Goal: Task Accomplishment & Management: Use online tool/utility

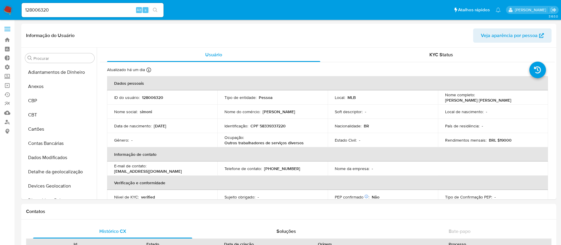
select select "10"
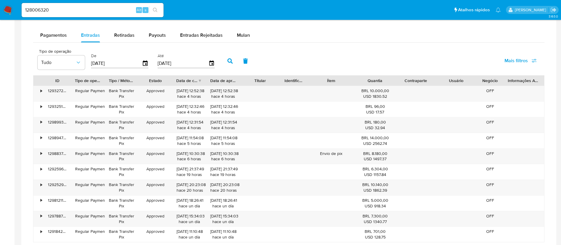
scroll to position [321, 0]
drag, startPoint x: 68, startPoint y: 9, endPoint x: 16, endPoint y: 2, distance: 52.2
click at [16, 2] on nav "Pausado Ver notificaciones 128006320 Alt s Atalhos rápidos Presiona las siguien…" at bounding box center [280, 10] width 561 height 20
paste input "151419981"
type input "1151419981"
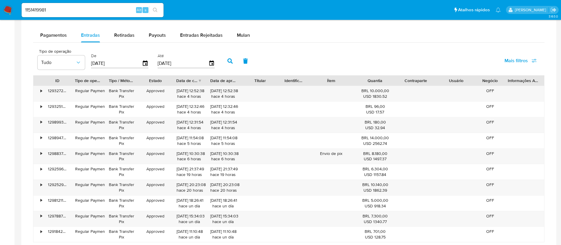
click at [154, 9] on icon "search-icon" at bounding box center [155, 10] width 5 height 5
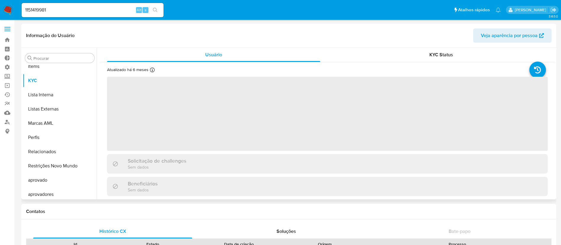
scroll to position [321, 0]
select select "10"
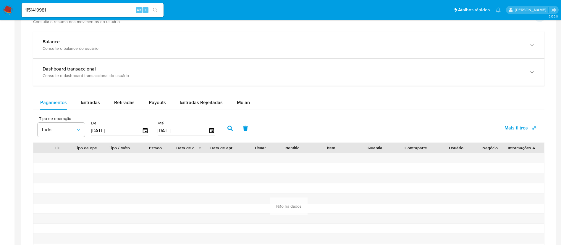
scroll to position [328, 0]
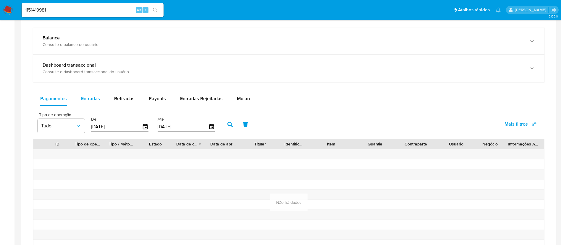
click at [90, 95] on span "Entradas" at bounding box center [90, 98] width 19 height 7
select select "10"
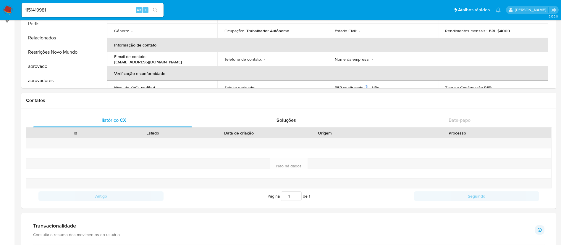
scroll to position [122, 0]
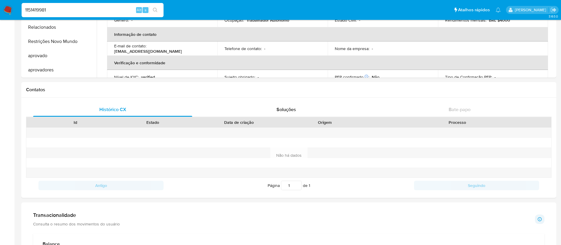
drag, startPoint x: 64, startPoint y: 9, endPoint x: 0, endPoint y: 1, distance: 64.4
click at [0, 1] on nav "Pausado Ver notificaciones 1151419981 Alt s Atalhos rápidos Presiona las siguie…" at bounding box center [280, 10] width 561 height 20
paste input "871741293"
type input "1871741293"
click at [154, 9] on icon "search-icon" at bounding box center [155, 10] width 5 height 5
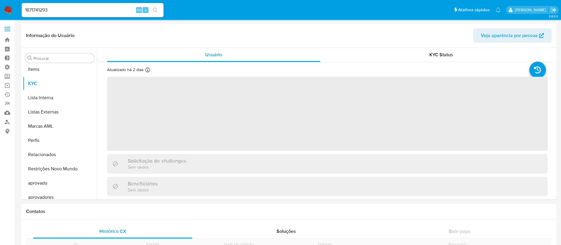
scroll to position [321, 0]
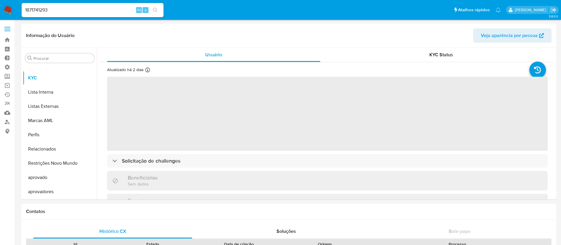
select select "10"
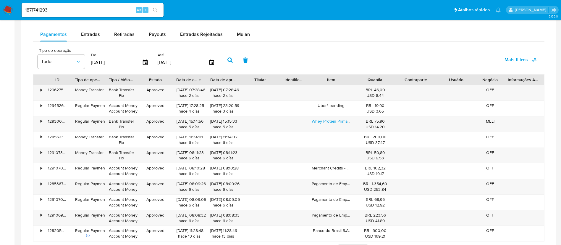
scroll to position [394, 0]
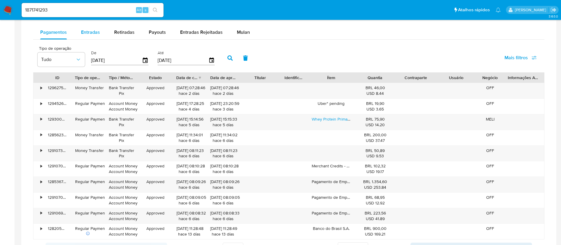
click at [92, 30] on span "Entradas" at bounding box center [90, 32] width 19 height 7
select select "10"
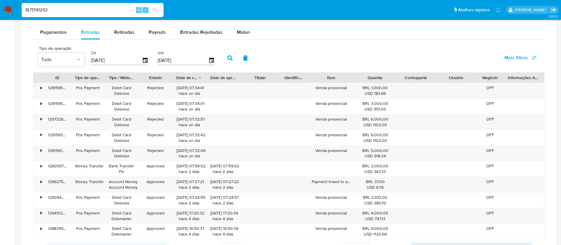
drag, startPoint x: 58, startPoint y: 9, endPoint x: 16, endPoint y: 6, distance: 41.5
click at [16, 6] on nav "Pausado Ver notificaciones 1871741293 Alt s Atalhos rápidos Presiona las siguie…" at bounding box center [280, 10] width 561 height 20
paste input "487288861"
type input "487288861"
click at [157, 12] on button "search-icon" at bounding box center [155, 10] width 12 height 8
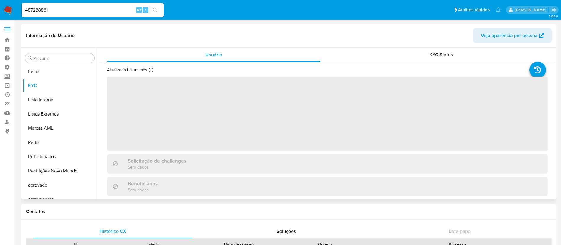
scroll to position [321, 0]
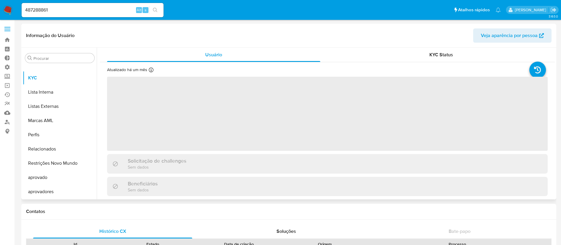
select select "10"
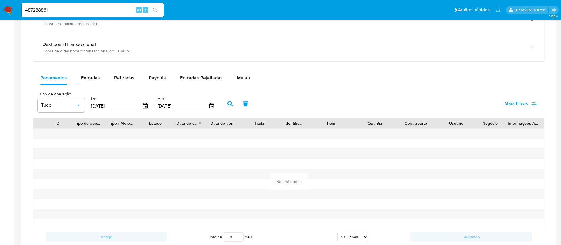
scroll to position [343, 0]
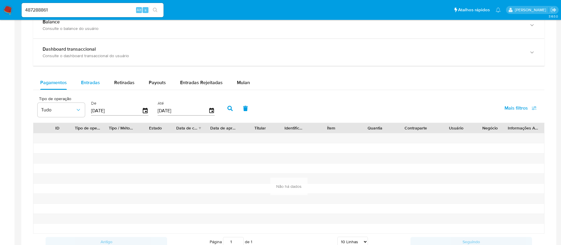
click at [87, 80] on span "Entradas" at bounding box center [90, 82] width 19 height 7
select select "10"
click at [128, 86] on div "Retiradas" at bounding box center [124, 82] width 20 height 14
select select "10"
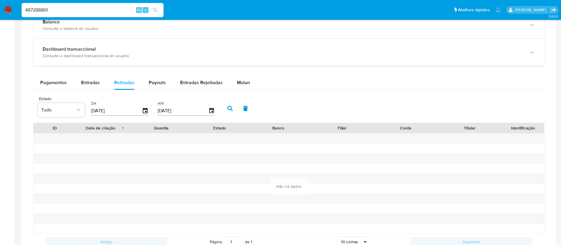
drag, startPoint x: 80, startPoint y: 9, endPoint x: 9, endPoint y: -1, distance: 71.4
click at [9, 0] on html "Pausado Ver notificaciones 487288861 Alt s Atalhos rápidos Presiona las siguien…" at bounding box center [280, 23] width 561 height 733
paste input "1342359680"
type input "1342359680"
click at [150, 13] on button "search-icon" at bounding box center [155, 10] width 12 height 8
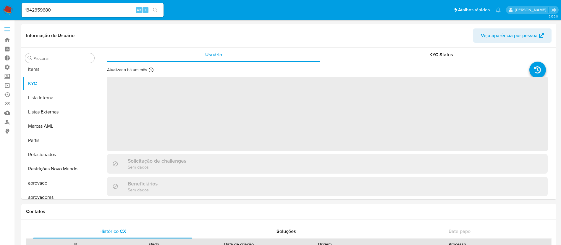
scroll to position [321, 0]
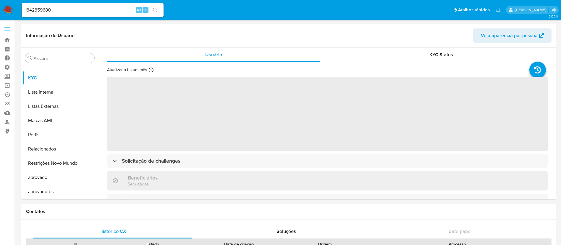
click at [250, 41] on header "Informação do Usuário Veja aparência por pessoa" at bounding box center [289, 35] width 526 height 14
select select "10"
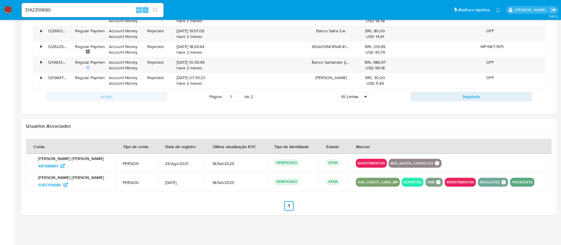
scroll to position [300, 0]
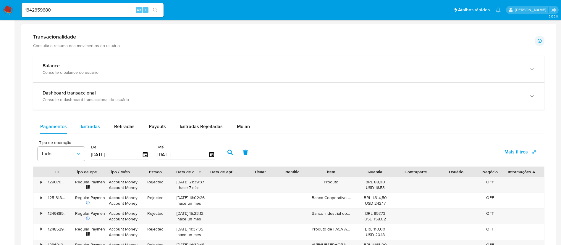
click at [92, 127] on span "Entradas" at bounding box center [90, 126] width 19 height 7
select select "10"
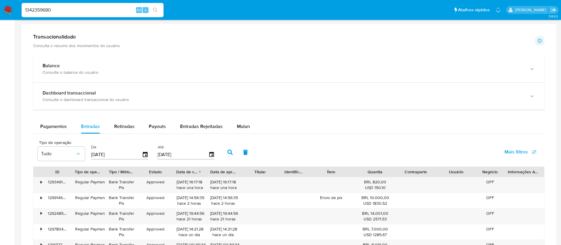
drag, startPoint x: 57, startPoint y: 6, endPoint x: 22, endPoint y: 6, distance: 35.5
click at [22, 6] on div "1342359680 Alt s" at bounding box center [93, 10] width 142 height 14
paste input "2237980198"
type input "2237980198"
click at [154, 10] on icon "search-icon" at bounding box center [155, 10] width 5 height 5
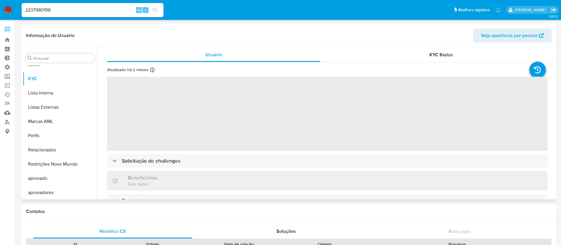
scroll to position [321, 0]
select select "10"
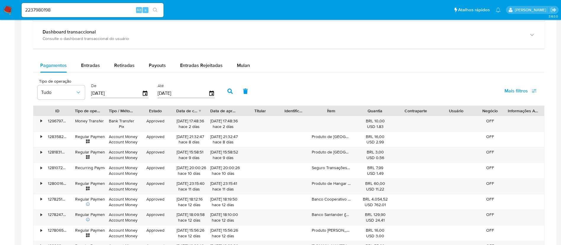
scroll to position [329, 0]
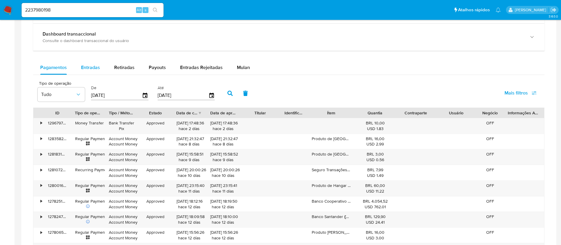
click at [94, 67] on span "Entradas" at bounding box center [90, 67] width 19 height 7
select select "10"
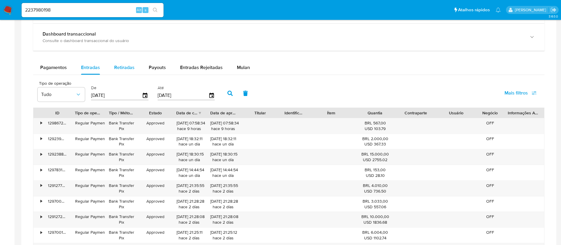
click at [127, 65] on span "Retiradas" at bounding box center [124, 67] width 20 height 7
select select "10"
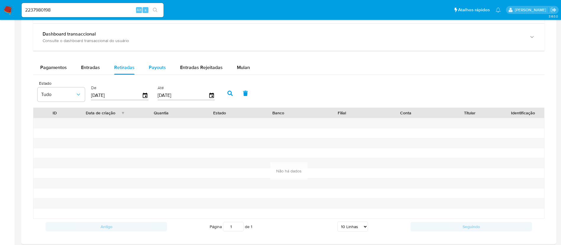
click at [155, 68] on span "Payouts" at bounding box center [157, 67] width 17 height 7
select select "10"
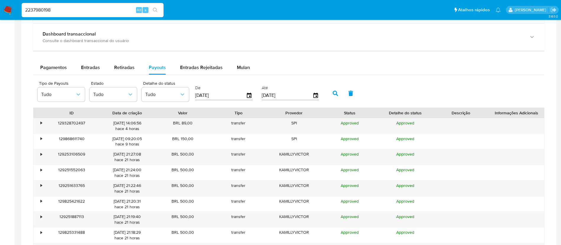
drag, startPoint x: 44, startPoint y: 4, endPoint x: 20, endPoint y: 1, distance: 23.6
click at [20, 1] on nav "Pausado Ver notificaciones 2237980198 Alt s Atalhos rápidos Presiona las siguie…" at bounding box center [280, 10] width 561 height 20
paste input "733587043"
type input "733587043"
click at [154, 10] on icon "search-icon" at bounding box center [155, 10] width 4 height 4
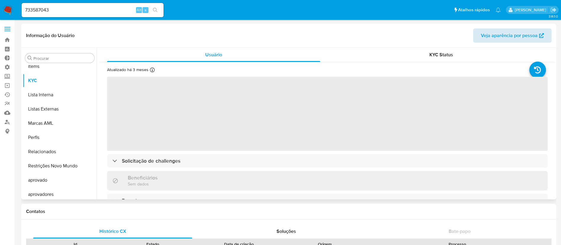
scroll to position [321, 0]
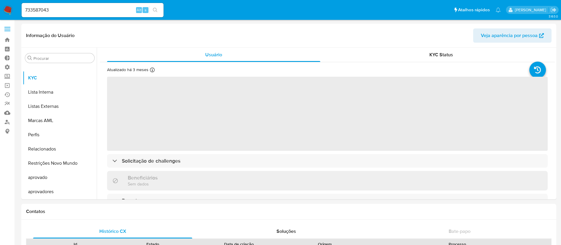
select select "10"
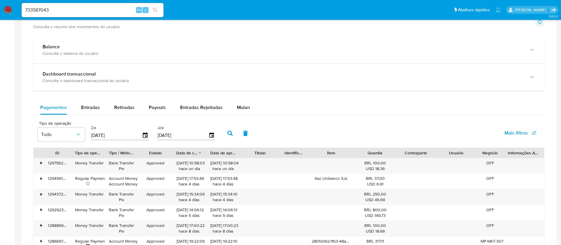
scroll to position [305, 0]
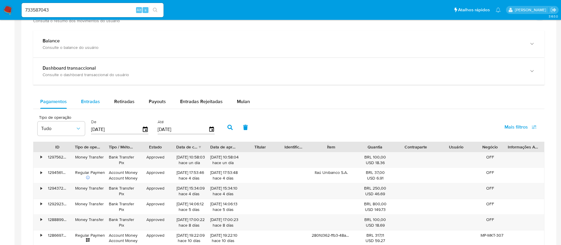
click at [98, 100] on span "Entradas" at bounding box center [90, 101] width 19 height 7
select select "10"
click at [127, 99] on span "Retiradas" at bounding box center [124, 101] width 20 height 7
select select "10"
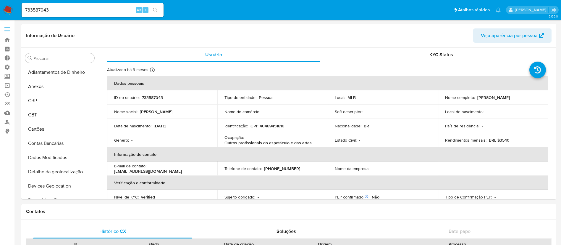
select select "10"
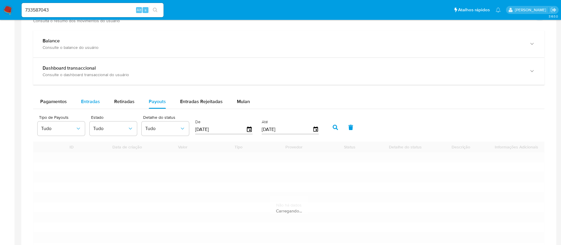
scroll to position [321, 0]
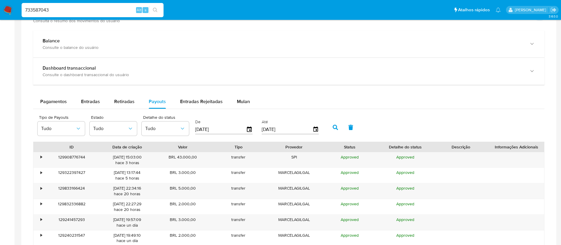
drag, startPoint x: 66, startPoint y: 9, endPoint x: 7, endPoint y: 4, distance: 58.8
click at [7, 4] on nav "Pausado Ver notificaciones 733587043 Alt s Atalhos rápidos Presiona las siguien…" at bounding box center [280, 10] width 561 height 20
paste input "68771556"
type input "68771556"
click at [151, 10] on button "search-icon" at bounding box center [155, 10] width 12 height 8
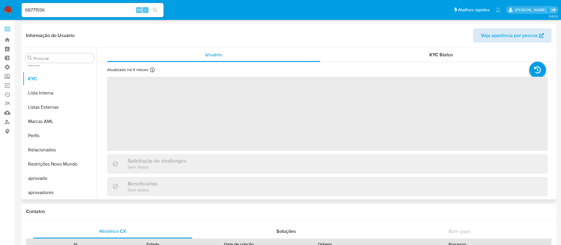
scroll to position [321, 0]
select select "10"
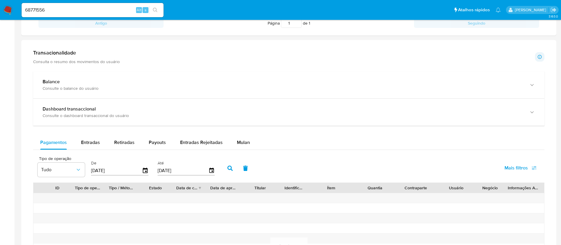
scroll to position [288, 0]
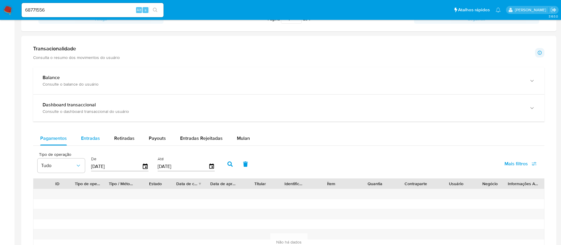
drag, startPoint x: 83, startPoint y: 140, endPoint x: 85, endPoint y: 138, distance: 3.1
click at [83, 140] on span "Entradas" at bounding box center [90, 138] width 19 height 7
select select "10"
click at [128, 139] on span "Retiradas" at bounding box center [124, 138] width 20 height 7
select select "10"
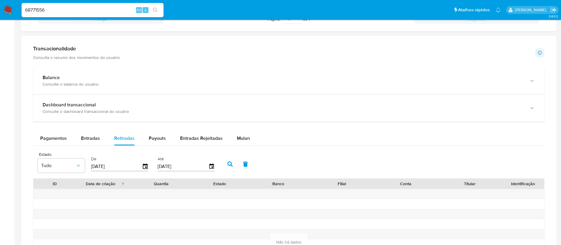
drag, startPoint x: 56, startPoint y: 8, endPoint x: 17, endPoint y: 7, distance: 39.1
click at [17, 7] on nav "Pausado Ver notificaciones 68771556 Alt s Atalhos rápidos Presiona las siguient…" at bounding box center [280, 10] width 561 height 20
paste input "756543129"
type input "756543129"
click at [154, 12] on icon "search-icon" at bounding box center [155, 10] width 5 height 5
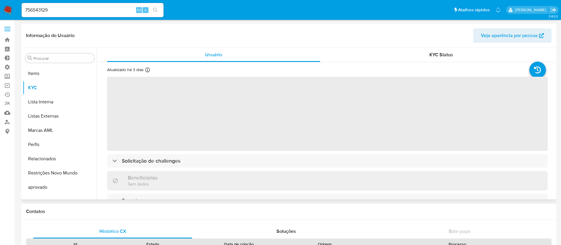
scroll to position [321, 0]
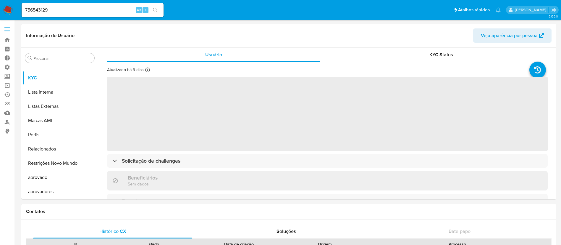
select select "10"
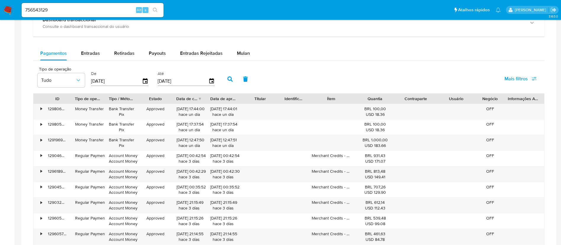
scroll to position [352, 0]
drag, startPoint x: 58, startPoint y: 8, endPoint x: 8, endPoint y: 1, distance: 50.5
click at [8, 1] on nav "Pausado Ver notificaciones 756543129 Alt s Atalhos rápidos Presiona las siguien…" at bounding box center [280, 10] width 561 height 20
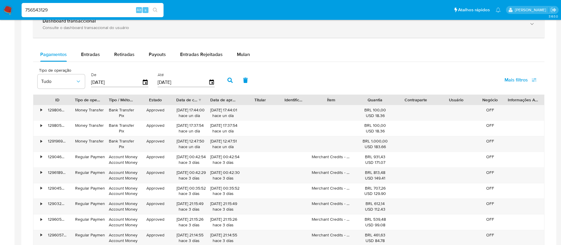
paste input "223110113"
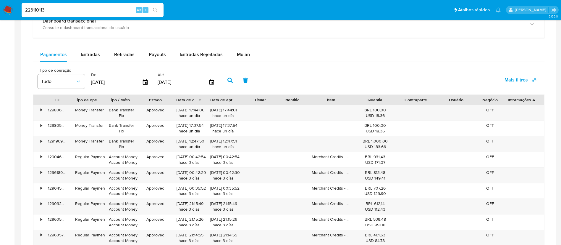
type input "223110113"
click at [155, 11] on icon "search-icon" at bounding box center [155, 10] width 5 height 5
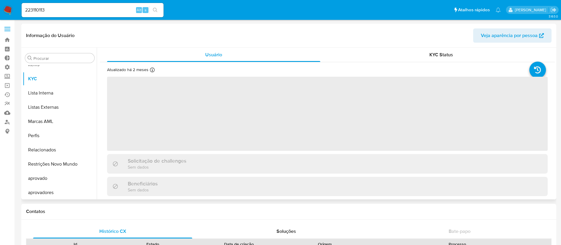
scroll to position [321, 0]
select select "10"
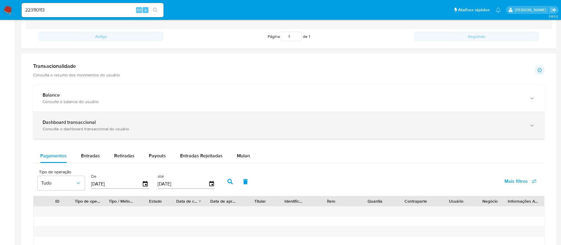
scroll to position [275, 0]
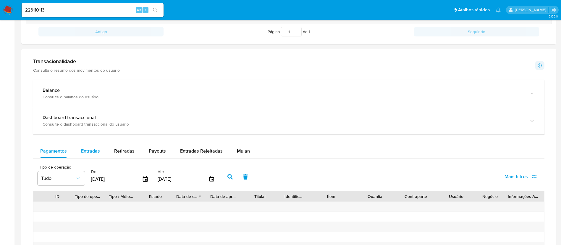
click at [94, 152] on span "Entradas" at bounding box center [90, 150] width 19 height 7
select select "10"
click at [118, 150] on span "Retiradas" at bounding box center [124, 150] width 20 height 7
select select "10"
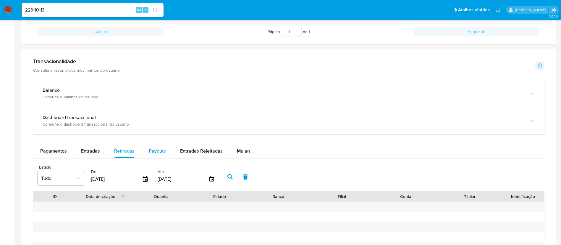
click at [167, 149] on button "Payouts" at bounding box center [157, 151] width 31 height 14
select select "10"
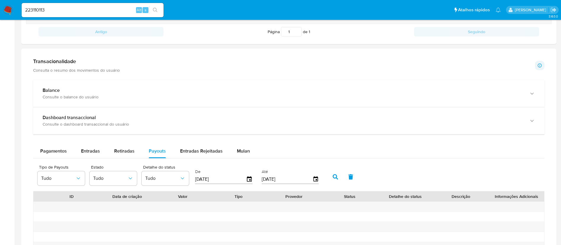
type button "3"
drag, startPoint x: 53, startPoint y: 7, endPoint x: 20, endPoint y: 10, distance: 33.3
click at [20, 10] on ul "Pausado Ver notificaciones 223110113 Alt s Atalhos rápidos Presiona las siguien…" at bounding box center [261, 9] width 485 height 15
paste input "692829840"
type input "692829840"
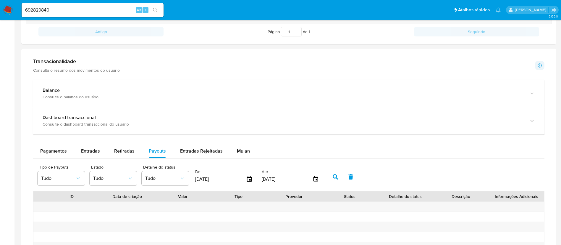
click at [155, 9] on icon "search-icon" at bounding box center [155, 10] width 5 height 5
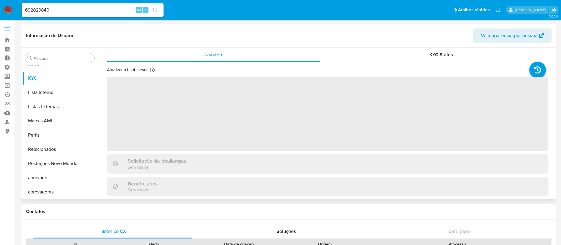
scroll to position [321, 0]
select select "10"
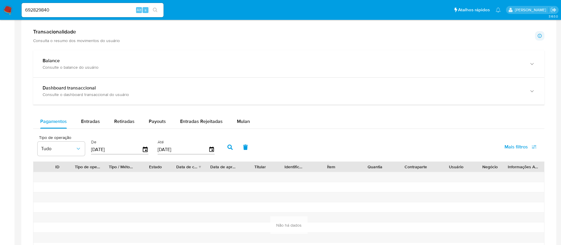
scroll to position [324, 0]
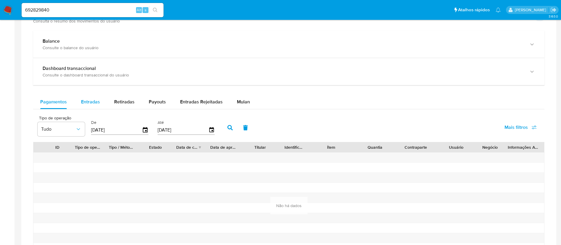
click at [96, 102] on span "Entradas" at bounding box center [90, 101] width 19 height 7
select select "10"
click at [114, 101] on span "Retiradas" at bounding box center [124, 101] width 20 height 7
select select "10"
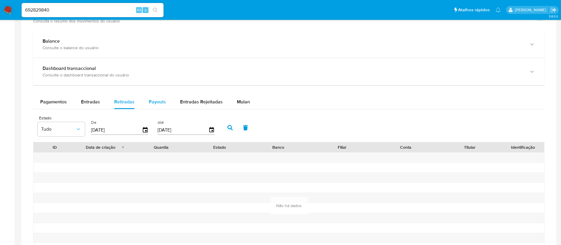
click at [159, 106] on div "Payouts" at bounding box center [157, 102] width 17 height 14
select select "10"
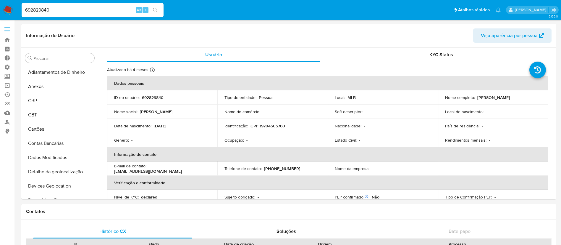
select select "10"
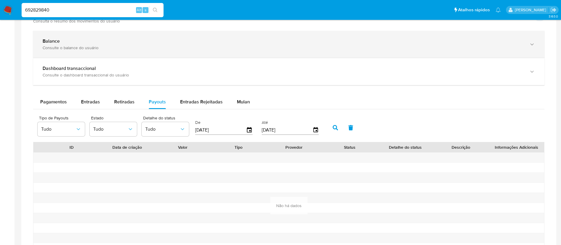
scroll to position [321, 0]
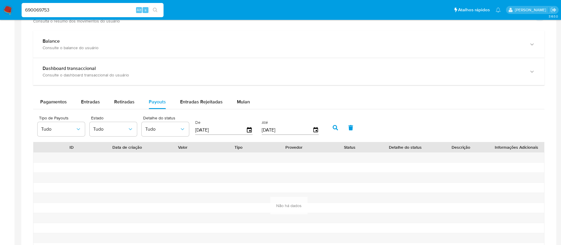
type input "690069753"
click at [154, 12] on icon "search-icon" at bounding box center [155, 10] width 5 height 5
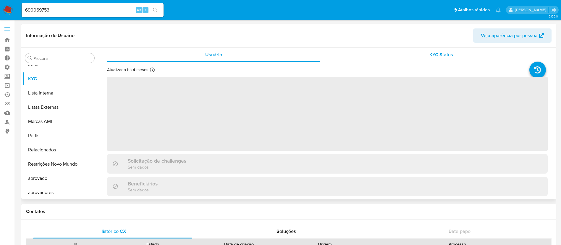
scroll to position [321, 0]
select select "10"
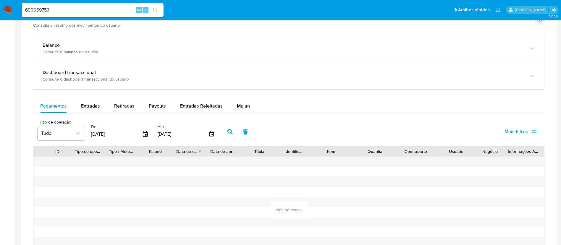
scroll to position [326, 0]
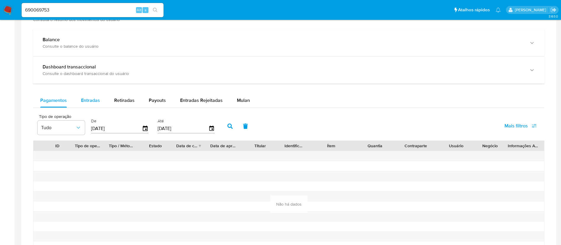
click at [95, 105] on div "Entradas" at bounding box center [90, 100] width 19 height 14
select select "10"
click at [132, 103] on span "Retiradas" at bounding box center [124, 100] width 20 height 7
select select "10"
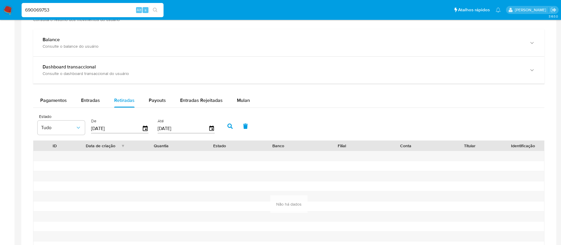
drag, startPoint x: 70, startPoint y: 10, endPoint x: 18, endPoint y: 6, distance: 51.4
click at [18, 6] on nav "Pausado Ver notificaciones 690069753 Alt s Atalhos rápidos Presiona las siguien…" at bounding box center [280, 10] width 561 height 20
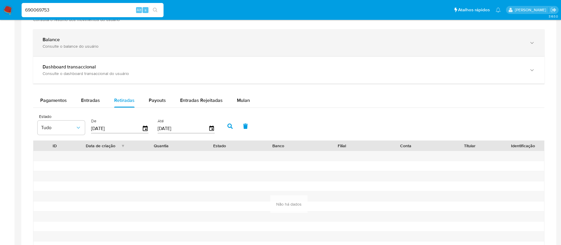
paste input "86465858"
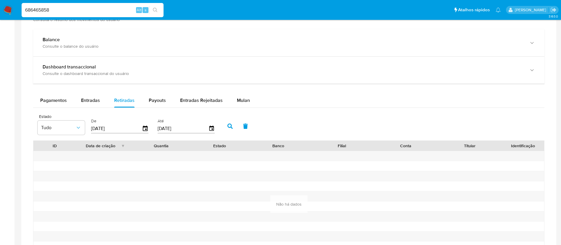
type input "686465858"
click at [156, 7] on button "search-icon" at bounding box center [155, 10] width 12 height 8
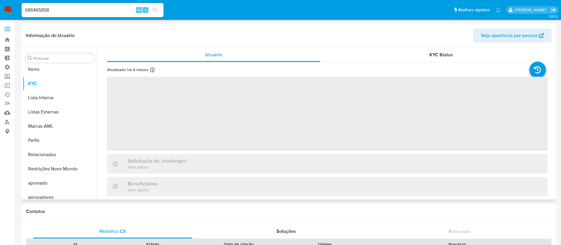
scroll to position [321, 0]
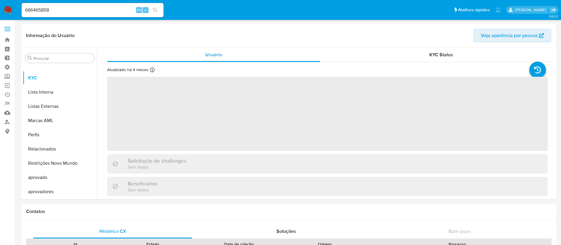
select select "10"
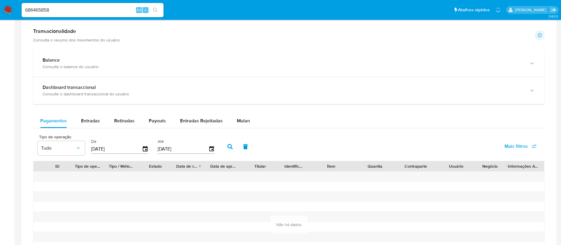
scroll to position [315, 0]
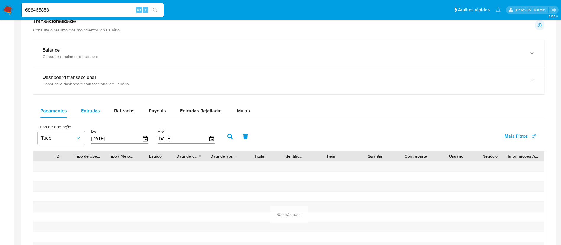
click at [88, 114] on span "Entradas" at bounding box center [90, 110] width 19 height 7
select select "10"
click at [112, 110] on button "Retiradas" at bounding box center [124, 111] width 35 height 14
select select "10"
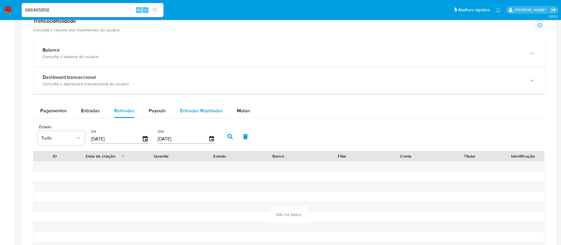
type button "2"
drag, startPoint x: 74, startPoint y: 9, endPoint x: 16, endPoint y: -2, distance: 58.5
click at [16, 0] on html "Pausado Ver notificaciones 686465858 Alt s Atalhos rápidos Presiona las siguien…" at bounding box center [280, 124] width 561 height 878
paste input "507061639"
type input "507061639"
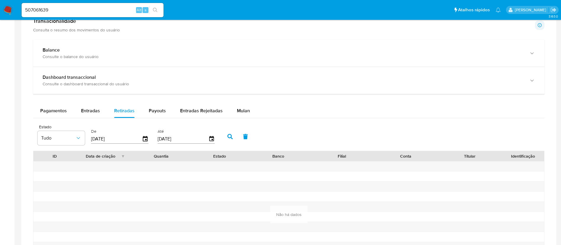
click at [152, 12] on button "search-icon" at bounding box center [155, 10] width 12 height 8
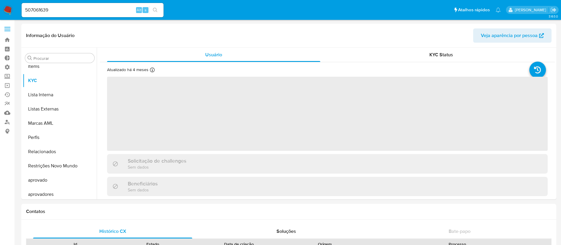
scroll to position [321, 0]
select select "10"
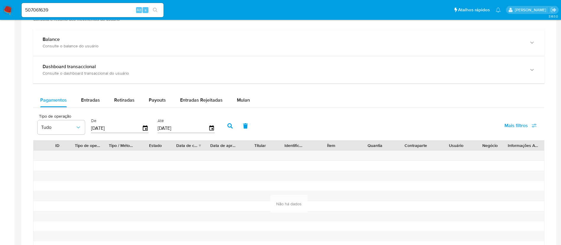
scroll to position [277, 0]
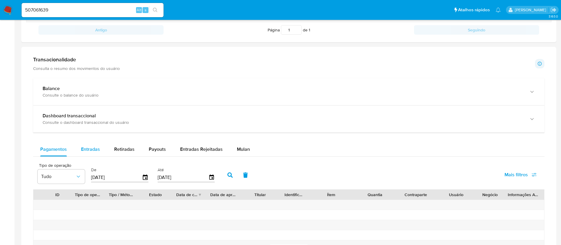
click at [93, 147] on span "Entradas" at bounding box center [90, 149] width 19 height 7
select select "10"
drag, startPoint x: 64, startPoint y: 10, endPoint x: 0, endPoint y: 6, distance: 64.4
click at [0, 6] on nav "Pausado Ver notificaciones 507061639 Alt s Atalhos rápidos Presiona las siguien…" at bounding box center [280, 10] width 561 height 20
paste input "444831270"
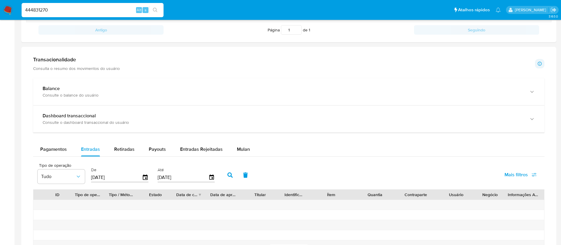
type input "444831270"
click at [155, 9] on icon "search-icon" at bounding box center [155, 10] width 5 height 5
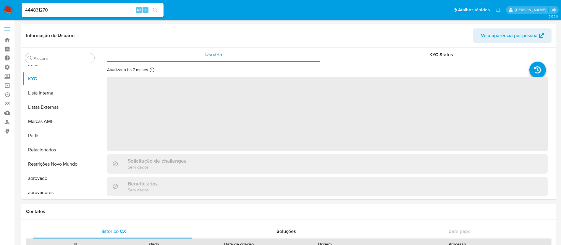
scroll to position [321, 0]
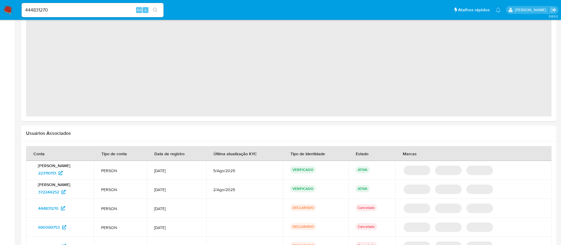
select select "10"
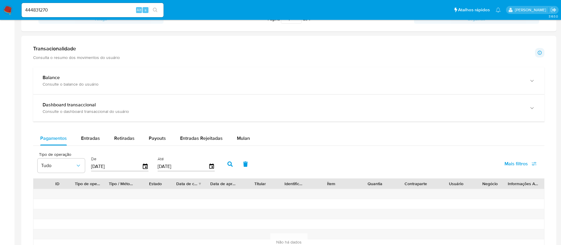
scroll to position [298, 0]
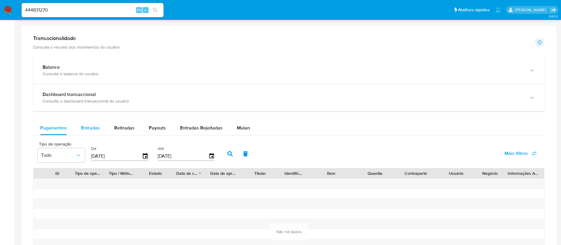
click at [88, 126] on span "Entradas" at bounding box center [90, 127] width 19 height 7
select select "10"
drag, startPoint x: 61, startPoint y: 9, endPoint x: 19, endPoint y: 7, distance: 42.1
click at [19, 7] on ul "Pausado Ver notificaciones 444831270 Alt s Atalhos rápidos Presiona las siguien…" at bounding box center [261, 9] width 485 height 15
paste input "547371829"
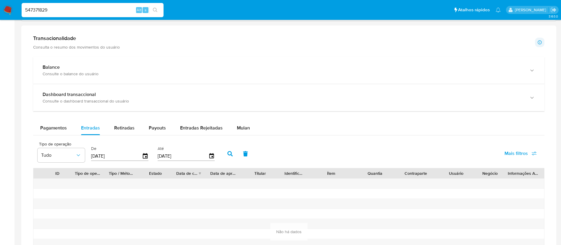
type input "547371829"
click at [158, 9] on icon "search-icon" at bounding box center [155, 10] width 5 height 5
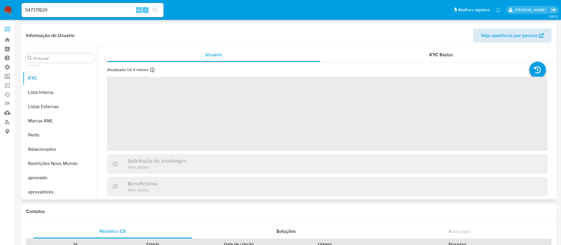
scroll to position [321, 0]
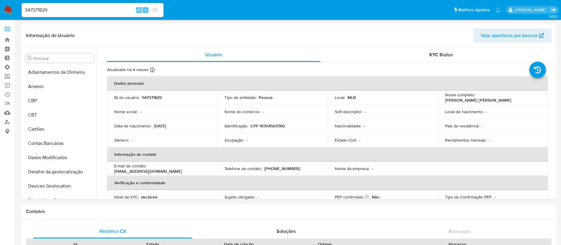
select select "10"
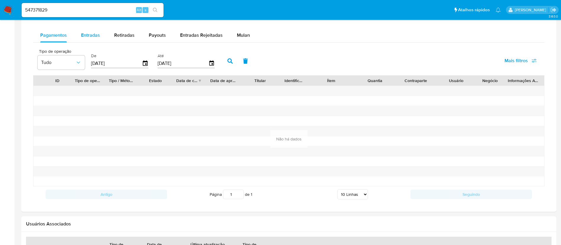
scroll to position [321, 0]
click at [85, 38] on div "Entradas" at bounding box center [90, 35] width 19 height 14
select select "10"
click at [131, 36] on span "Retiradas" at bounding box center [124, 35] width 20 height 7
select select "10"
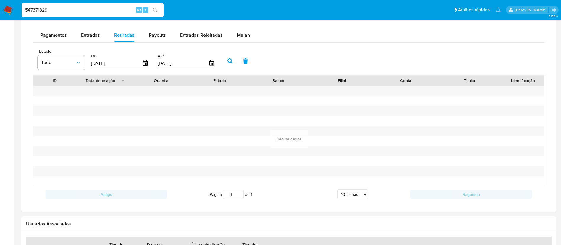
drag, startPoint x: 84, startPoint y: 11, endPoint x: 6, endPoint y: 8, distance: 78.2
click at [6, 8] on nav "Pausado Ver notificaciones 547371829 Alt s Atalhos rápidos Presiona las siguien…" at bounding box center [280, 10] width 561 height 20
paste input "693546523"
type input "693546523"
click at [158, 12] on button "search-icon" at bounding box center [155, 10] width 12 height 8
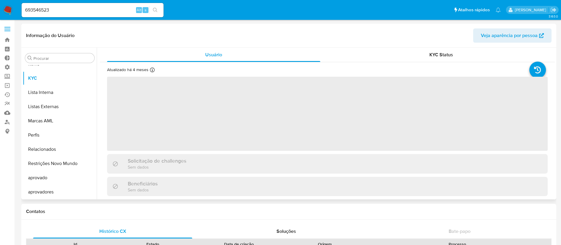
scroll to position [321, 0]
select select "10"
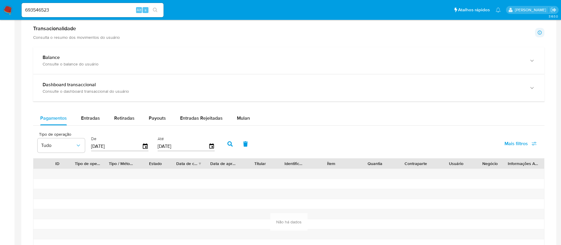
scroll to position [309, 0]
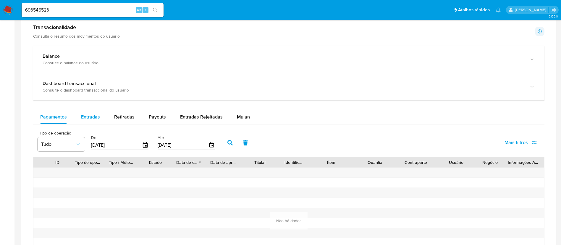
click at [103, 117] on button "Entradas" at bounding box center [90, 117] width 33 height 14
select select "10"
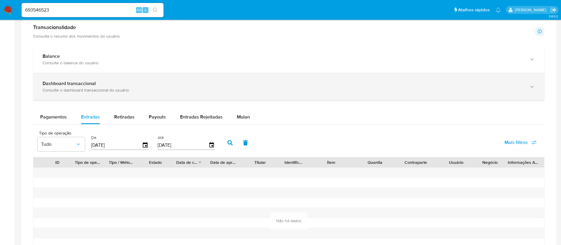
type button "1"
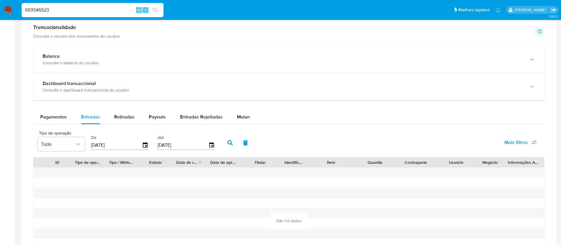
drag, startPoint x: 61, startPoint y: 7, endPoint x: 18, endPoint y: 5, distance: 42.4
click at [18, 5] on nav "Pausado Ver notificaciones 693546523 Alt s Atalhos rápidos Presiona las siguien…" at bounding box center [280, 10] width 561 height 20
paste input "372244252"
type input "372244252"
click at [159, 9] on button "search-icon" at bounding box center [155, 10] width 12 height 8
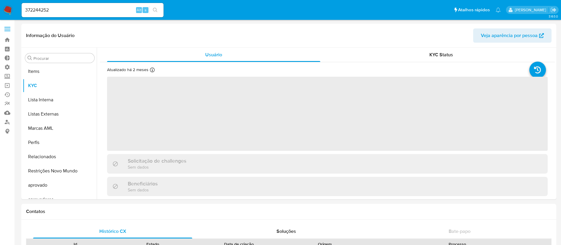
scroll to position [321, 0]
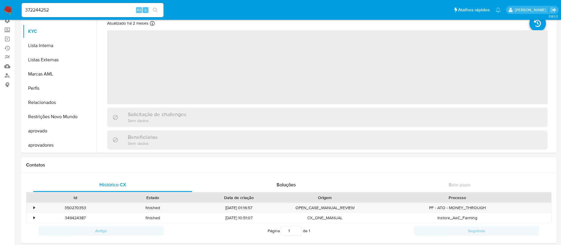
select select "10"
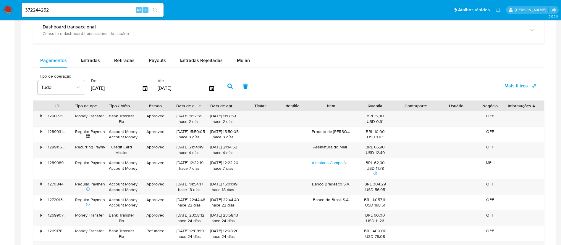
scroll to position [357, 0]
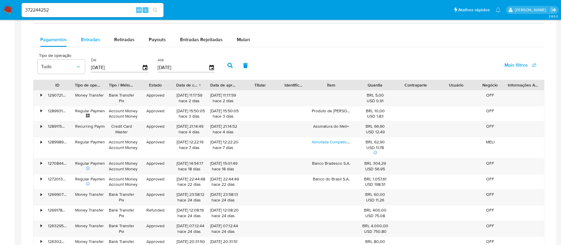
click at [99, 41] on span "Entradas" at bounding box center [90, 39] width 19 height 7
select select "10"
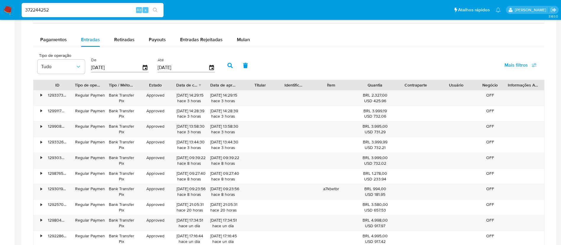
drag, startPoint x: 58, startPoint y: 9, endPoint x: 16, endPoint y: 3, distance: 42.4
click at [16, 3] on nav "Pausado Ver notificaciones 372244252 Alt s Atalhos rápidos Presiona las siguien…" at bounding box center [280, 10] width 561 height 20
paste input "101077168"
type input "101077168"
click at [157, 7] on button "search-icon" at bounding box center [155, 10] width 12 height 8
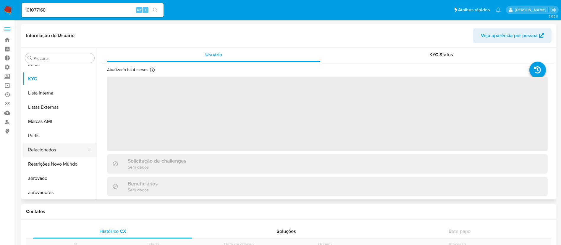
scroll to position [321, 0]
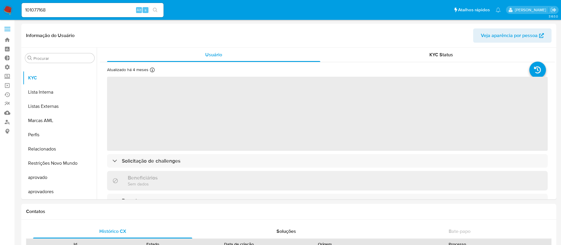
select select "10"
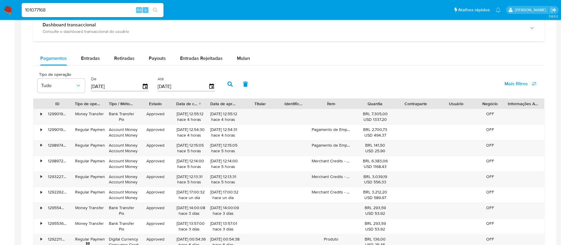
scroll to position [378, 0]
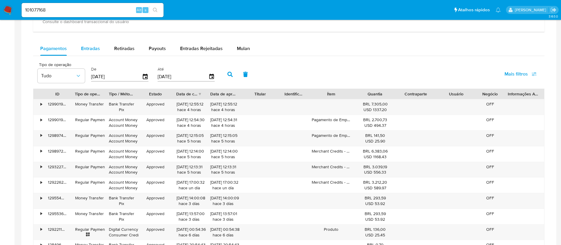
click at [97, 50] on span "Entradas" at bounding box center [90, 48] width 19 height 7
select select "10"
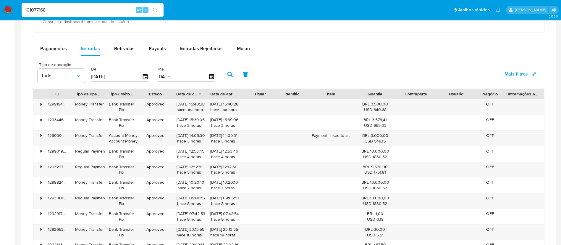
drag, startPoint x: 59, startPoint y: 9, endPoint x: 18, endPoint y: 3, distance: 42.1
click at [18, 3] on nav "Pausado Ver notificaciones 101077168 Alt s Atalhos rápidos Presiona las siguien…" at bounding box center [280, 10] width 561 height 20
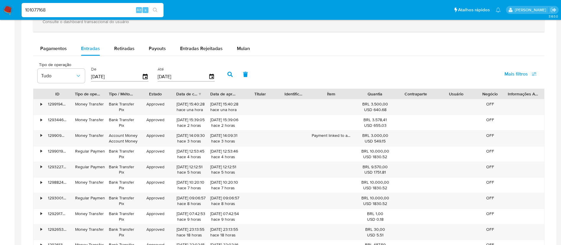
paste input "287744369"
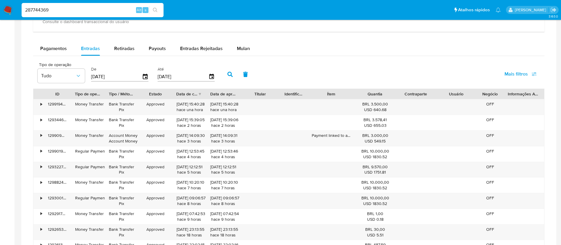
type input "287744369"
click at [157, 9] on icon "search-icon" at bounding box center [155, 10] width 5 height 5
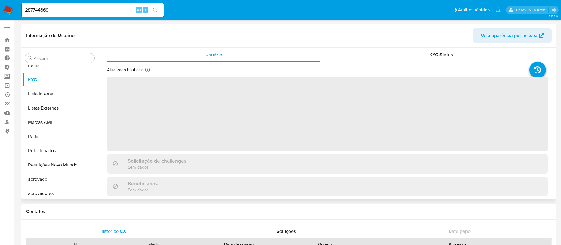
scroll to position [321, 0]
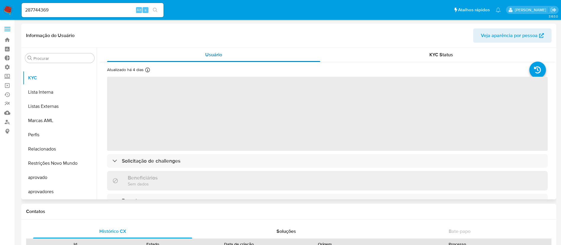
select select "10"
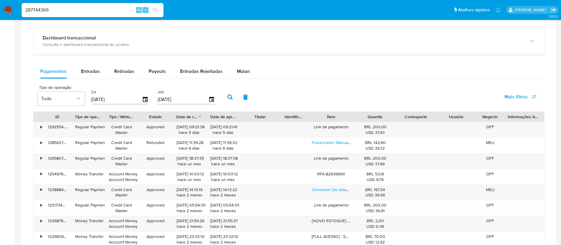
scroll to position [356, 0]
click at [95, 69] on span "Entradas" at bounding box center [90, 70] width 19 height 7
select select "10"
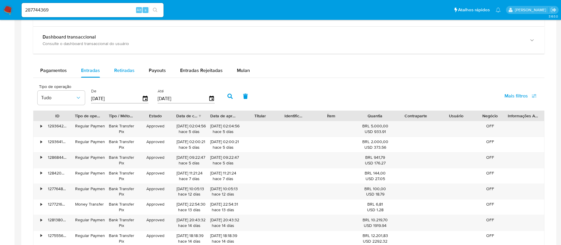
click at [122, 68] on span "Retiradas" at bounding box center [124, 70] width 20 height 7
select select "10"
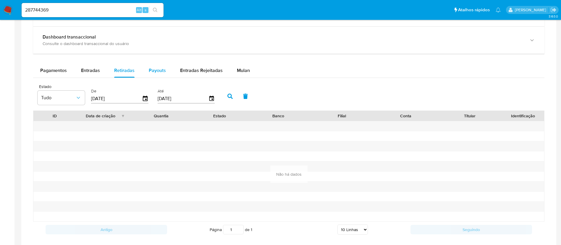
click at [156, 69] on span "Payouts" at bounding box center [157, 70] width 17 height 7
select select "10"
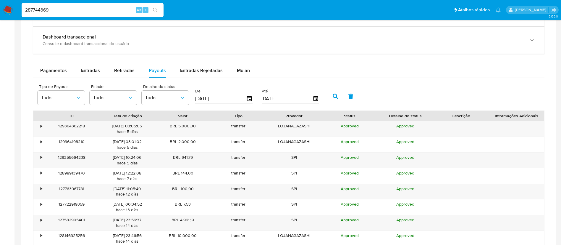
drag, startPoint x: 57, startPoint y: 7, endPoint x: 17, endPoint y: -1, distance: 40.2
click at [17, 0] on html "Pausado Ver notificaciones 287744369 Alt s Atalhos rápidos Presiona las siguien…" at bounding box center [280, 38] width 561 height 789
paste input "13847707"
type input "1384770769"
click at [155, 11] on icon "search-icon" at bounding box center [155, 10] width 5 height 5
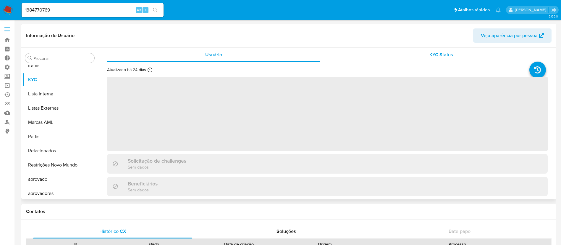
scroll to position [321, 0]
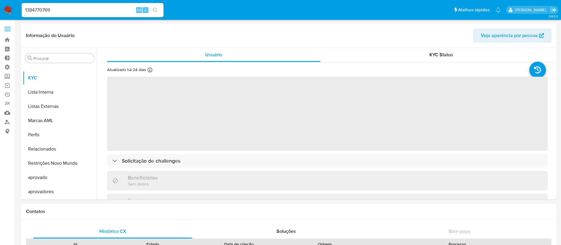
select select "10"
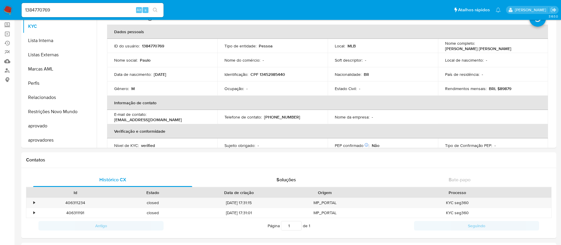
scroll to position [55, 0]
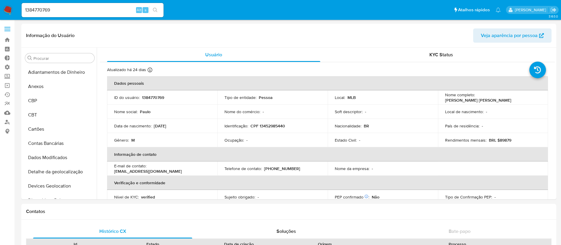
select select "10"
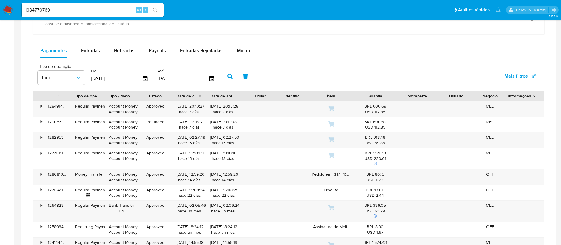
scroll to position [358, 0]
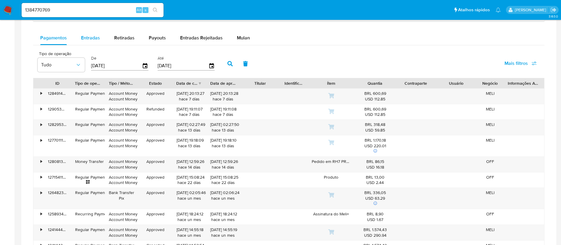
click at [96, 36] on span "Entradas" at bounding box center [90, 37] width 19 height 7
select select "10"
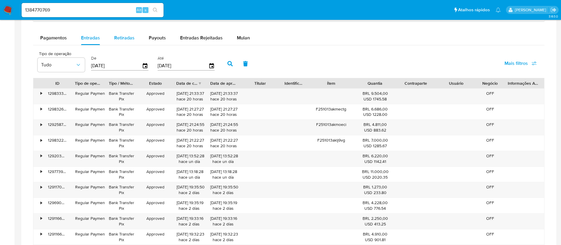
click at [122, 38] on span "Retiradas" at bounding box center [124, 37] width 20 height 7
select select "10"
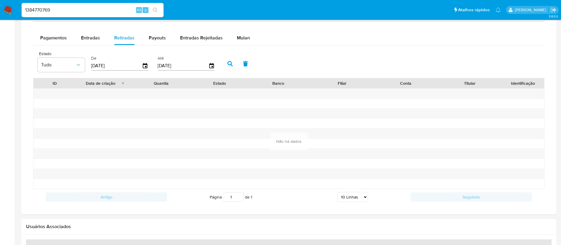
drag, startPoint x: 74, startPoint y: 7, endPoint x: 12, endPoint y: 2, distance: 62.1
click at [12, 2] on nav "Pausado Ver notificaciones 1384770769 Alt s Atalhos rápidos Presiona las siguie…" at bounding box center [280, 10] width 561 height 20
paste input "808843404"
type input "808843404"
click at [155, 12] on icon "search-icon" at bounding box center [155, 10] width 5 height 5
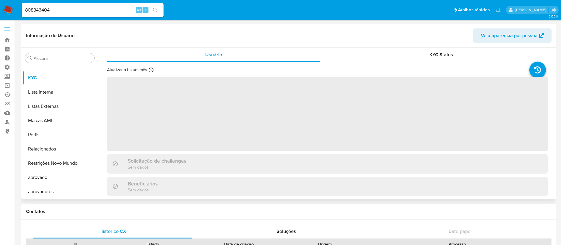
scroll to position [155, 0]
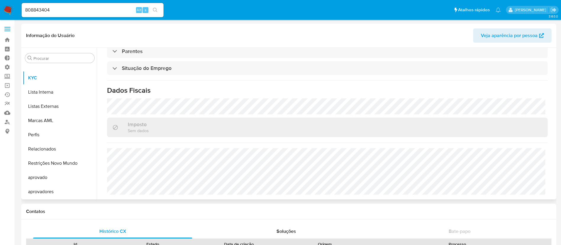
select select "10"
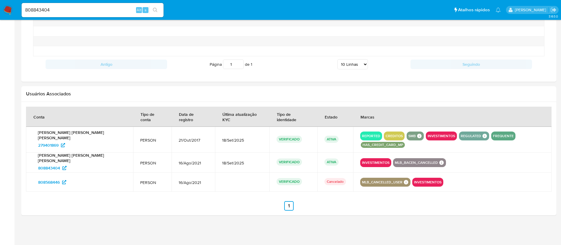
scroll to position [276, 0]
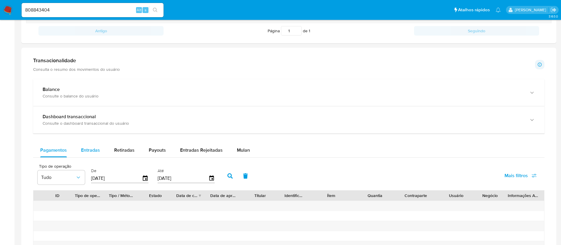
click at [89, 149] on span "Entradas" at bounding box center [90, 149] width 19 height 7
select select "10"
click at [120, 150] on span "Retiradas" at bounding box center [124, 149] width 20 height 7
select select "10"
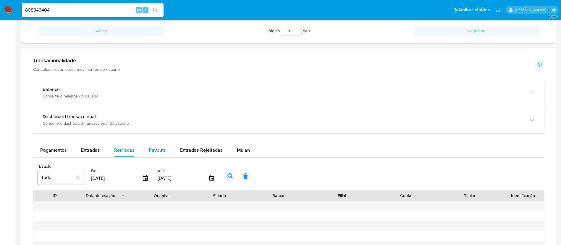
click at [149, 150] on span "Payouts" at bounding box center [157, 149] width 17 height 7
select select "10"
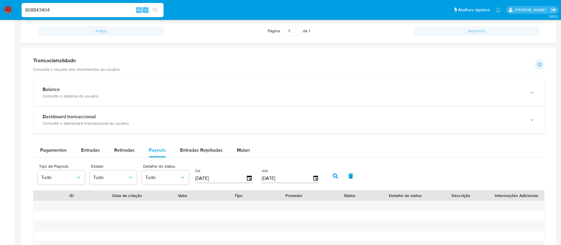
drag, startPoint x: 79, startPoint y: 9, endPoint x: 8, endPoint y: 2, distance: 71.1
click at [8, 2] on nav "Pausado Ver notificaciones 808843404 Alt s Atalhos rápidos Presiona las siguien…" at bounding box center [280, 10] width 561 height 20
paste input "568446"
type input "808568446"
click at [159, 11] on button "search-icon" at bounding box center [155, 10] width 12 height 8
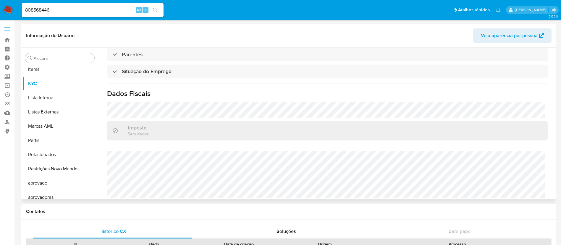
scroll to position [321, 0]
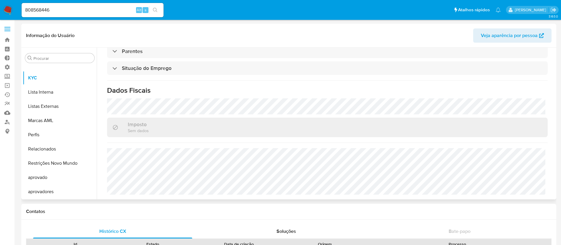
select select "10"
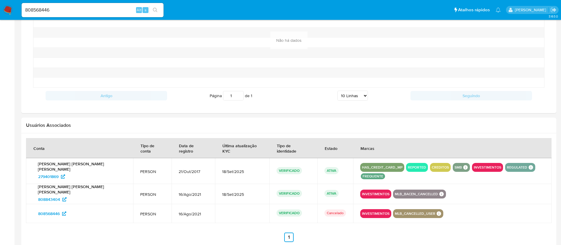
scroll to position [312, 0]
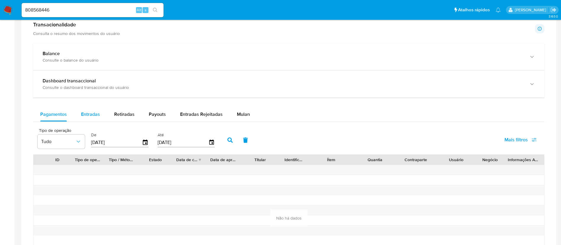
click at [89, 117] on span "Entradas" at bounding box center [90, 114] width 19 height 7
select select "10"
click at [118, 116] on span "Retiradas" at bounding box center [124, 114] width 20 height 7
select select "10"
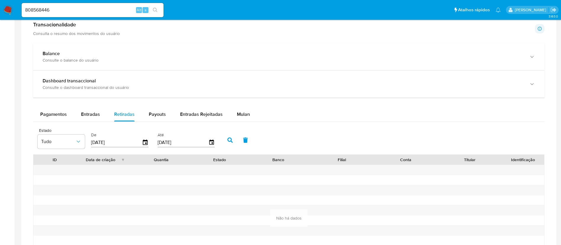
drag, startPoint x: 68, startPoint y: 6, endPoint x: 20, endPoint y: 7, distance: 48.5
click at [20, 7] on ul "Pausado Ver notificaciones 808568446 Alt s Atalhos rápidos Presiona las siguien…" at bounding box center [261, 9] width 485 height 15
drag, startPoint x: 53, startPoint y: 9, endPoint x: 16, endPoint y: 7, distance: 36.7
click at [16, 7] on nav "Pausado Ver notificaciones 808568446 Alt s Atalhos rápidos Presiona las siguien…" at bounding box center [280, 10] width 561 height 20
paste input "279401869"
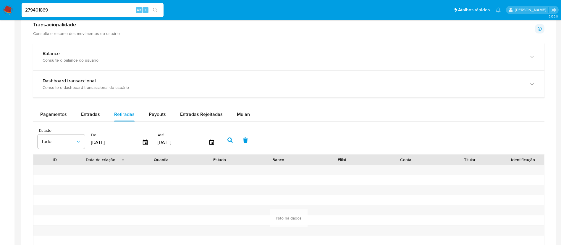
type input "279401869"
click at [156, 12] on icon "search-icon" at bounding box center [155, 10] width 5 height 5
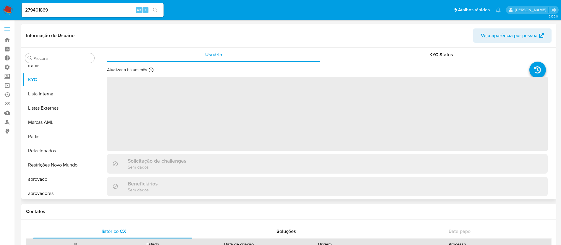
scroll to position [321, 0]
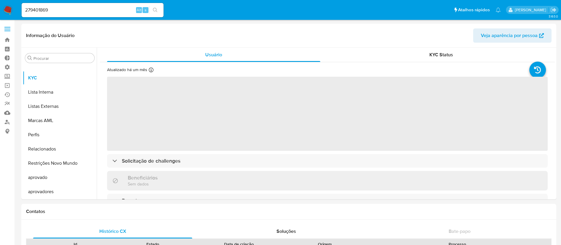
select select "10"
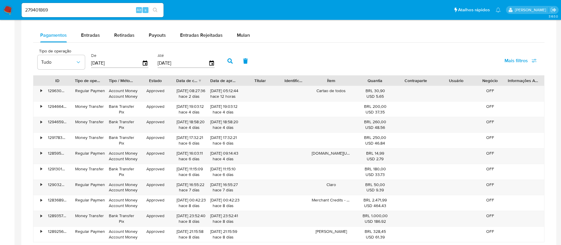
scroll to position [170, 0]
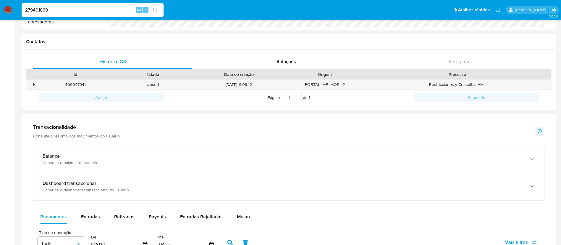
drag, startPoint x: 39, startPoint y: 8, endPoint x: 9, endPoint y: 6, distance: 29.9
click at [9, 6] on nav "Pausado Ver notificaciones 279401869 Alt s Atalhos rápidos Presiona las siguien…" at bounding box center [280, 10] width 561 height 20
paste input "770760210"
type input "770760210"
click at [157, 10] on icon "search-icon" at bounding box center [155, 10] width 5 height 5
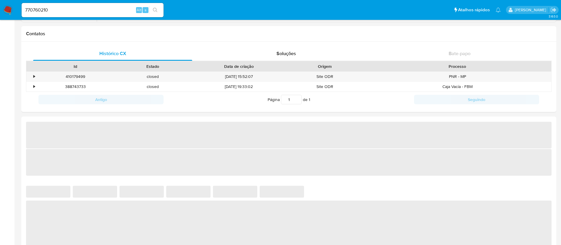
scroll to position [465, 0]
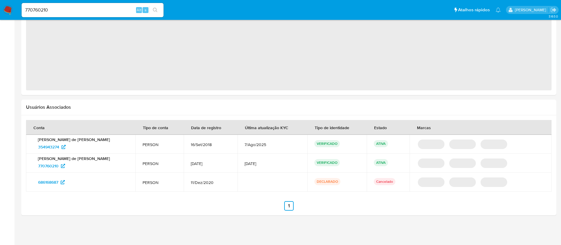
select select "10"
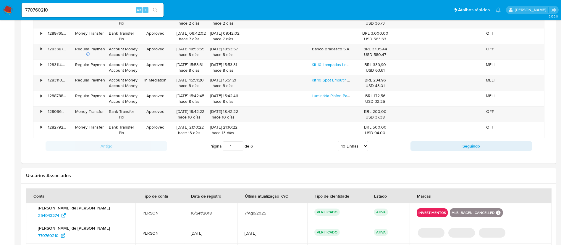
scroll to position [220, 0]
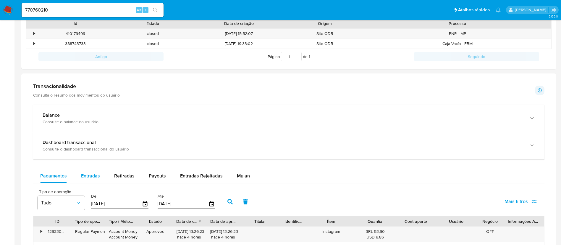
click at [95, 172] on span "Entradas" at bounding box center [90, 175] width 19 height 7
select select "10"
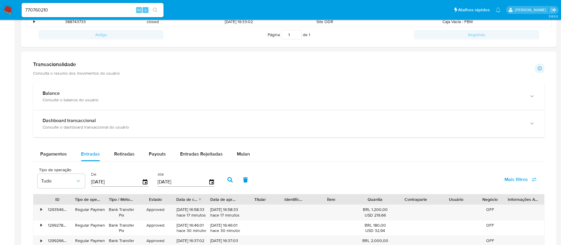
scroll to position [277, 0]
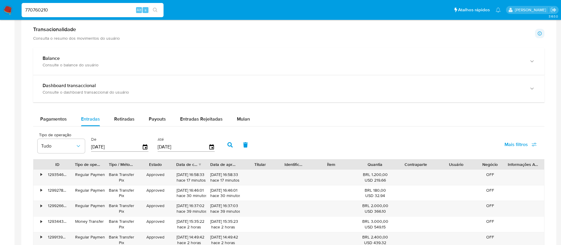
drag, startPoint x: 64, startPoint y: 9, endPoint x: 6, endPoint y: -1, distance: 59.8
click at [6, 0] on html "Pausado Ver notificaciones 770760210 Alt s Atalhos rápidos Presiona las siguien…" at bounding box center [280, 118] width 561 height 791
paste input "135028674"
type input "135028674"
click at [153, 8] on button "search-icon" at bounding box center [155, 10] width 12 height 8
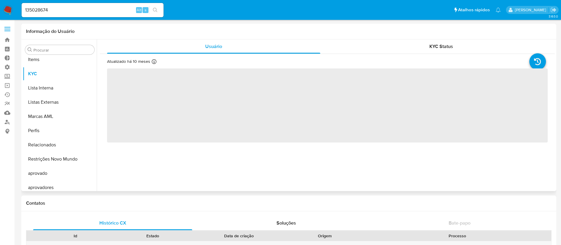
scroll to position [321, 0]
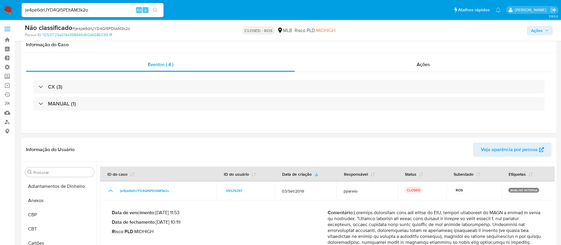
select select "10"
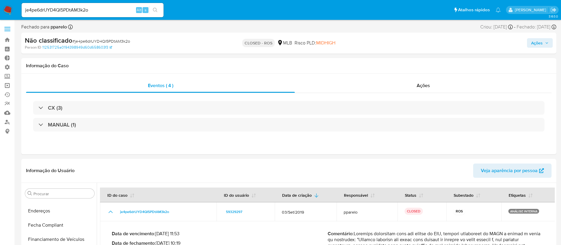
click at [9, 86] on link "Operações em massa" at bounding box center [35, 85] width 70 height 9
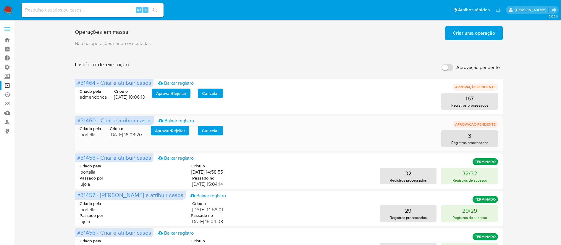
click at [170, 130] on span "Aprovar / Rejeitar" at bounding box center [170, 130] width 30 height 8
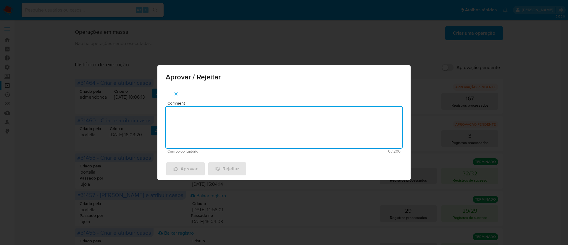
click at [197, 125] on textarea "Comment" at bounding box center [284, 127] width 237 height 41
type textarea "ok"
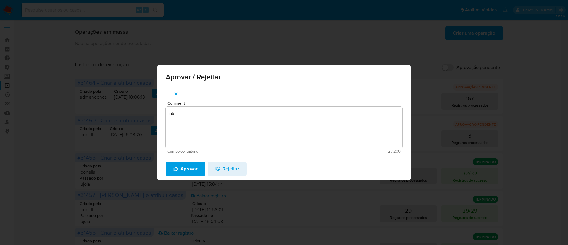
click at [184, 168] on span "Aprovar" at bounding box center [185, 168] width 24 height 13
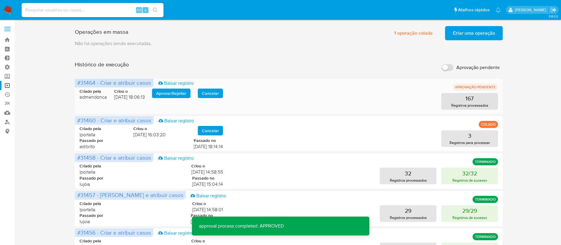
click at [166, 95] on span "Aprovar / Rejeitar" at bounding box center [171, 93] width 30 height 8
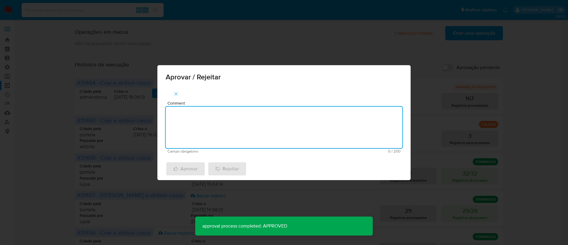
click at [196, 128] on textarea "Comment" at bounding box center [284, 127] width 237 height 41
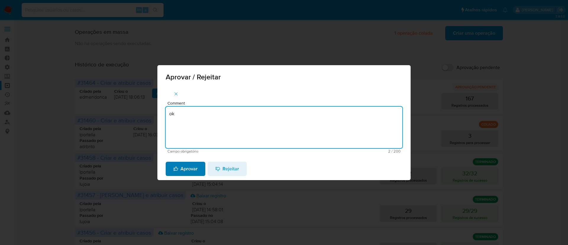
type textarea "ok"
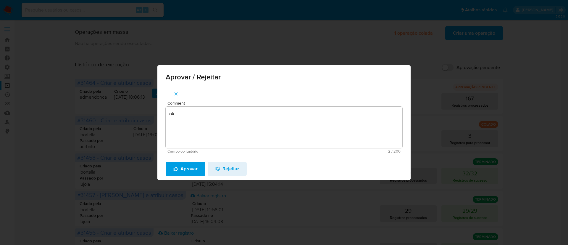
click at [193, 169] on span "Aprovar" at bounding box center [185, 168] width 24 height 13
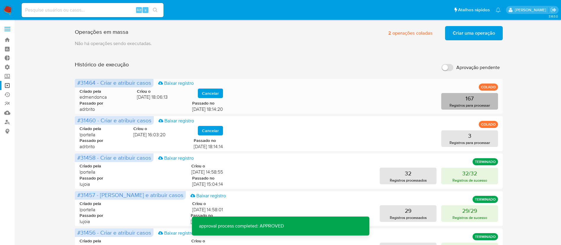
click at [463, 98] on button "167 Registros para processar" at bounding box center [469, 101] width 57 height 17
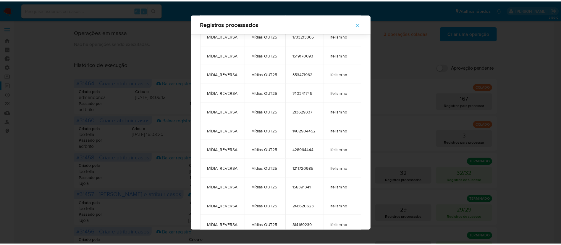
scroll to position [2989, 0]
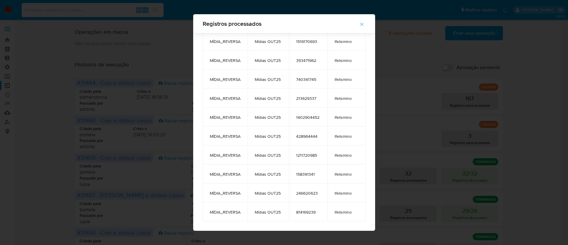
click at [365, 26] on icon "button" at bounding box center [361, 24] width 5 height 5
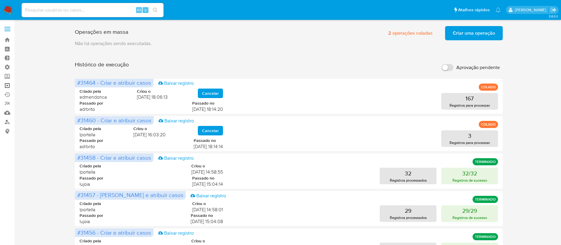
click at [8, 83] on link "Operações em massa" at bounding box center [35, 85] width 70 height 9
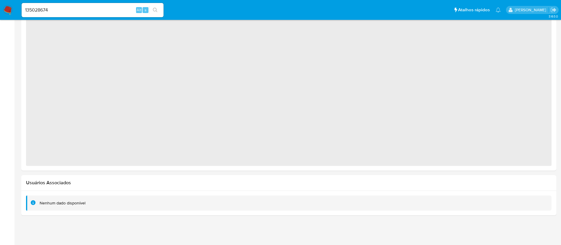
scroll to position [321, 0]
select select "10"
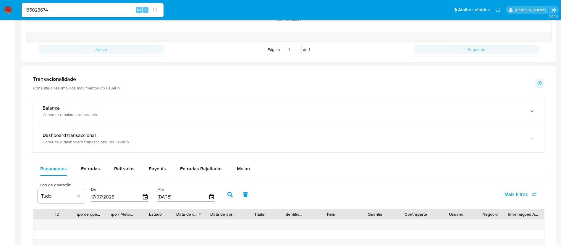
scroll to position [238, 0]
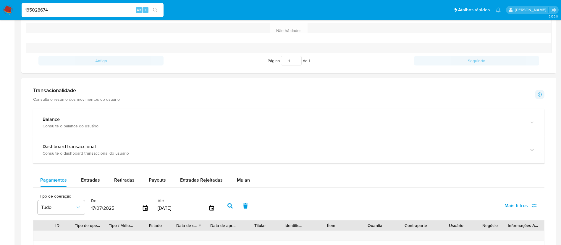
drag, startPoint x: 63, startPoint y: 9, endPoint x: 12, endPoint y: 2, distance: 51.3
click at [12, 2] on nav "Pausado Ver notificaciones 135028674 Alt s Atalhos rápidos Presiona las siguien…" at bounding box center [280, 10] width 561 height 20
paste input "20848276"
type input "120848276"
click at [154, 11] on icon "search-icon" at bounding box center [155, 10] width 5 height 5
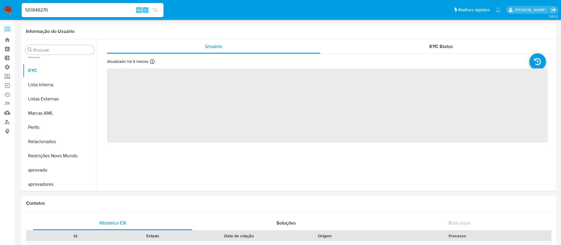
scroll to position [321, 0]
select select "10"
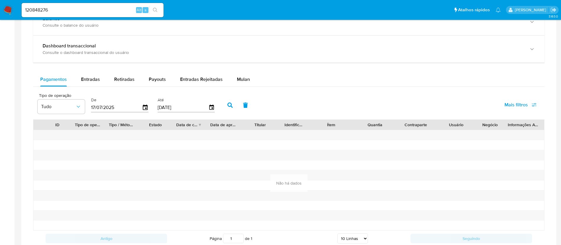
scroll to position [346, 0]
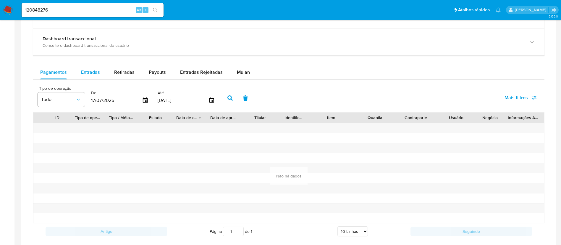
click at [90, 74] on span "Entradas" at bounding box center [90, 72] width 19 height 7
select select "10"
click at [124, 71] on span "Retiradas" at bounding box center [124, 72] width 20 height 7
select select "10"
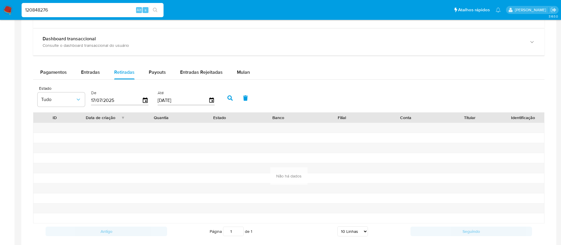
drag, startPoint x: 66, startPoint y: 9, endPoint x: 15, endPoint y: 5, distance: 51.0
click at [15, 5] on nav "Pausado Ver notificaciones 120848276 Alt s Atalhos rápidos Presiona las siguien…" at bounding box center [280, 10] width 561 height 20
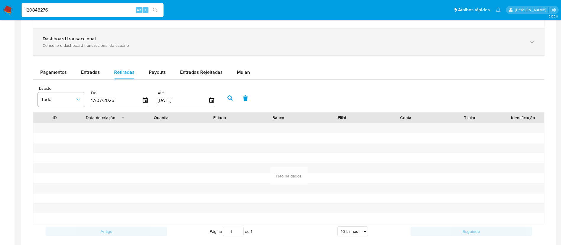
paste input "398850590"
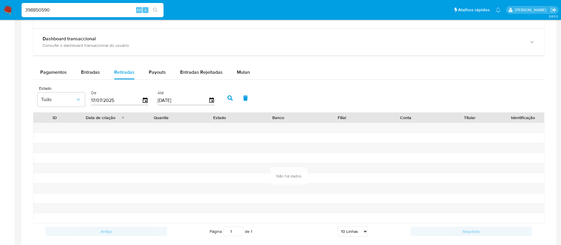
type input "398850590"
click at [157, 9] on icon "search-icon" at bounding box center [155, 10] width 5 height 5
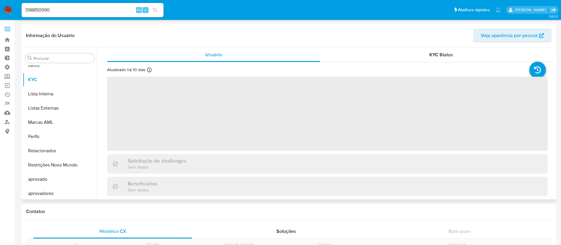
scroll to position [321, 0]
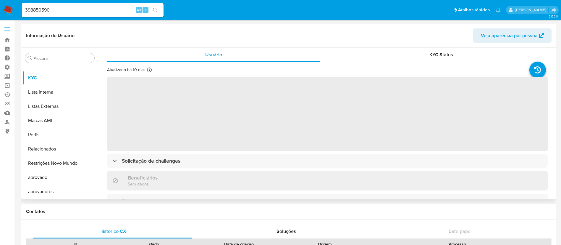
select select "10"
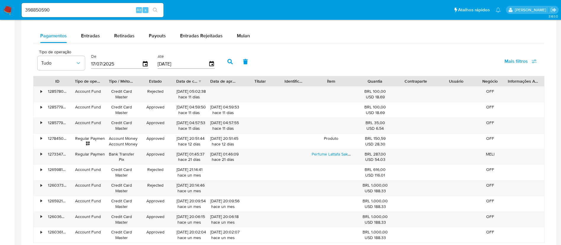
scroll to position [383, 0]
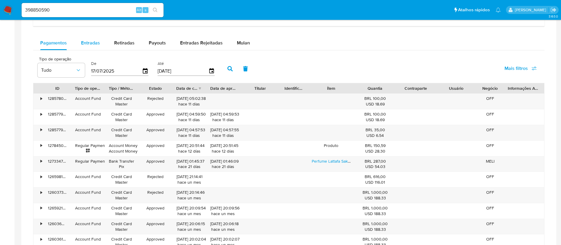
click at [97, 45] on span "Entradas" at bounding box center [90, 42] width 19 height 7
select select "10"
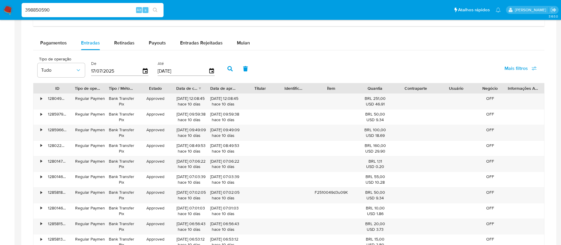
drag, startPoint x: 73, startPoint y: 11, endPoint x: 11, endPoint y: 7, distance: 61.7
click at [11, 7] on nav "Pausado Ver notificaciones 398850590 Alt s Atalhos rápidos Presiona las siguien…" at bounding box center [280, 10] width 561 height 20
paste input "577400427"
type input "577400427"
click at [154, 11] on icon "search-icon" at bounding box center [155, 10] width 5 height 5
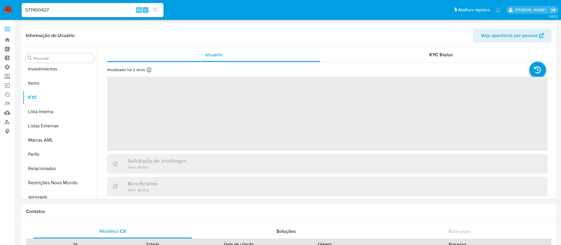
scroll to position [321, 0]
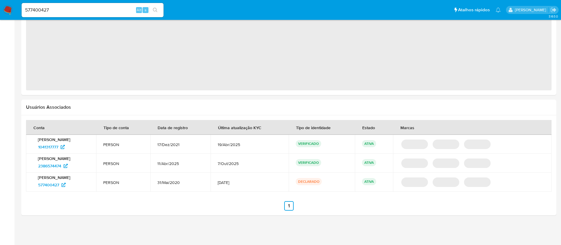
select select "10"
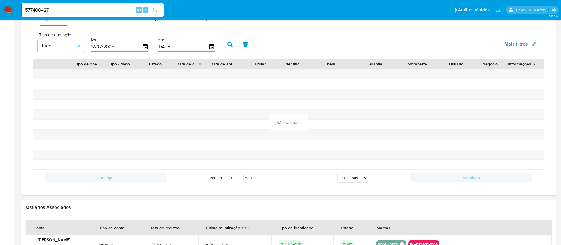
scroll to position [378, 0]
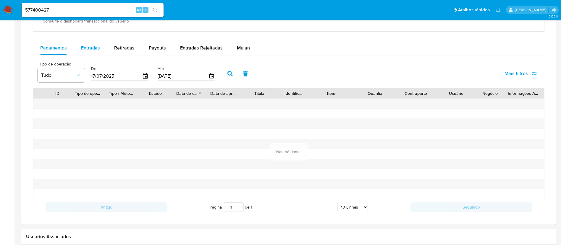
click at [89, 51] on span "Entradas" at bounding box center [90, 47] width 19 height 7
select select "10"
drag, startPoint x: 71, startPoint y: 7, endPoint x: 0, endPoint y: 6, distance: 71.3
click at [0, 6] on nav "Pausado Ver notificaciones 577400427 Alt s Atalhos rápidos Presiona las siguien…" at bounding box center [280, 10] width 561 height 20
paste input "104131777"
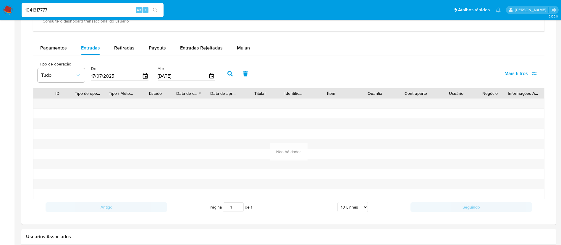
type input "1041317777"
click at [154, 9] on icon "search-icon" at bounding box center [155, 10] width 5 height 5
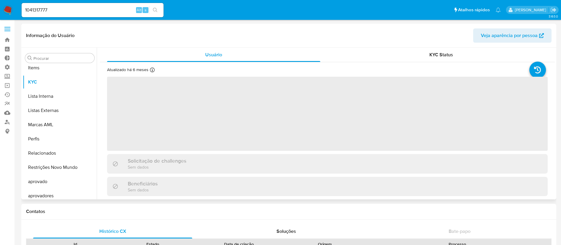
scroll to position [321, 0]
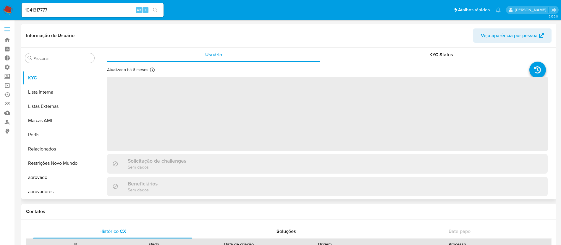
select select "10"
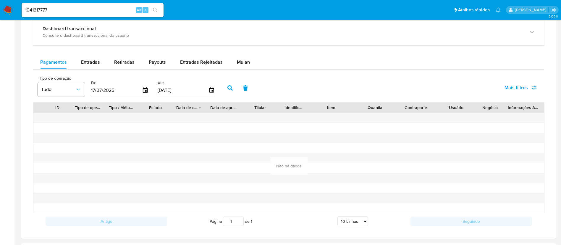
scroll to position [339, 0]
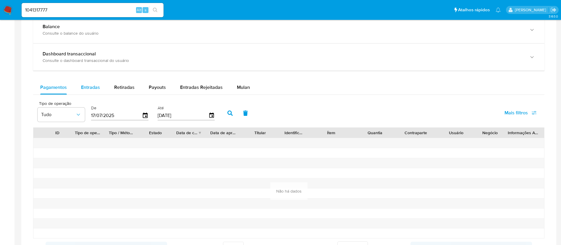
click at [93, 90] on span "Entradas" at bounding box center [90, 87] width 19 height 7
select select "10"
drag, startPoint x: 72, startPoint y: 7, endPoint x: 0, endPoint y: 2, distance: 72.7
click at [0, 2] on nav "Pausado Ver notificaciones 1041317777 Alt s Atalhos rápidos Presiona las siguie…" at bounding box center [280, 10] width 561 height 20
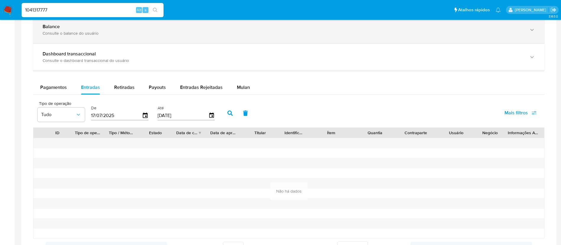
paste input "2386574474"
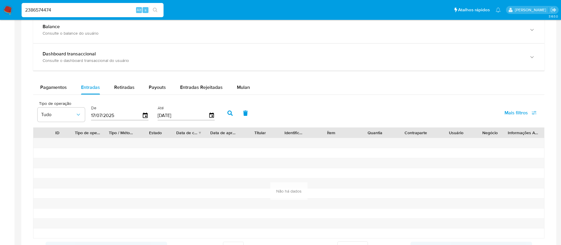
type input "2386574474"
click at [157, 12] on icon "search-icon" at bounding box center [155, 10] width 5 height 5
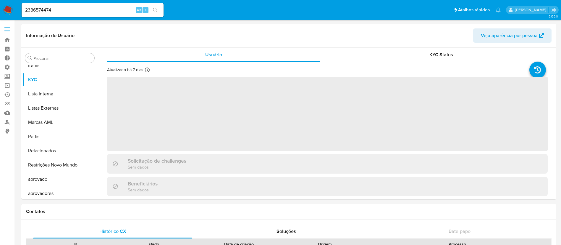
scroll to position [321, 0]
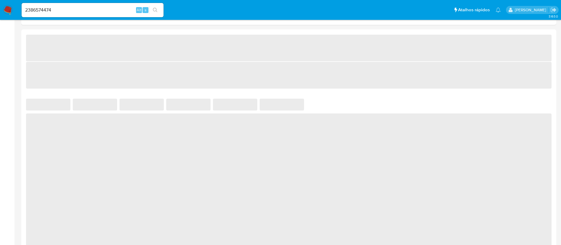
select select "10"
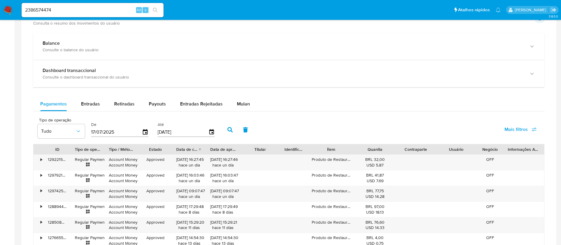
scroll to position [374, 0]
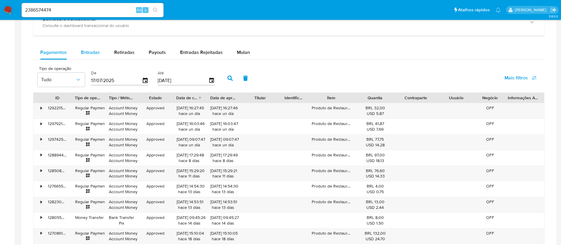
click at [91, 50] on span "Entradas" at bounding box center [90, 52] width 19 height 7
select select "10"
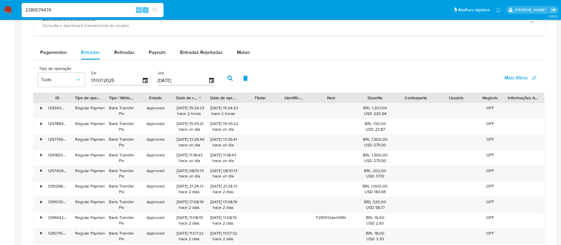
drag, startPoint x: 59, startPoint y: 11, endPoint x: 0, endPoint y: 4, distance: 59.4
click at [0, 5] on nav "Pausado Ver notificaciones 2386574474 Alt s Atalhos rápidos Presiona las siguie…" at bounding box center [280, 10] width 561 height 20
paste input "486142395"
type input "2486142395"
click at [153, 11] on button "search-icon" at bounding box center [155, 10] width 12 height 8
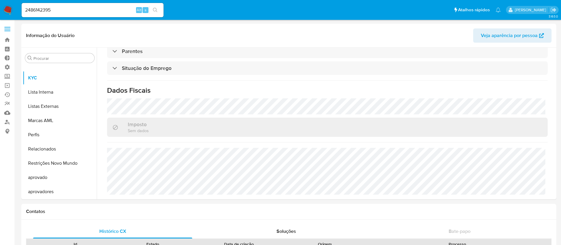
scroll to position [245, 0]
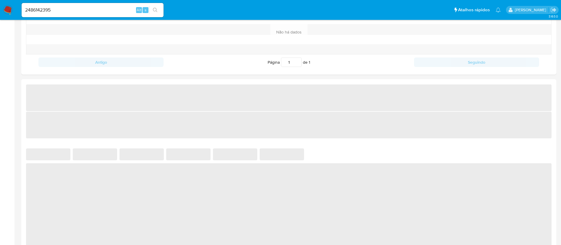
select select "10"
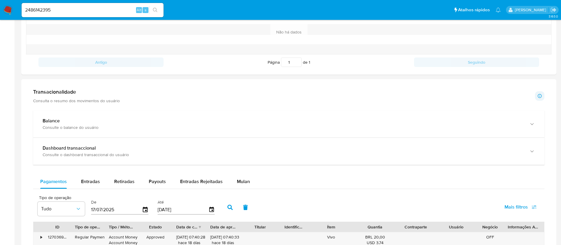
scroll to position [489, 0]
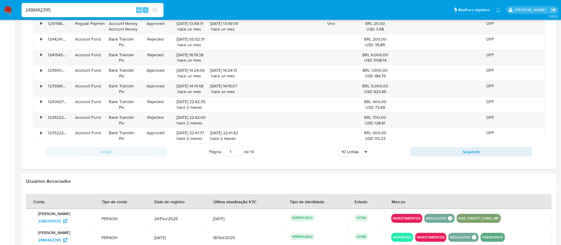
drag, startPoint x: 63, startPoint y: 12, endPoint x: 10, endPoint y: 6, distance: 52.9
click at [11, 6] on nav "Pausado Ver notificaciones 2486142395 Alt s Atalhos rápidos Presiona las siguie…" at bounding box center [280, 10] width 561 height 20
paste input "42034376"
type input "2442034376"
click at [157, 10] on icon "search-icon" at bounding box center [155, 10] width 5 height 5
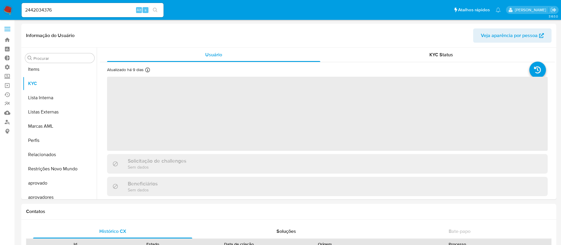
scroll to position [321, 0]
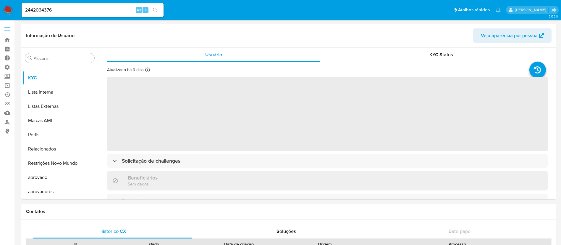
select select "10"
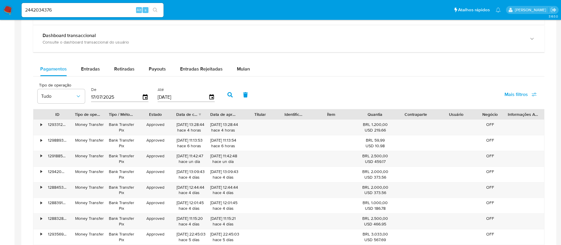
scroll to position [354, 0]
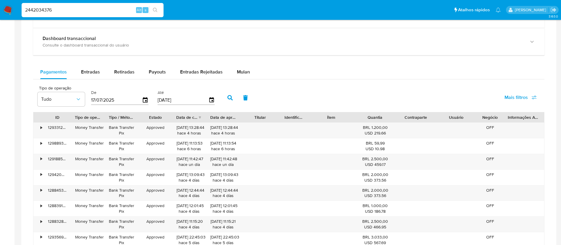
drag, startPoint x: 60, startPoint y: 9, endPoint x: 2, endPoint y: 4, distance: 57.6
click at [7, 7] on nav "Pausado Ver notificaciones 2442034376 Alt s Atalhos rápidos Presiona las siguie…" at bounding box center [280, 10] width 561 height 20
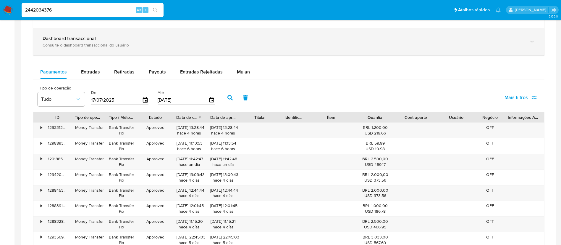
paste input "169317418"
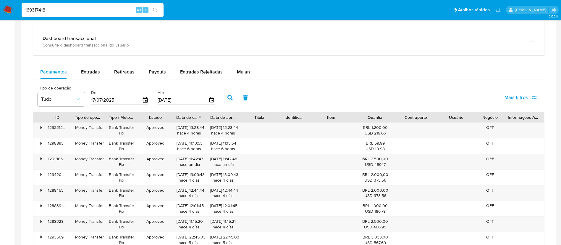
type input "169317418"
click at [154, 10] on icon "search-icon" at bounding box center [155, 10] width 5 height 5
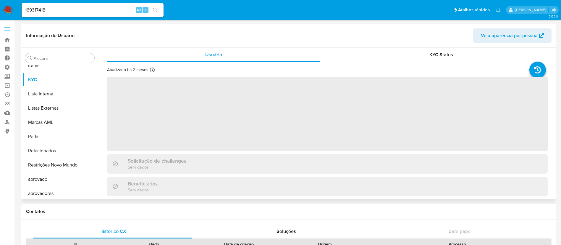
scroll to position [321, 0]
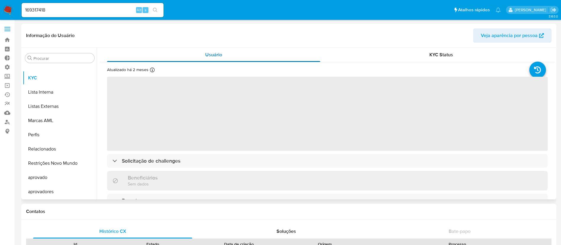
select select "10"
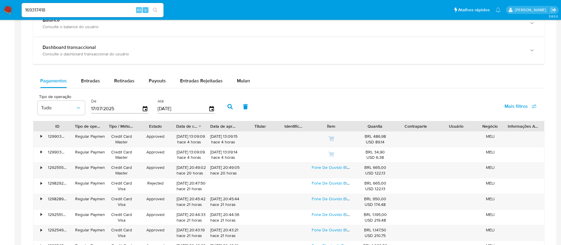
scroll to position [317, 0]
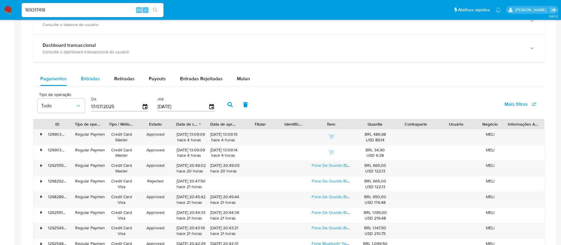
click at [94, 78] on span "Entradas" at bounding box center [90, 78] width 19 height 7
select select "10"
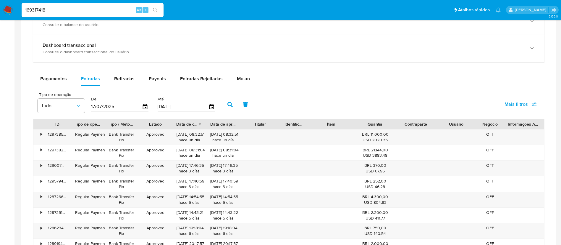
drag, startPoint x: 67, startPoint y: 9, endPoint x: 4, endPoint y: 1, distance: 62.8
click at [5, 1] on nav "Pausado Ver notificaciones 169317418 Alt s Atalhos rápidos Presiona las siguien…" at bounding box center [280, 10] width 561 height 20
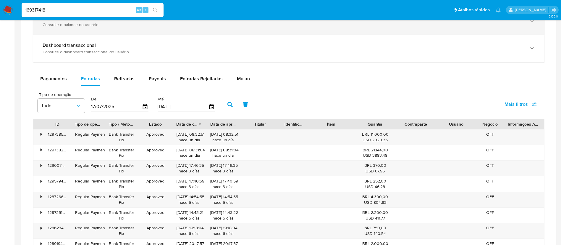
paste input "528722243"
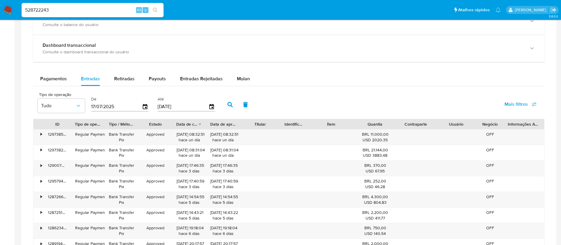
type input "528722243"
click at [156, 12] on icon "search-icon" at bounding box center [155, 10] width 5 height 5
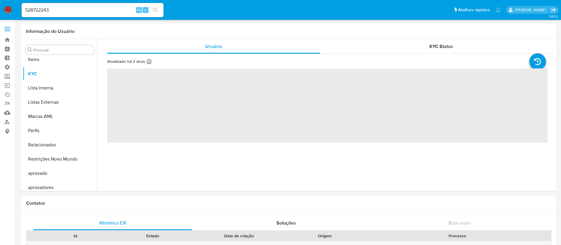
scroll to position [321, 0]
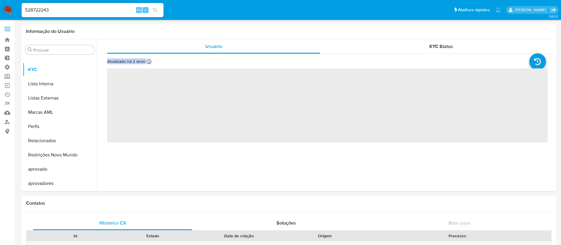
select select "10"
drag, startPoint x: 561, startPoint y: 54, endPoint x: 559, endPoint y: 102, distance: 48.9
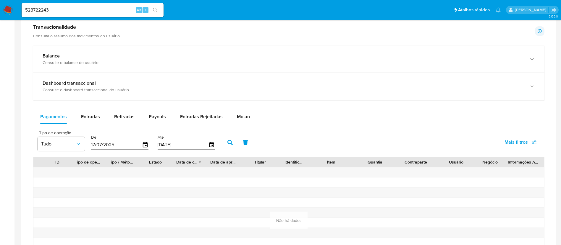
scroll to position [302, 0]
click at [100, 117] on button "Entradas" at bounding box center [90, 116] width 33 height 14
select select "10"
click at [122, 115] on span "Retiradas" at bounding box center [124, 115] width 20 height 7
select select "10"
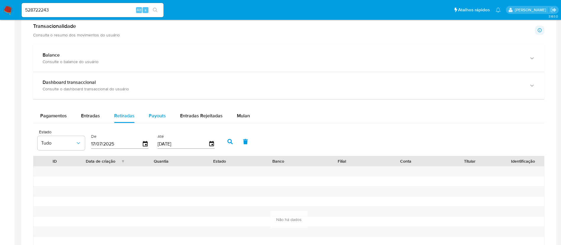
click at [158, 117] on span "Payouts" at bounding box center [157, 115] width 17 height 7
select select "10"
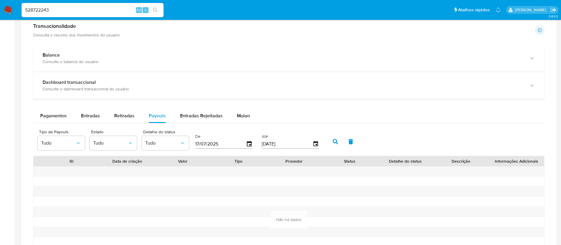
drag, startPoint x: 58, startPoint y: 8, endPoint x: 0, endPoint y: -1, distance: 58.6
click at [0, 0] on html "Pausado Ver notificaciones 528722243 Alt s Atalhos rápidos Presiona las siguien…" at bounding box center [280, 32] width 561 height 668
paste input "1840162887"
type input "1840162887"
click at [157, 11] on icon "search-icon" at bounding box center [155, 10] width 5 height 5
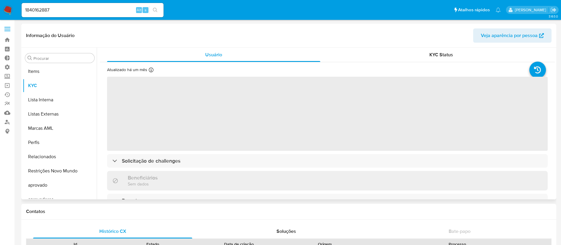
scroll to position [321, 0]
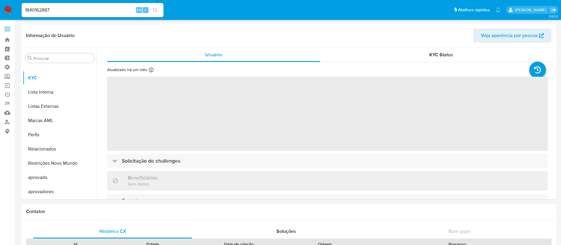
select select "10"
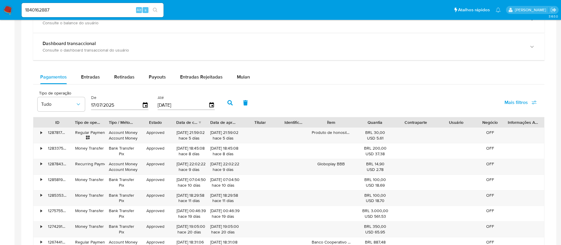
scroll to position [359, 0]
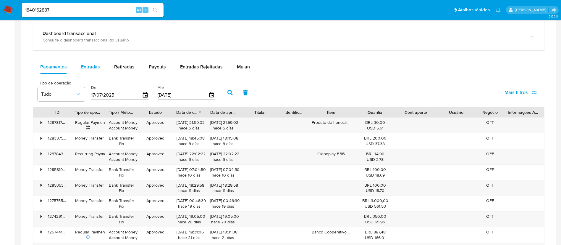
click at [86, 69] on span "Entradas" at bounding box center [90, 66] width 19 height 7
select select "10"
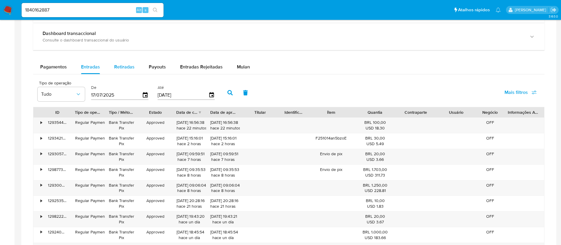
click at [128, 69] on span "Retiradas" at bounding box center [124, 66] width 20 height 7
select select "10"
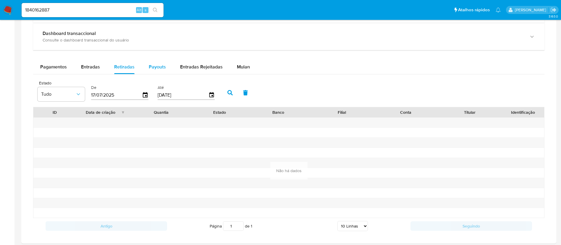
click at [153, 70] on span "Payouts" at bounding box center [157, 66] width 17 height 7
select select "10"
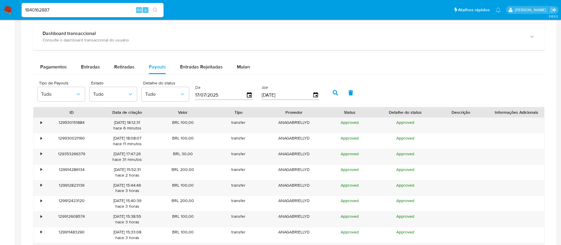
drag, startPoint x: 57, startPoint y: 7, endPoint x: 2, endPoint y: 7, distance: 55.0
click at [0, 10] on nav "Pausado Ver notificaciones 1840162887 Alt s Atalhos rápidos Presiona las siguie…" at bounding box center [280, 10] width 561 height 20
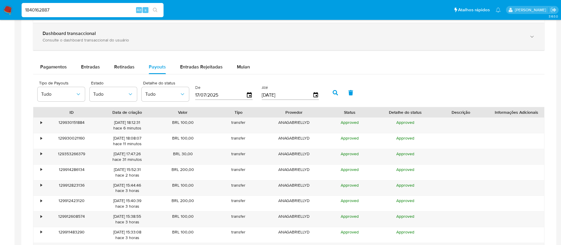
paste input "4278656"
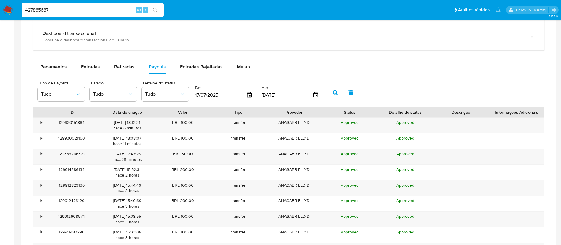
type input "427865687"
click at [154, 10] on icon "search-icon" at bounding box center [155, 10] width 5 height 5
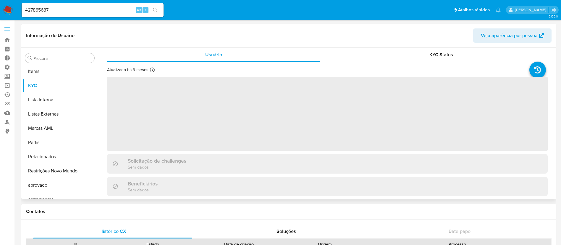
scroll to position [321, 0]
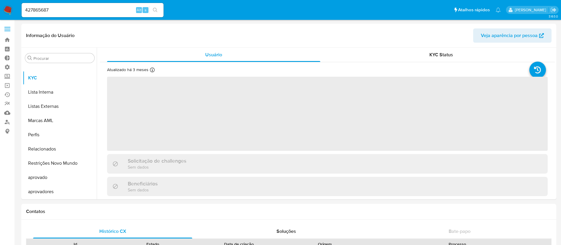
select select "10"
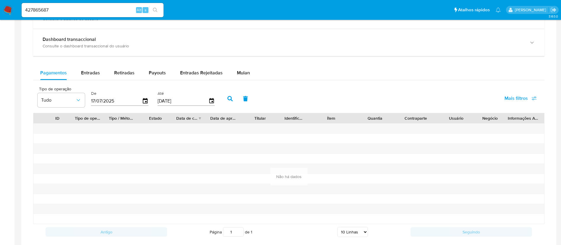
scroll to position [351, 0]
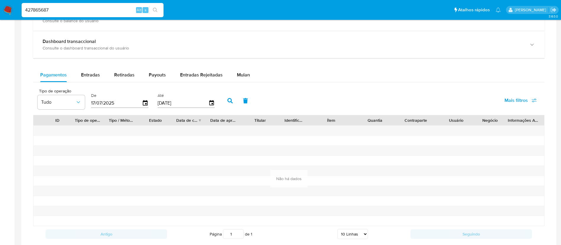
drag, startPoint x: 85, startPoint y: 10, endPoint x: 0, endPoint y: -2, distance: 85.8
click at [0, 0] on html "Pausado Ver notificaciones 427865687 Alt s Atalhos rápidos Presiona las siguien…" at bounding box center [280, 23] width 561 height 748
paste input "390024215"
drag, startPoint x: 96, startPoint y: 11, endPoint x: 141, endPoint y: 13, distance: 44.7
click at [119, 11] on input "390024215" at bounding box center [93, 10] width 142 height 8
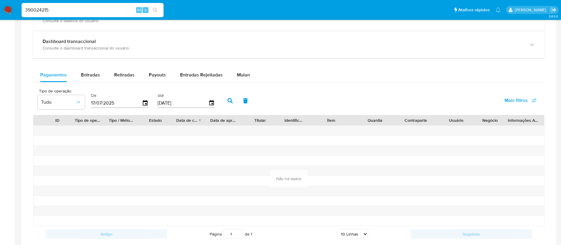
type input "390024215"
click at [153, 11] on button "search-icon" at bounding box center [155, 10] width 12 height 8
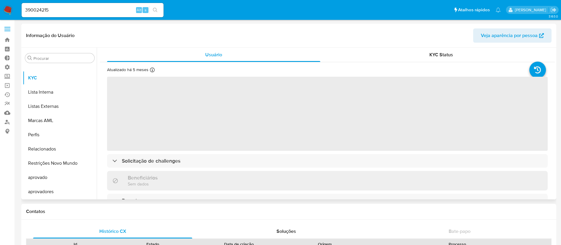
scroll to position [149, 0]
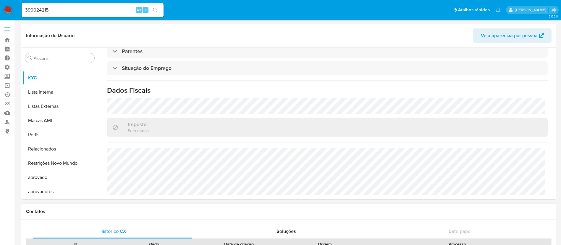
select select "10"
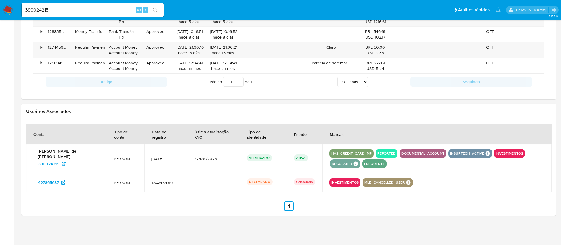
scroll to position [268, 0]
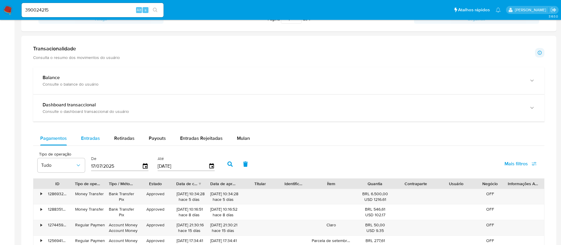
click at [75, 136] on button "Entradas" at bounding box center [90, 138] width 33 height 14
select select "10"
type button "1"
drag, startPoint x: 78, startPoint y: 6, endPoint x: 1, endPoint y: 0, distance: 78.0
click at [1, 1] on nav "Pausado Ver notificaciones 390024215 Alt s Atalhos rápidos Presiona las siguien…" at bounding box center [280, 10] width 561 height 20
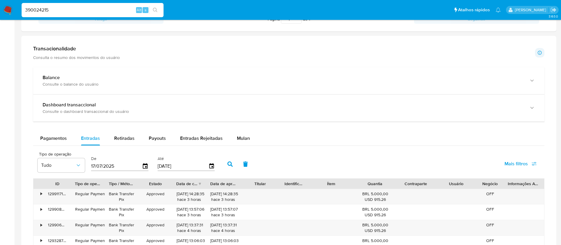
drag, startPoint x: 59, startPoint y: 8, endPoint x: 0, endPoint y: 13, distance: 59.6
click at [1, 14] on nav "Pausado Ver notificaciones 390024215 Alt s Atalhos rápidos Presiona las siguien…" at bounding box center [280, 10] width 561 height 20
paste input "1934834738"
type input "1934834738"
click at [154, 8] on icon "search-icon" at bounding box center [155, 10] width 4 height 4
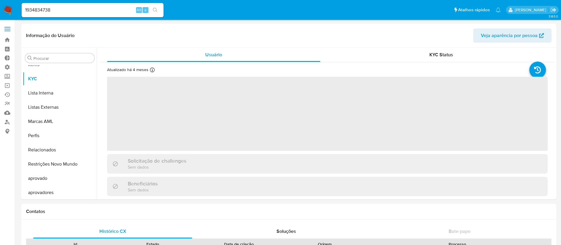
scroll to position [321, 0]
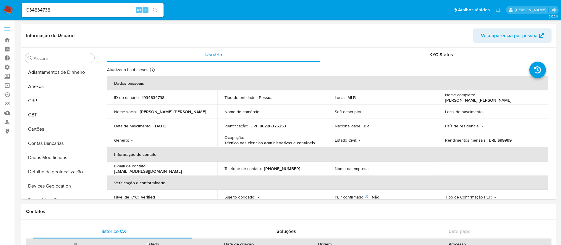
select select "10"
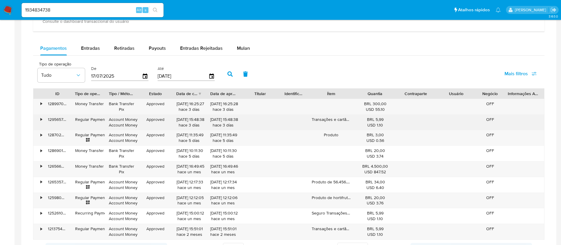
scroll to position [321, 0]
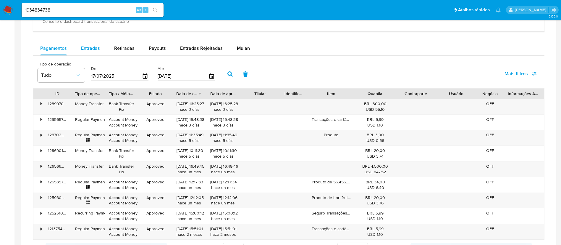
click at [93, 52] on div "Entradas" at bounding box center [90, 48] width 19 height 14
select select "10"
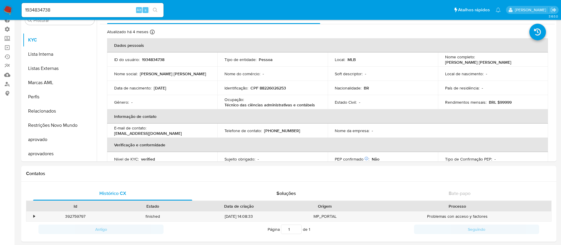
scroll to position [0, 0]
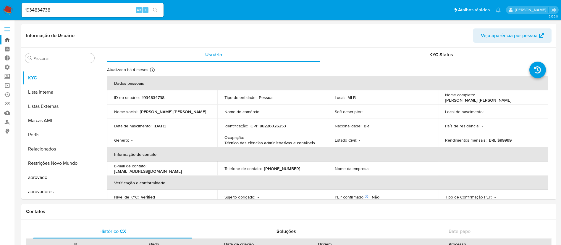
click at [7, 41] on link "Bandeja" at bounding box center [35, 39] width 70 height 9
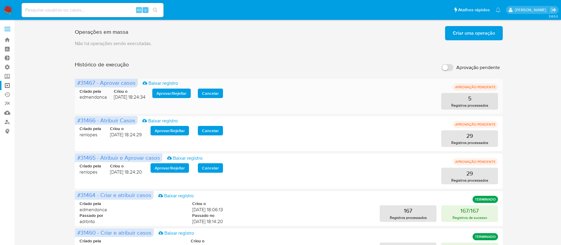
click at [170, 93] on span "Aprovar / Rejeitar" at bounding box center [172, 93] width 30 height 8
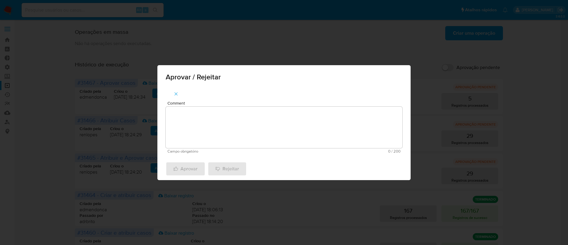
click at [187, 123] on textarea "Comment" at bounding box center [284, 127] width 237 height 41
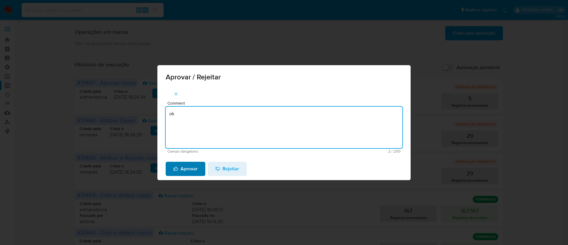
type textarea "ok"
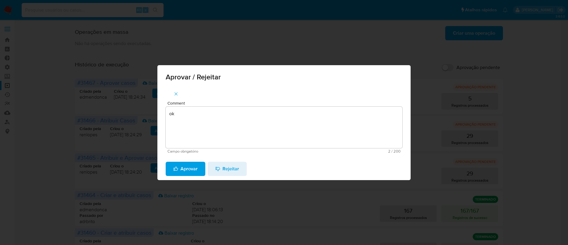
click at [182, 172] on span "Aprovar" at bounding box center [185, 168] width 24 height 13
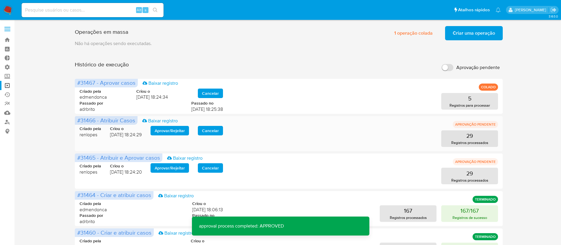
click at [168, 129] on span "Aprovar / Rejeitar" at bounding box center [170, 130] width 30 height 8
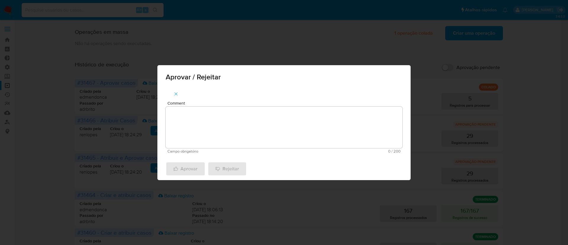
click at [38, 134] on div "Aprovar / Rejeitar Comment Campo obrigatório 0 / 200 200 caracteres restantes A…" at bounding box center [284, 122] width 568 height 245
click at [332, 204] on div "Aprovar / Rejeitar Comment Campo obrigatório 0 / 200 200 caracteres restantes A…" at bounding box center [284, 122] width 568 height 245
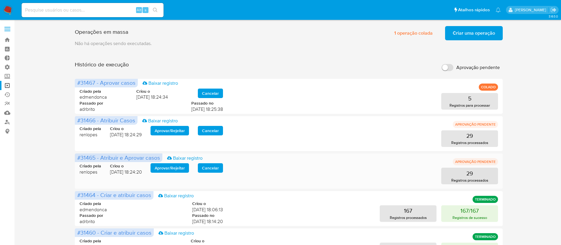
click at [176, 166] on span "Aprovar / Rejeitar" at bounding box center [170, 168] width 30 height 8
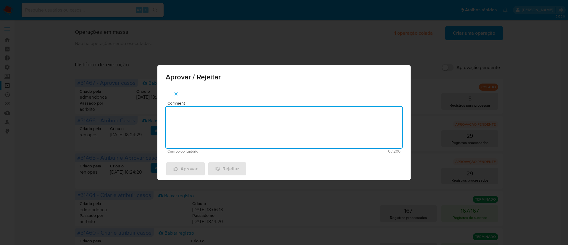
click at [204, 136] on textarea "Comment" at bounding box center [284, 127] width 237 height 41
type textarea "ok"
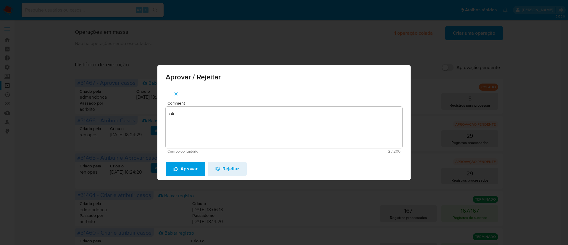
click at [185, 168] on span "Aprovar" at bounding box center [185, 168] width 24 height 13
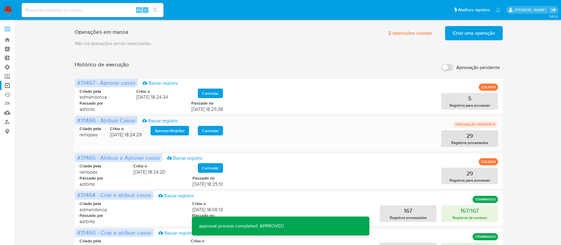
click at [175, 129] on span "Aprovar / Rejeitar" at bounding box center [170, 130] width 30 height 8
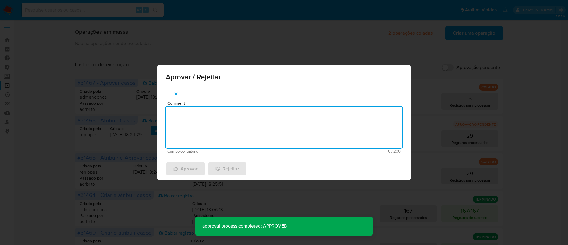
click at [205, 139] on textarea "Comment" at bounding box center [284, 127] width 237 height 41
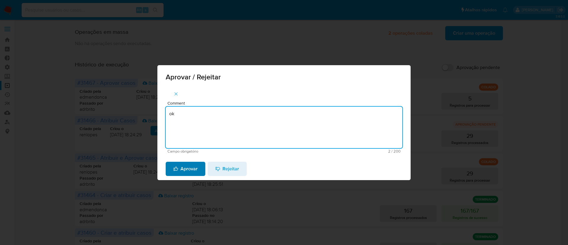
type textarea "ok"
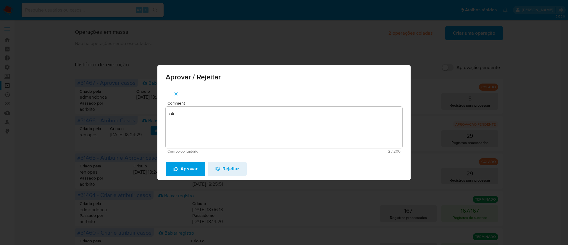
click at [186, 170] on span "Aprovar" at bounding box center [185, 168] width 24 height 13
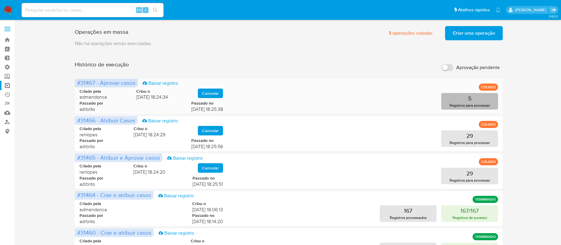
click at [467, 97] on button "5 Registros para processar" at bounding box center [469, 101] width 57 height 17
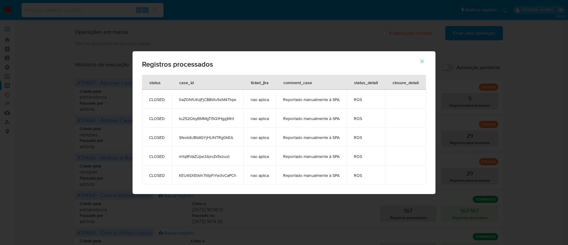
click at [422, 61] on icon "button" at bounding box center [422, 61] width 5 height 5
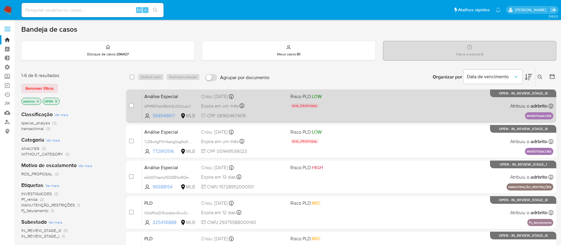
click at [535, 117] on p "INVESTIGACOES" at bounding box center [539, 115] width 28 height 7
click at [213, 104] on span "Expira em um mês" at bounding box center [220, 106] width 38 height 7
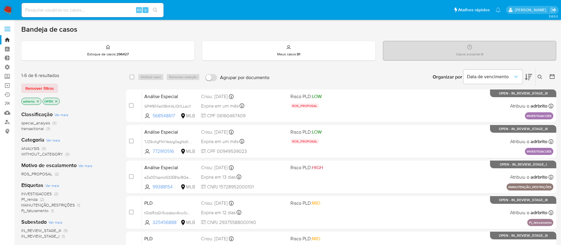
click at [38, 101] on icon "close-filter" at bounding box center [38, 101] width 2 height 2
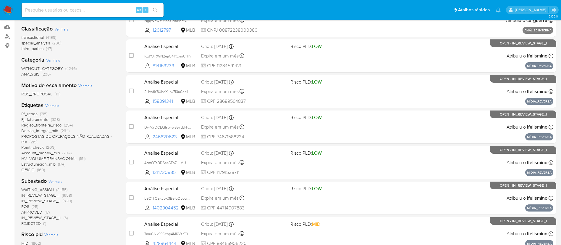
scroll to position [91, 0]
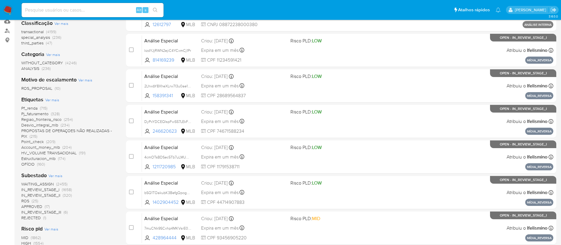
click at [56, 98] on span "Ver mais" at bounding box center [52, 99] width 14 height 5
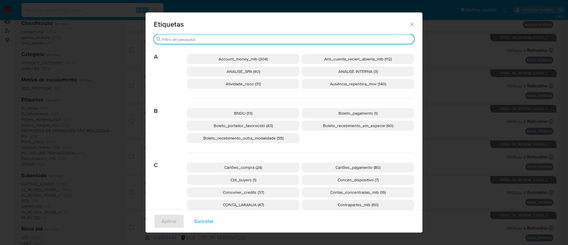
click at [238, 39] on input "Buscar" at bounding box center [287, 39] width 250 height 5
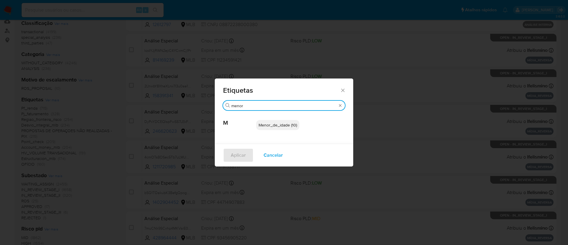
type input "menor"
drag, startPoint x: 260, startPoint y: 126, endPoint x: 290, endPoint y: 128, distance: 30.2
click at [290, 128] on p "Menor_de_idade (10)" at bounding box center [277, 125] width 43 height 10
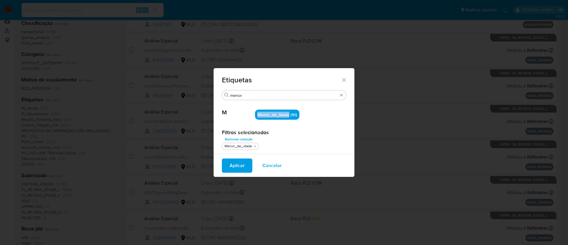
copy span "Menor_de_idade"
click at [274, 161] on span "Cancelar" at bounding box center [271, 165] width 19 height 13
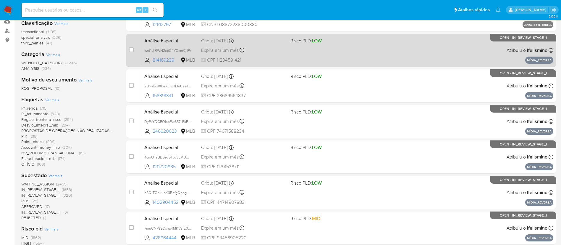
click at [222, 55] on div "Análise Especial kzdYJjRWN2ejiC4YCxmCj1Pr 814169239 MLB Risco PLD: LOW Criou: 1…" at bounding box center [348, 50] width 412 height 30
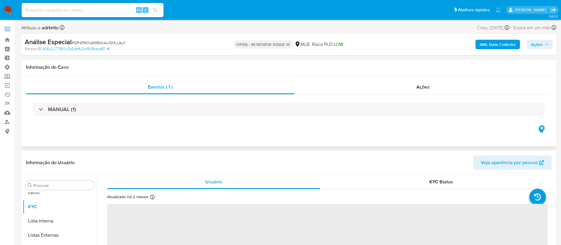
scroll to position [321, 0]
select select "10"
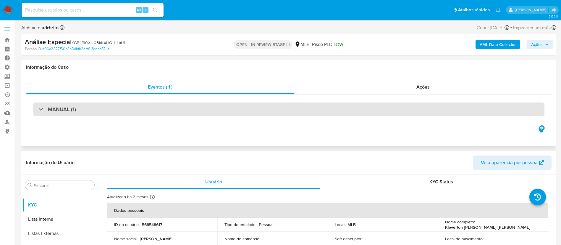
click at [43, 107] on div "MANUAL (1)" at bounding box center [57, 109] width 38 height 7
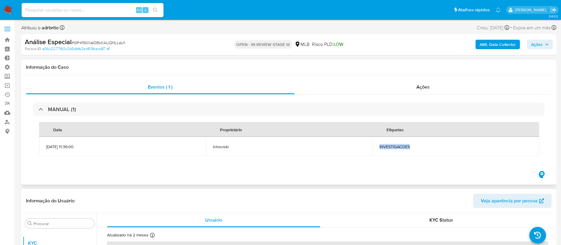
drag, startPoint x: 425, startPoint y: 147, endPoint x: 380, endPoint y: 152, distance: 45.3
click at [380, 152] on td "INVESTIGACOES" at bounding box center [455, 146] width 167 height 19
copy span "INVESTIGACOES"
click at [74, 11] on input at bounding box center [93, 10] width 142 height 8
paste input "452643119"
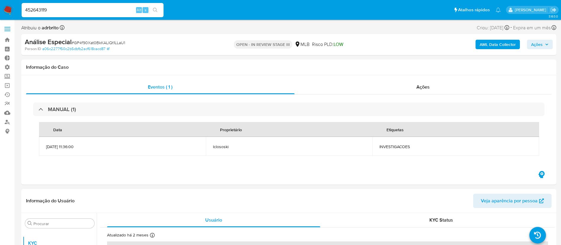
type input "452643119"
click at [156, 13] on button "search-icon" at bounding box center [155, 10] width 12 height 8
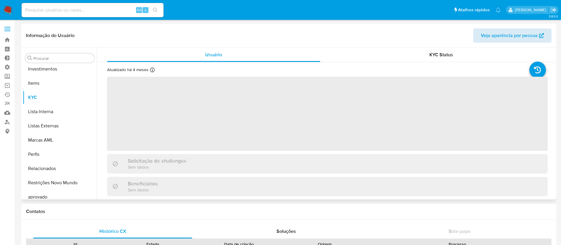
scroll to position [321, 0]
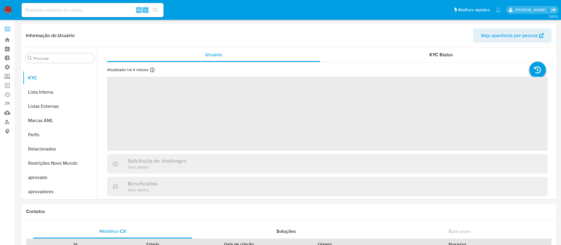
select select "10"
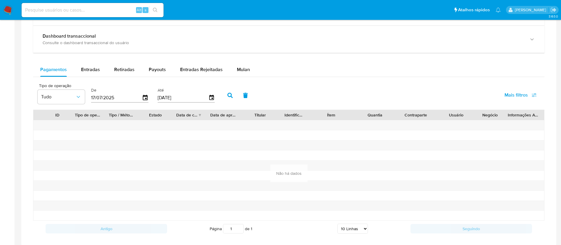
scroll to position [357, 0]
click at [96, 72] on div "Entradas" at bounding box center [90, 69] width 19 height 14
select select "10"
click at [112, 13] on input at bounding box center [93, 10] width 142 height 8
paste input "775756393"
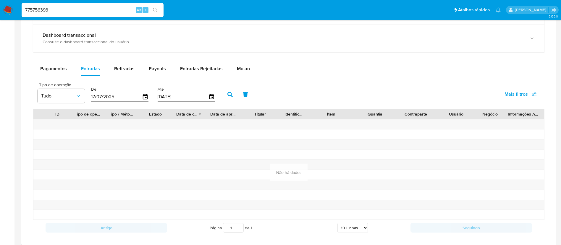
type input "775756393"
click at [157, 9] on icon "search-icon" at bounding box center [155, 10] width 5 height 5
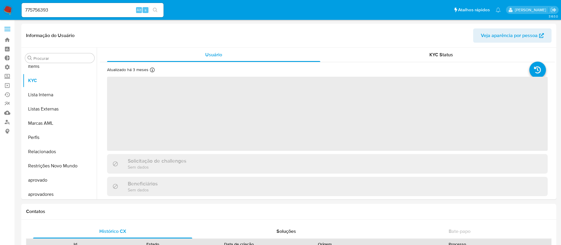
scroll to position [321, 0]
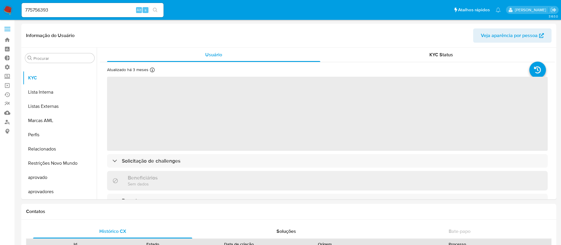
select select "10"
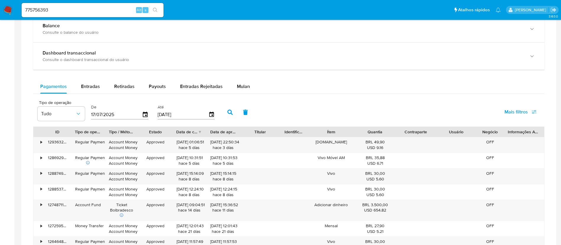
scroll to position [358, 0]
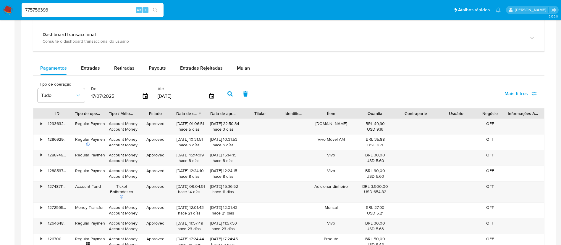
drag, startPoint x: 76, startPoint y: 12, endPoint x: 0, endPoint y: -3, distance: 77.9
click at [0, 0] on html "Pausado Ver notificaciones 775756393 Alt s Atalhos rápidos Presiona las siguien…" at bounding box center [280, 58] width 561 height 833
paste input "1820778234"
type input "1820778234"
click at [157, 10] on icon "search-icon" at bounding box center [155, 10] width 5 height 5
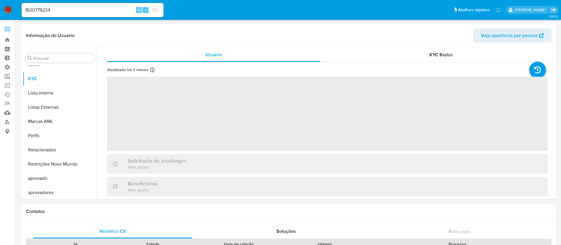
scroll to position [321, 0]
select select "10"
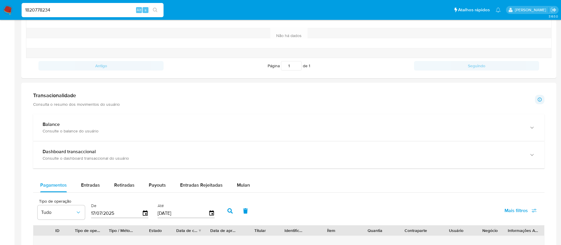
scroll to position [169, 0]
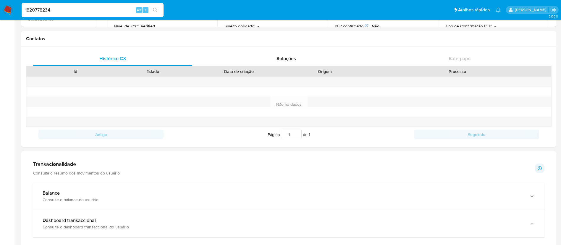
drag, startPoint x: 74, startPoint y: 11, endPoint x: 14, endPoint y: -6, distance: 62.3
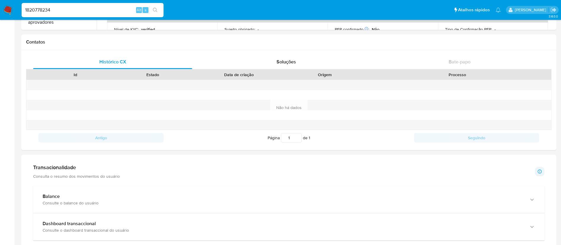
paste input "503466030"
type input "1503466030"
click at [156, 12] on icon "search-icon" at bounding box center [155, 10] width 5 height 5
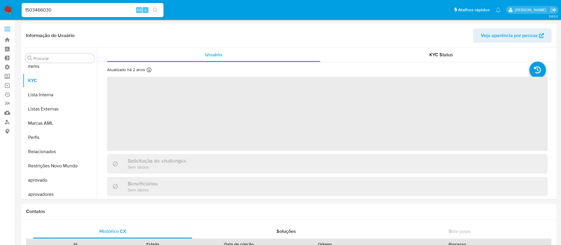
scroll to position [321, 0]
select select "10"
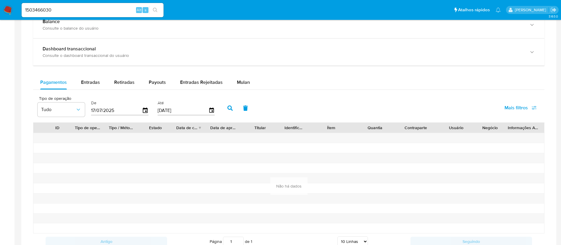
scroll to position [345, 0]
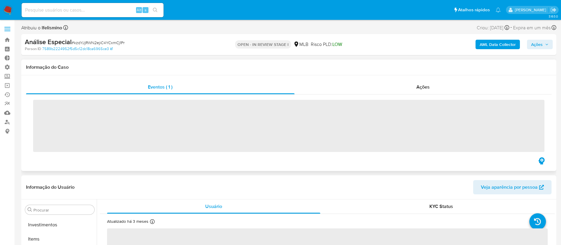
scroll to position [321, 0]
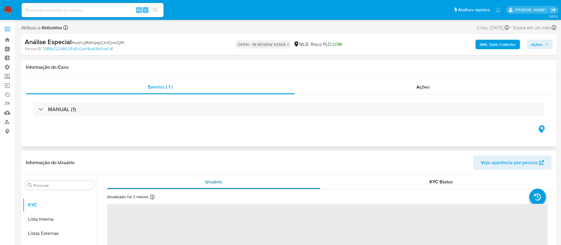
select select "10"
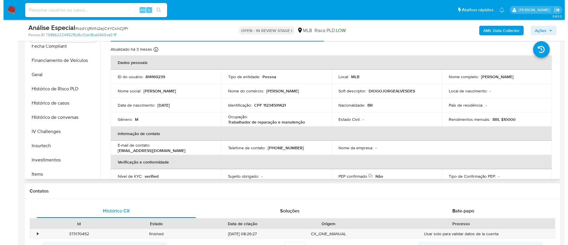
scroll to position [177, 0]
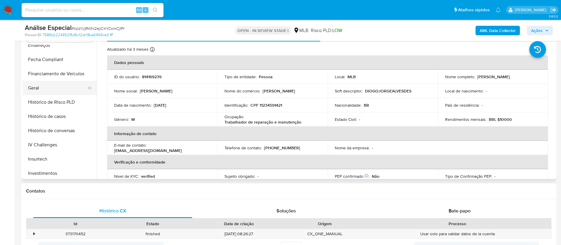
click at [38, 84] on button "Geral" at bounding box center [57, 88] width 69 height 14
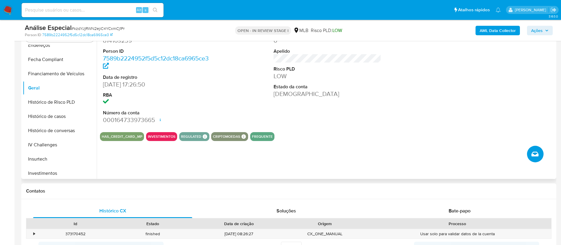
click at [540, 156] on button "Criar caso manual" at bounding box center [535, 154] width 17 height 17
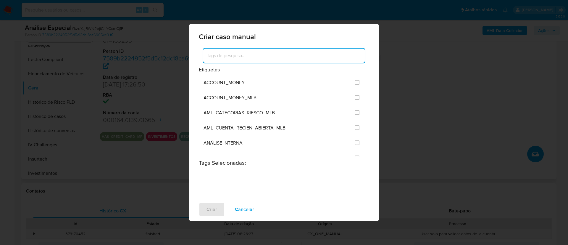
click at [307, 53] on input at bounding box center [284, 56] width 162 height 8
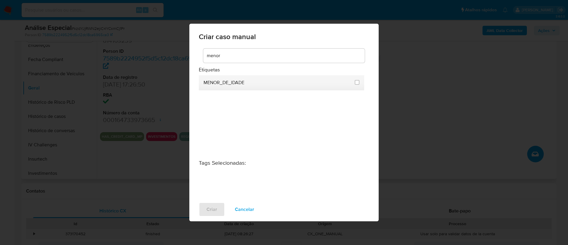
drag, startPoint x: 246, startPoint y: 83, endPoint x: 205, endPoint y: 82, distance: 41.7
click at [205, 82] on div "MENOR_DE_IDADE" at bounding box center [278, 82] width 148 height 15
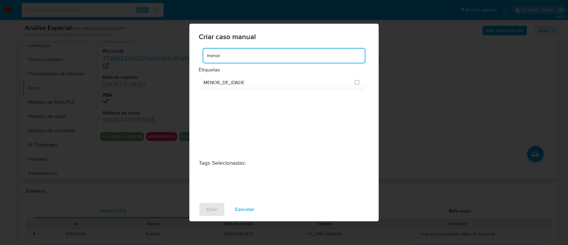
drag, startPoint x: 232, startPoint y: 57, endPoint x: 188, endPoint y: 56, distance: 43.5
click at [188, 56] on div "Criar caso manual menor Etiquetas MENOR_DE_IDADE Tags Selecionadas : Criar Canc…" at bounding box center [284, 122] width 568 height 245
type input "analise"
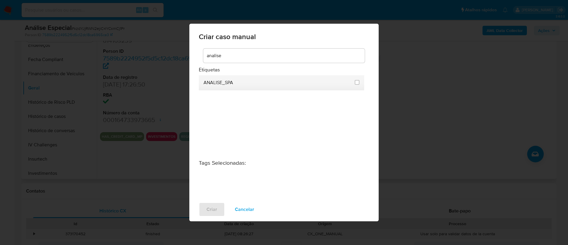
drag, startPoint x: 239, startPoint y: 82, endPoint x: 200, endPoint y: 87, distance: 39.0
click at [200, 87] on li "ANALISE_SPA" at bounding box center [281, 82] width 165 height 15
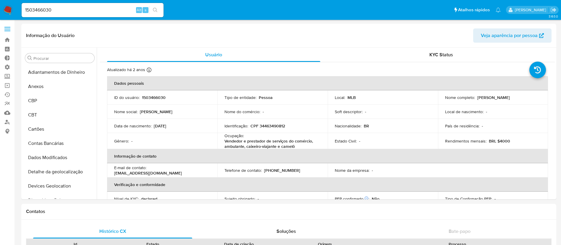
select select "10"
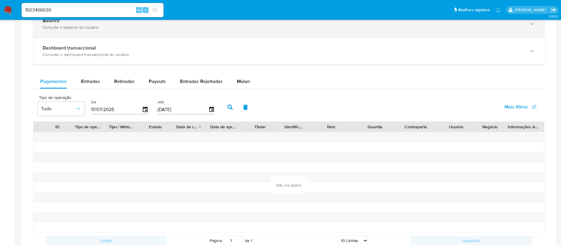
scroll to position [321, 0]
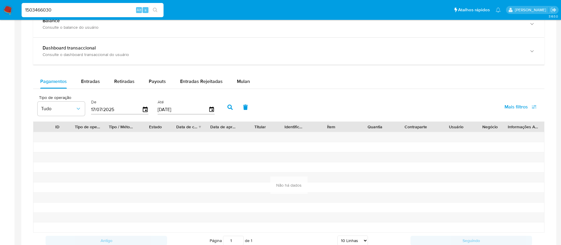
drag, startPoint x: 80, startPoint y: 9, endPoint x: 13, endPoint y: 3, distance: 67.4
click at [13, 3] on nav "Pausado Ver notificaciones 1503466030 Alt s Atalhos rápidos Presiona las siguie…" at bounding box center [280, 10] width 561 height 20
paste input "2427879448"
type input "2427879448"
click at [157, 10] on icon "search-icon" at bounding box center [155, 10] width 5 height 5
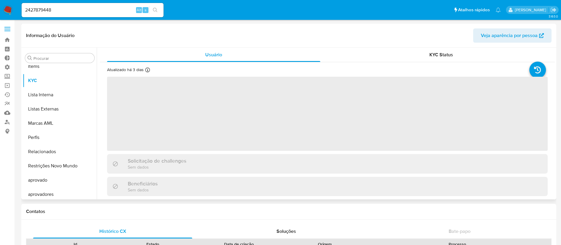
scroll to position [321, 0]
select select "10"
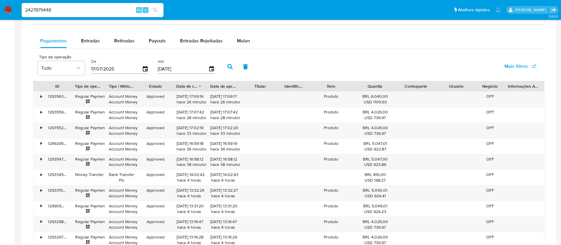
scroll to position [388, 0]
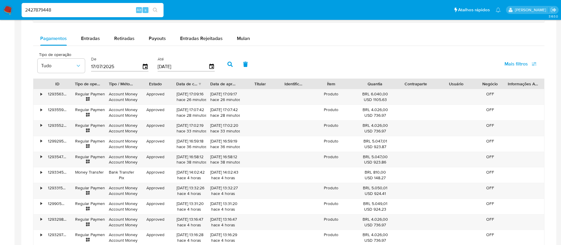
drag, startPoint x: 73, startPoint y: 8, endPoint x: 1, endPoint y: 0, distance: 72.7
click at [1, 0] on nav "Pausado Ver notificaciones 2427879448 Alt s Atalhos rápidos Presiona las siguie…" at bounding box center [280, 10] width 561 height 20
paste input "525935663"
type input "525935663"
click at [154, 8] on icon "search-icon" at bounding box center [155, 10] width 4 height 4
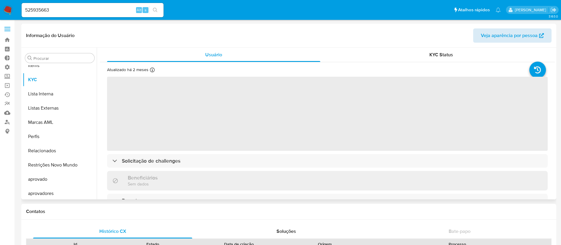
scroll to position [321, 0]
select select "10"
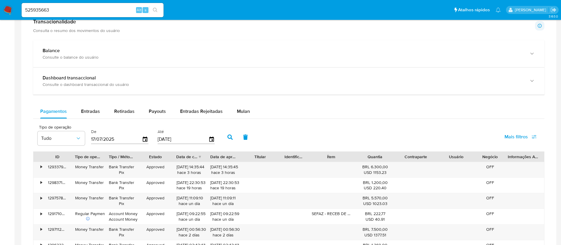
scroll to position [286, 0]
click at [89, 109] on span "Entradas" at bounding box center [90, 110] width 19 height 7
select select "10"
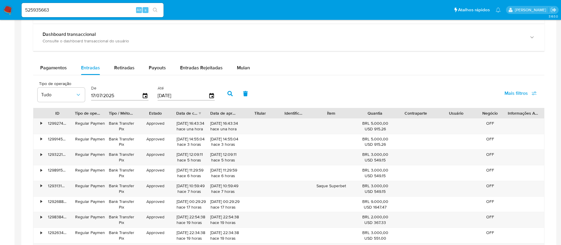
scroll to position [329, 0]
drag, startPoint x: 61, startPoint y: 8, endPoint x: 15, endPoint y: 1, distance: 46.4
click at [15, 1] on nav "Pausado Ver notificaciones 525935663 Alt s Atalhos rápidos Presiona las siguien…" at bounding box center [280, 10] width 561 height 20
paste input "74440625"
type input "574440625"
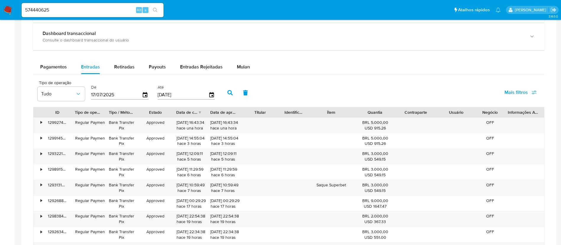
click at [154, 10] on icon "search-icon" at bounding box center [155, 10] width 5 height 5
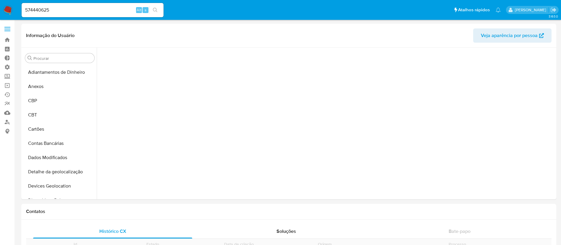
scroll to position [305, 0]
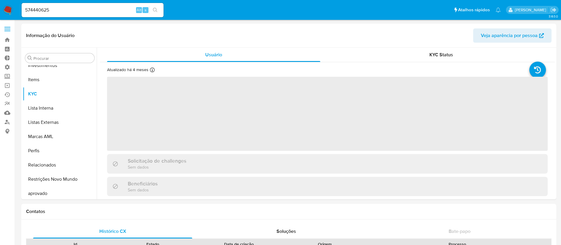
select select "10"
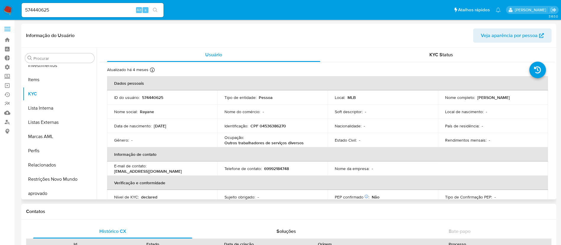
scroll to position [321, 0]
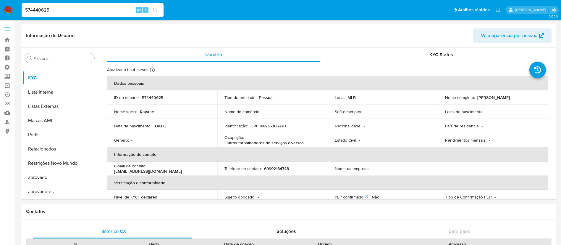
drag, startPoint x: 62, startPoint y: 9, endPoint x: 12, endPoint y: 2, distance: 50.5
click at [12, 2] on nav "Pausado Ver notificaciones 574440625 Alt s Atalhos rápidos Presiona las siguien…" at bounding box center [280, 10] width 561 height 20
click at [154, 13] on button "search-icon" at bounding box center [155, 10] width 12 height 8
click at [158, 14] on div "574440625 Alt s" at bounding box center [93, 10] width 142 height 14
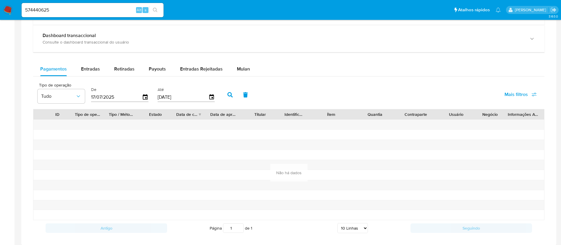
scroll to position [362, 0]
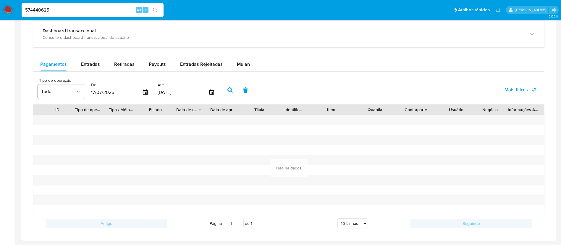
drag, startPoint x: 59, startPoint y: 9, endPoint x: 0, endPoint y: -8, distance: 61.2
click at [0, 0] on html "Pausado Ver notificaciones 574440625 Alt s Atalhos rápidos Presiona las siguien…" at bounding box center [280, 4] width 561 height 733
paste input "02020396"
type input "502020396"
click at [157, 10] on icon "search-icon" at bounding box center [155, 10] width 4 height 4
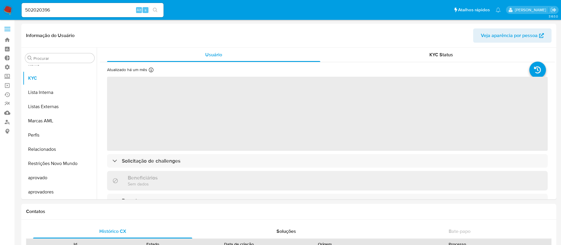
scroll to position [321, 0]
select select "10"
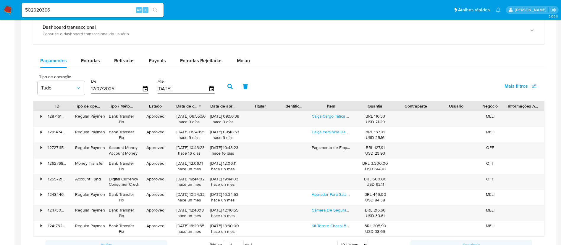
scroll to position [380, 0]
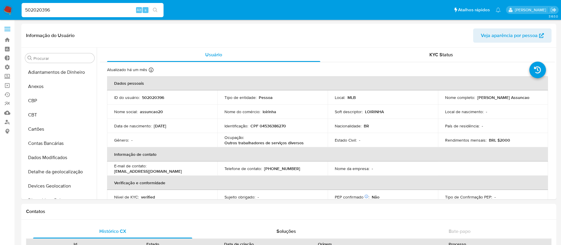
select select "10"
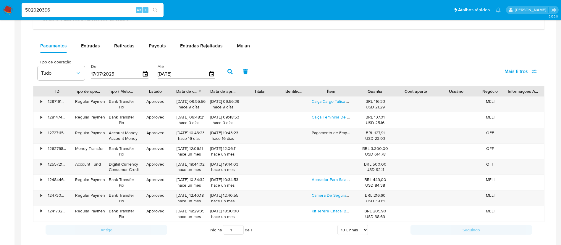
scroll to position [321, 0]
click at [15, 5] on nav "Pausado Ver notificaciones 502020396 Alt s Atalhos rápidos Presiona las siguien…" at bounding box center [280, 10] width 561 height 20
type input "174897918"
click at [154, 11] on icon "search-icon" at bounding box center [155, 10] width 5 height 5
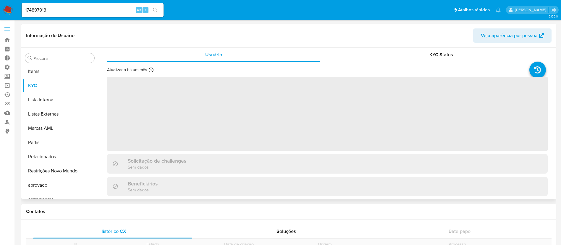
scroll to position [321, 0]
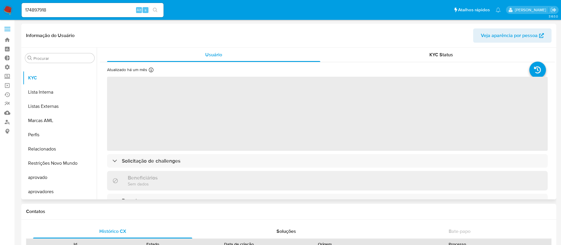
select select "10"
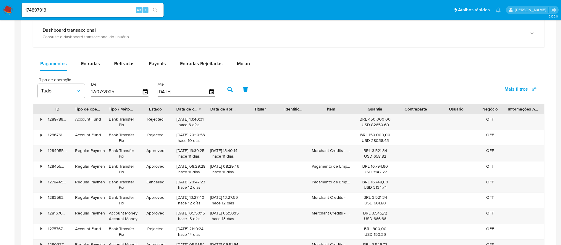
scroll to position [373, 0]
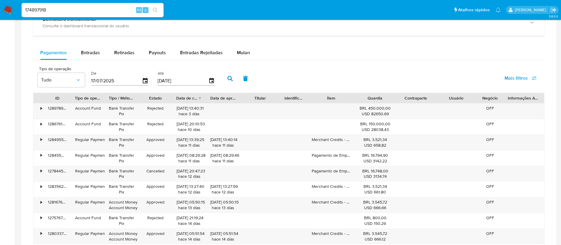
drag, startPoint x: 51, startPoint y: 7, endPoint x: 20, endPoint y: 6, distance: 30.8
click at [20, 6] on ul "Pausado Ver notificaciones 174897918 Alt s Atalhos rápidos Presiona las siguien…" at bounding box center [261, 9] width 485 height 15
paste input "724103114"
type input "724103114"
click at [154, 13] on button "search-icon" at bounding box center [155, 10] width 12 height 8
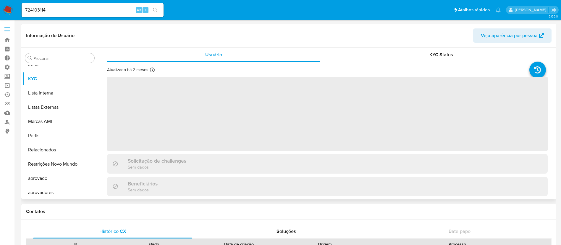
scroll to position [321, 0]
select select "10"
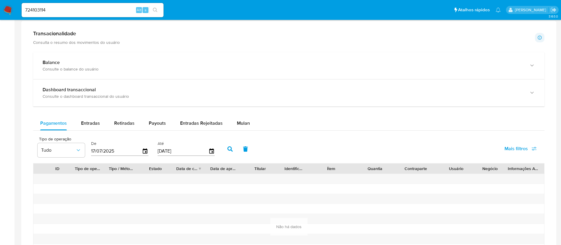
scroll to position [289, 0]
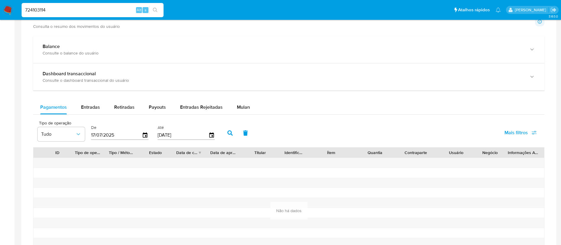
drag, startPoint x: 74, startPoint y: 10, endPoint x: 11, endPoint y: -1, distance: 63.3
click at [11, 0] on html "Pausado Ver notificaciones 724103114 Alt s Atalhos rápidos Presiona las siguien…" at bounding box center [280, 72] width 561 height 722
paste input "1714172438"
type input "1714172438"
click at [156, 5] on div "1714172438 Alt s" at bounding box center [93, 10] width 142 height 14
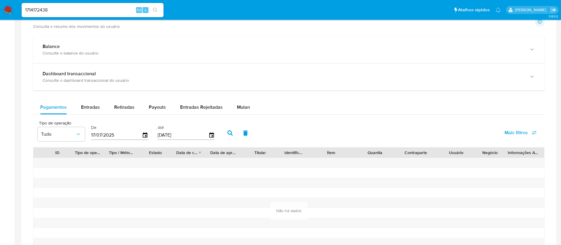
click at [160, 13] on button "search-icon" at bounding box center [155, 10] width 12 height 8
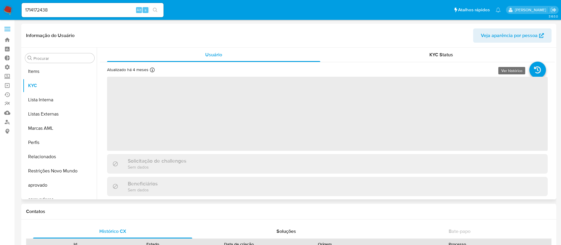
scroll to position [321, 0]
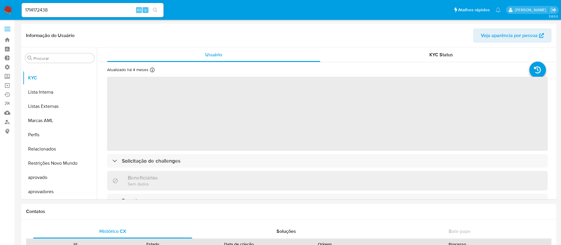
select select "10"
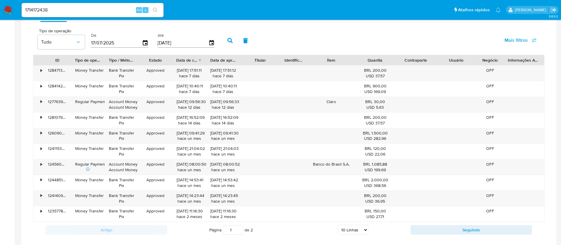
scroll to position [418, 0]
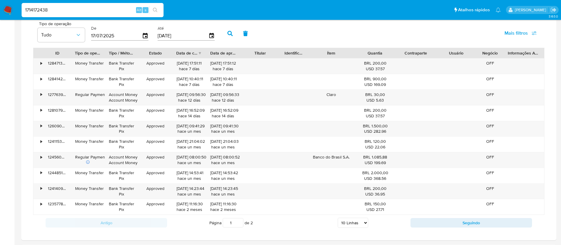
drag, startPoint x: 59, startPoint y: 13, endPoint x: 13, endPoint y: -1, distance: 48.9
paste input "kQM9EWt14Ya9Rmwz8KjfZb2Z"
type input "kQM9EWt14Ya9Rmwz8KjfZb2Z"
click at [156, 11] on icon "search-icon" at bounding box center [155, 10] width 5 height 5
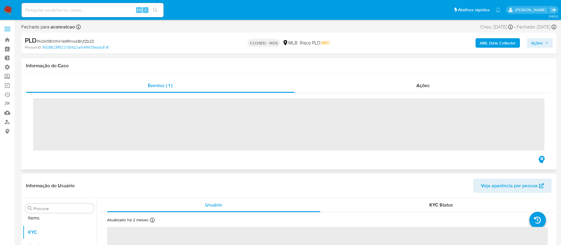
scroll to position [321, 0]
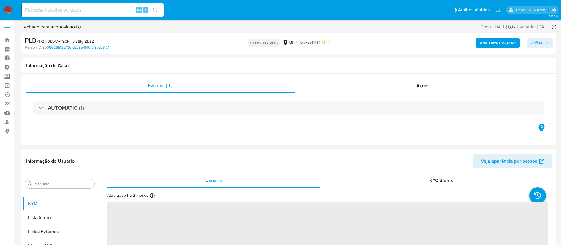
select select "10"
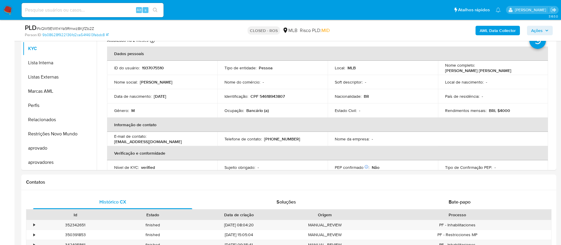
scroll to position [135, 0]
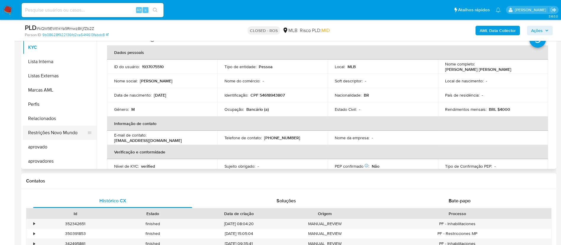
click at [55, 135] on button "Restrições Novo Mundo" at bounding box center [57, 132] width 69 height 14
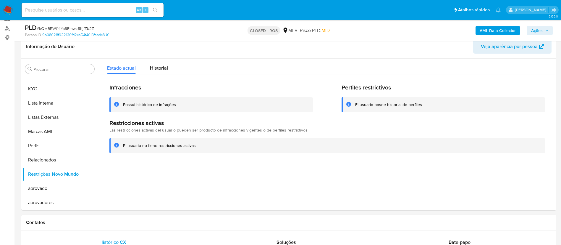
scroll to position [95, 0]
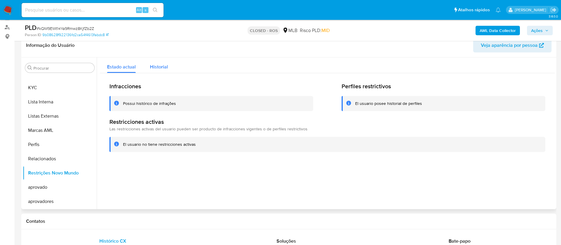
click at [162, 67] on span "Historial" at bounding box center [159, 66] width 18 height 7
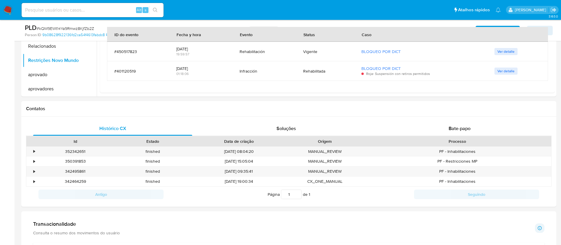
scroll to position [203, 0]
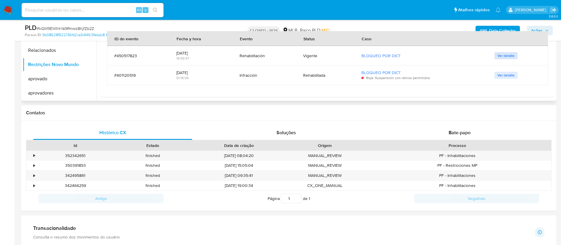
click at [509, 53] on span "Ver detalle" at bounding box center [506, 56] width 17 height 6
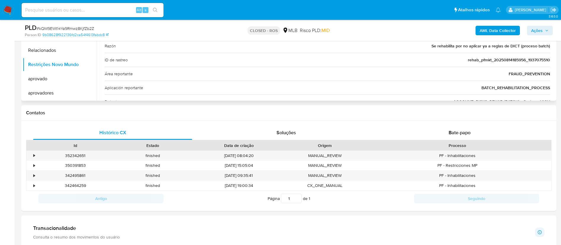
drag, startPoint x: 555, startPoint y: 76, endPoint x: 555, endPoint y: 80, distance: 3.9
click at [555, 80] on div "Procurar Adiantamentos de Dinheiro Anexos CBP CBT Cartões Contas Bancárias Dado…" at bounding box center [288, 24] width 535 height 151
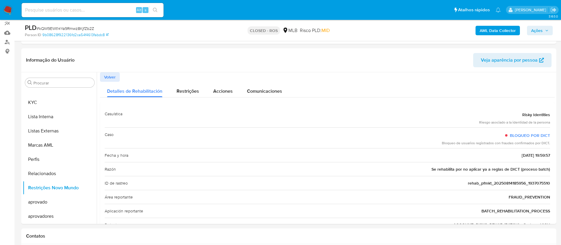
scroll to position [82, 0]
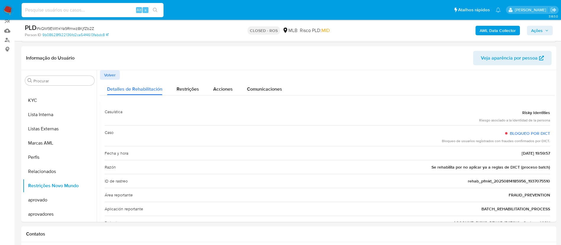
click at [59, 9] on input at bounding box center [93, 10] width 142 height 8
paste input "415878709"
type input "415878709"
click at [155, 8] on icon "search-icon" at bounding box center [155, 10] width 5 height 5
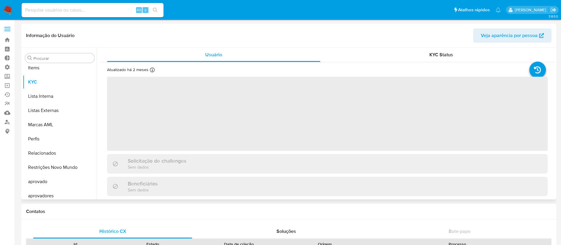
scroll to position [321, 0]
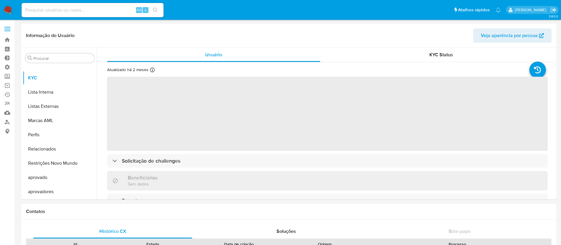
select select "10"
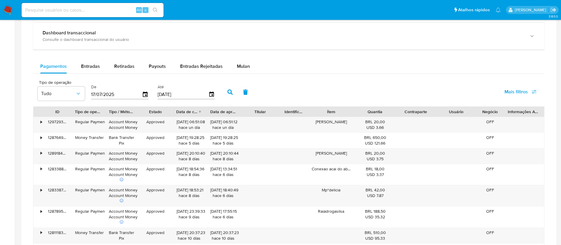
scroll to position [362, 0]
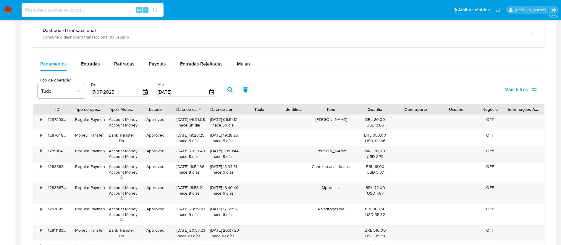
click at [72, 10] on input at bounding box center [93, 10] width 142 height 8
paste input "415878709"
type input "415878709"
click at [159, 9] on button "search-icon" at bounding box center [155, 10] width 12 height 8
click at [158, 9] on icon "search-icon" at bounding box center [155, 10] width 5 height 5
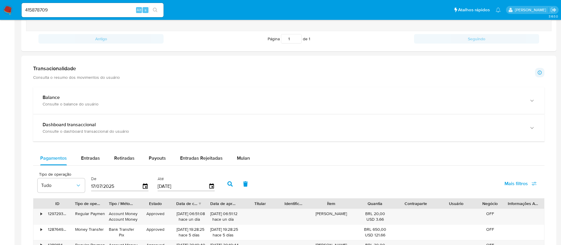
scroll to position [271, 0]
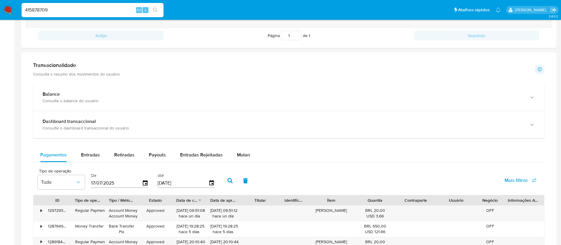
drag, startPoint x: 67, startPoint y: 10, endPoint x: 7, endPoint y: -1, distance: 61.9
click at [7, 0] on html "Pausado Ver notificaciones 415878709 Alt s Atalhos rápidos Presiona las siguien…" at bounding box center [280, 143] width 561 height 829
paste input "235263803"
type input "235263803"
click at [154, 9] on icon "search-icon" at bounding box center [155, 10] width 5 height 5
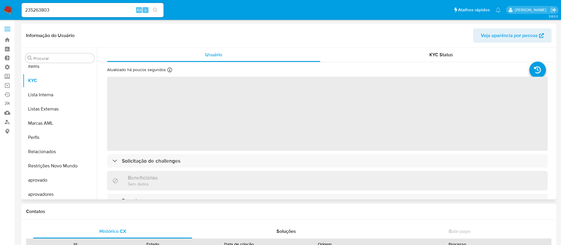
scroll to position [321, 0]
select select "10"
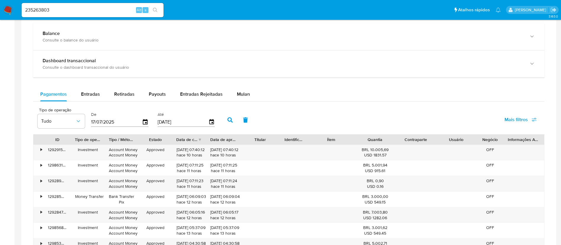
scroll to position [331, 0]
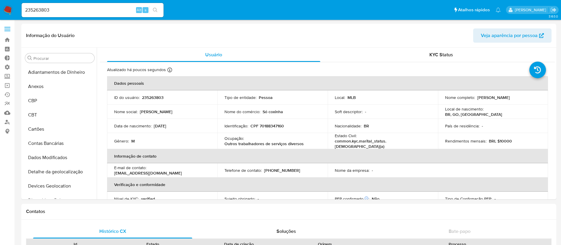
select select "10"
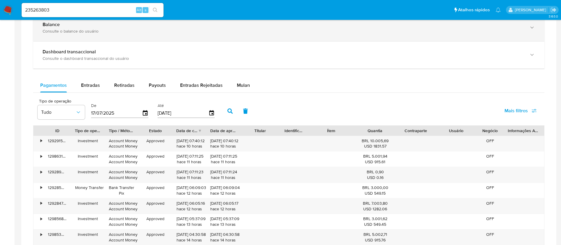
scroll to position [321, 0]
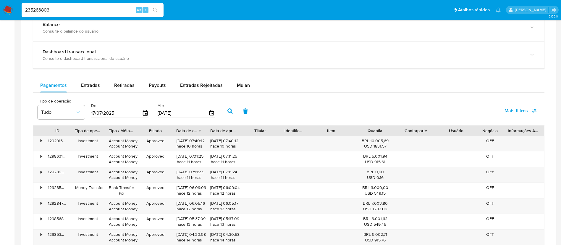
drag, startPoint x: 68, startPoint y: 8, endPoint x: 9, endPoint y: -4, distance: 59.9
click at [9, 0] on html "Pausado Ver notificaciones 235263803 Alt s Atalhos rápidos Presiona las siguien…" at bounding box center [280, 58] width 561 height 779
paste input "1082944764"
type input "1082944764"
click at [156, 9] on icon "search-icon" at bounding box center [155, 10] width 4 height 4
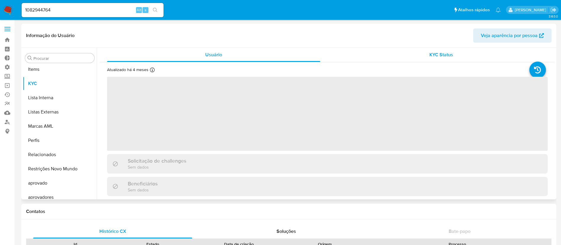
scroll to position [321, 0]
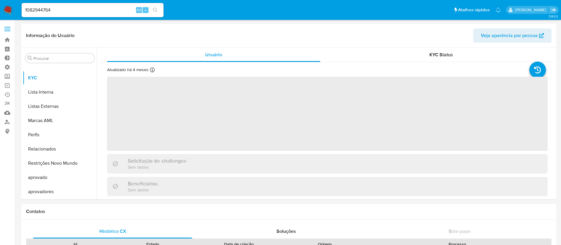
select select "10"
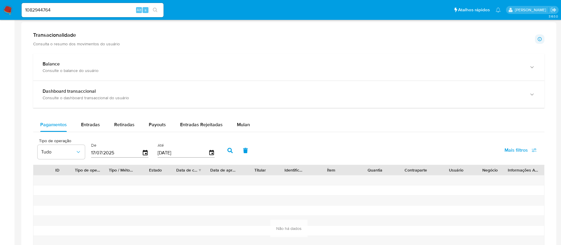
scroll to position [354, 0]
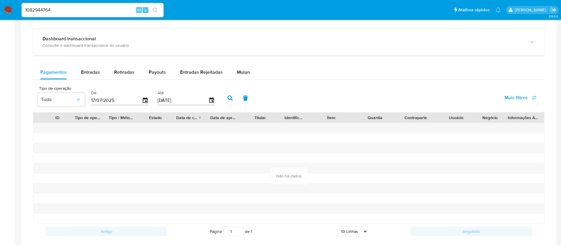
drag, startPoint x: 63, startPoint y: 9, endPoint x: 15, endPoint y: 4, distance: 47.6
click at [15, 4] on nav "Pausado Ver notificaciones 1082944764 Alt s Atalhos rápidos Presiona las siguie…" at bounding box center [280, 10] width 561 height 20
paste input "886450177"
type input "1886450177"
click at [156, 11] on icon "search-icon" at bounding box center [155, 10] width 4 height 4
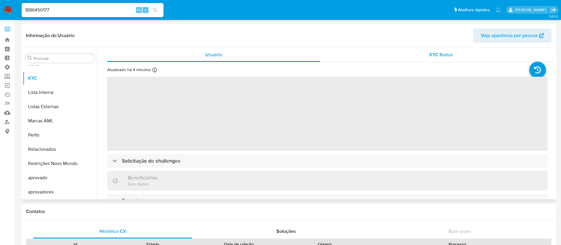
scroll to position [321, 0]
select select "10"
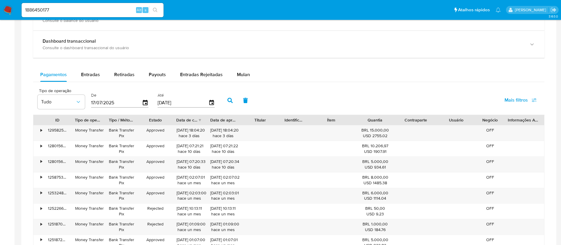
scroll to position [352, 0]
click at [98, 71] on span "Entradas" at bounding box center [90, 73] width 19 height 7
select select "10"
drag, startPoint x: 66, startPoint y: 9, endPoint x: 15, endPoint y: 2, distance: 50.7
click at [15, 2] on nav "Pausado Ver notificaciones 1886450177 Alt s Atalhos rápidos Presiona las siguie…" at bounding box center [280, 10] width 561 height 20
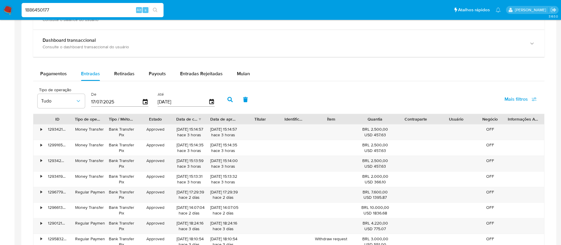
paste input "677270381"
type input "677270381"
click at [155, 7] on button "search-icon" at bounding box center [155, 10] width 12 height 8
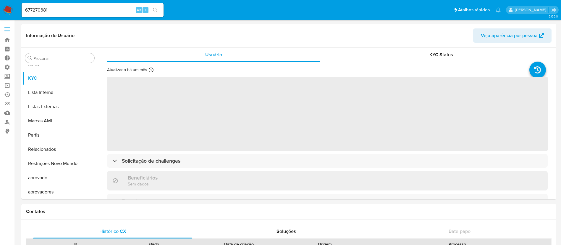
scroll to position [321, 0]
select select "10"
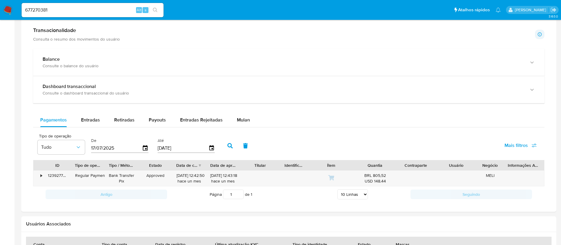
scroll to position [330, 0]
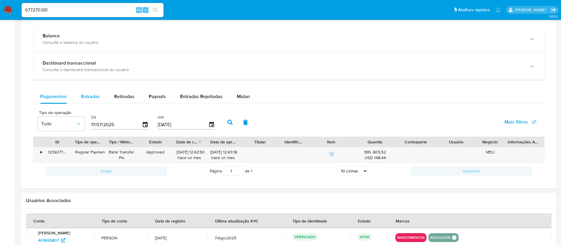
click at [91, 96] on span "Entradas" at bounding box center [90, 96] width 19 height 7
select select "10"
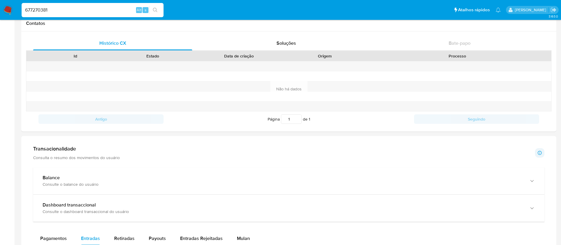
drag, startPoint x: 86, startPoint y: 10, endPoint x: 2, endPoint y: -5, distance: 85.7
click at [2, 0] on html "Pausado Ver notificaciones 677270381 Alt s Atalhos rápidos Presiona las siguien…" at bounding box center [280, 216] width 561 height 808
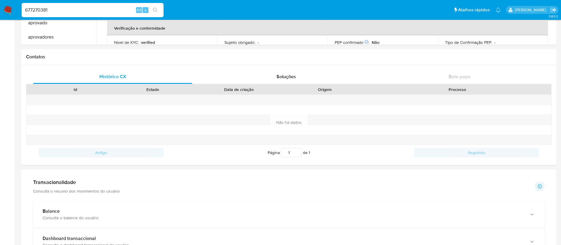
paste input "1163142132"
type input "1163142132"
click at [156, 12] on icon "search-icon" at bounding box center [155, 10] width 5 height 5
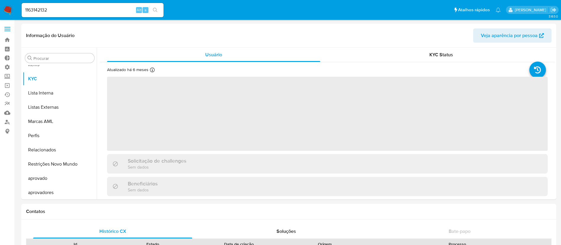
scroll to position [321, 0]
select select "10"
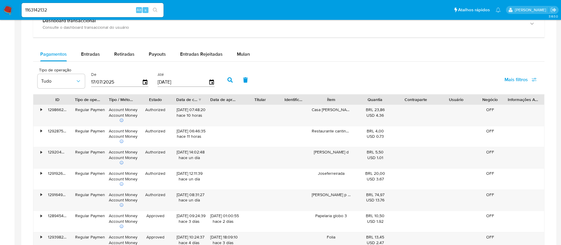
scroll to position [333, 0]
click at [91, 50] on span "Entradas" at bounding box center [90, 53] width 19 height 7
select select "10"
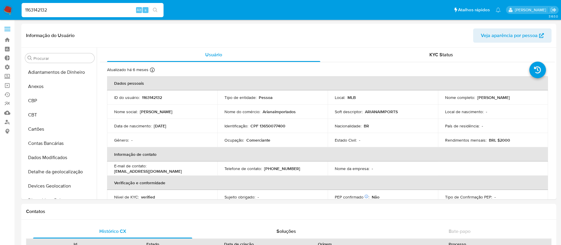
select select "10"
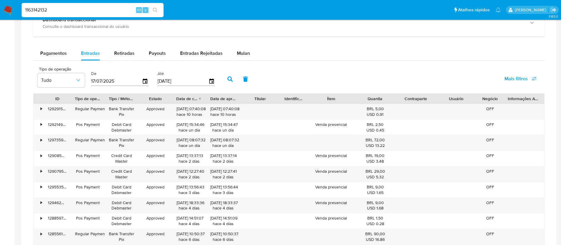
scroll to position [321, 0]
type input "427865687"
click at [155, 11] on icon "search-icon" at bounding box center [155, 10] width 4 height 4
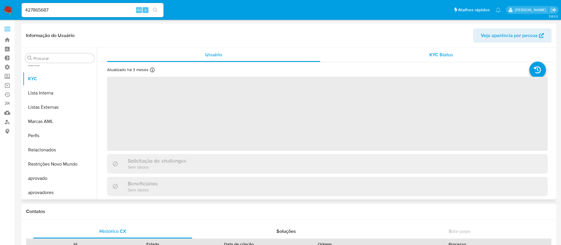
scroll to position [321, 0]
select select "10"
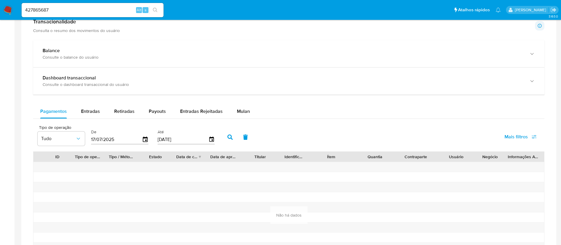
scroll to position [328, 0]
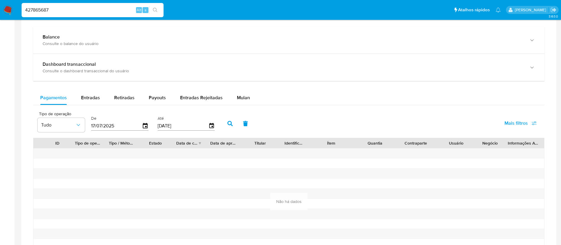
drag, startPoint x: 57, startPoint y: 10, endPoint x: 12, endPoint y: 8, distance: 44.8
click at [12, 8] on nav "Pausado Ver notificaciones 427865687 Alt s Atalhos rápidos Presiona las siguien…" at bounding box center [280, 10] width 561 height 20
paste input "273260175"
type input "273260175"
click at [155, 9] on icon "search-icon" at bounding box center [155, 10] width 5 height 5
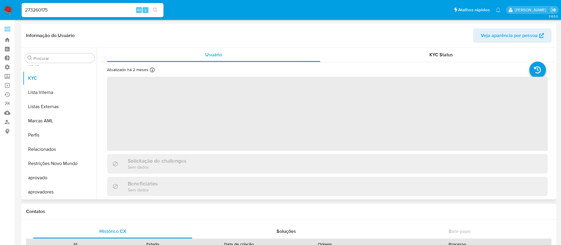
scroll to position [321, 0]
select select "10"
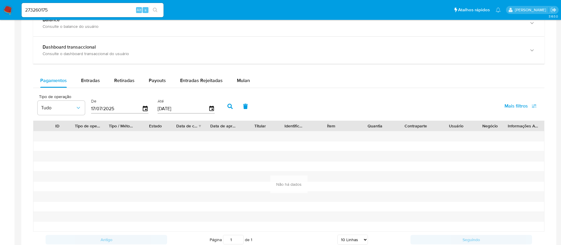
scroll to position [341, 0]
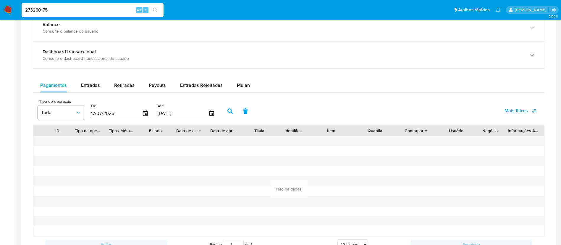
drag, startPoint x: 81, startPoint y: 10, endPoint x: 1, endPoint y: 5, distance: 80.7
click at [1, 5] on nav "Pausado Ver notificaciones 273260175 Alt s Atalhos rápidos Presiona las siguien…" at bounding box center [280, 10] width 561 height 20
paste input "535470696"
type input "535470696"
click at [154, 9] on icon "search-icon" at bounding box center [155, 10] width 4 height 4
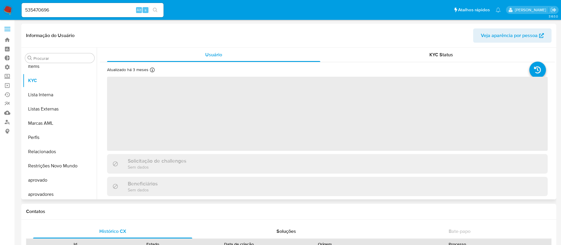
scroll to position [321, 0]
select select "10"
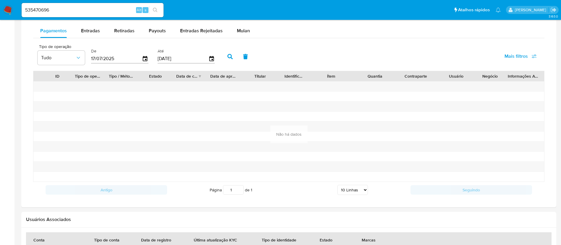
scroll to position [354, 0]
drag, startPoint x: 59, startPoint y: 7, endPoint x: 7, endPoint y: 8, distance: 52.1
click at [7, 8] on nav "Pausado Ver notificaciones 535470696 Alt s Atalhos rápidos Presiona las siguien…" at bounding box center [280, 10] width 561 height 20
paste input "1934834738"
type input "1934834738"
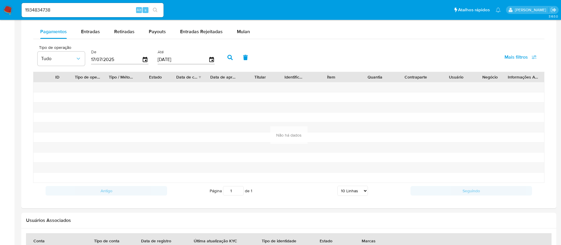
click at [156, 10] on icon "search-icon" at bounding box center [155, 10] width 5 height 5
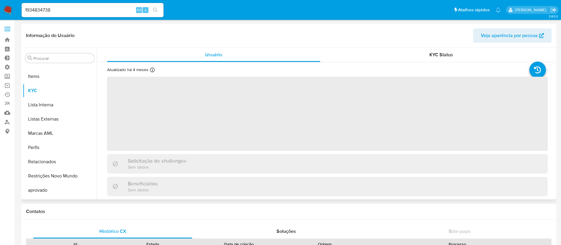
scroll to position [321, 0]
select select "10"
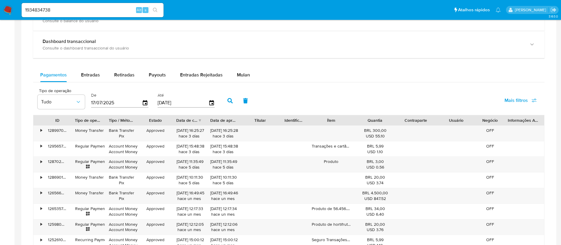
scroll to position [312, 0]
drag, startPoint x: 57, startPoint y: 12, endPoint x: 17, endPoint y: 0, distance: 41.5
click at [17, 0] on nav "Pausado Ver notificaciones 1934834738 Alt s Atalhos rápidos Presiona las siguie…" at bounding box center [280, 10] width 561 height 20
paste input "452643119"
type input "452643119"
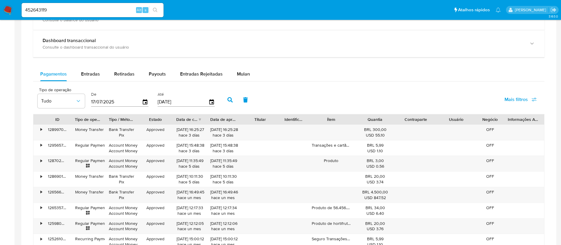
click at [156, 9] on icon "search-icon" at bounding box center [155, 10] width 5 height 5
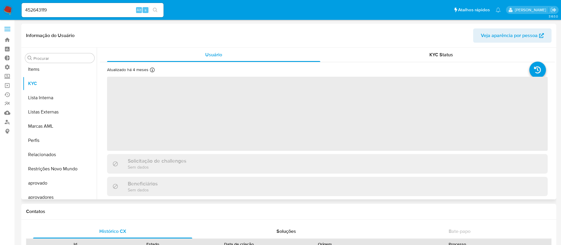
scroll to position [321, 0]
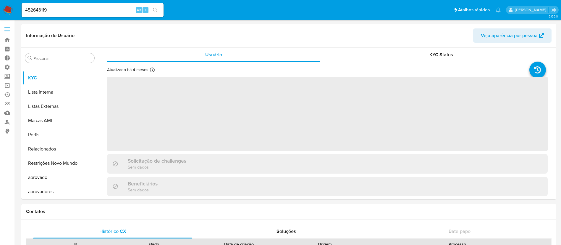
select select "10"
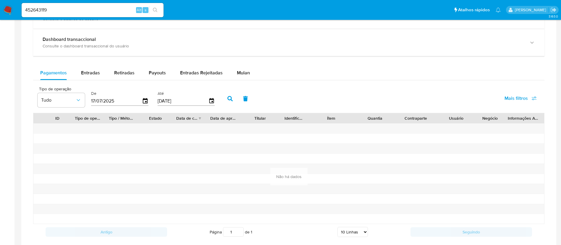
scroll to position [354, 0]
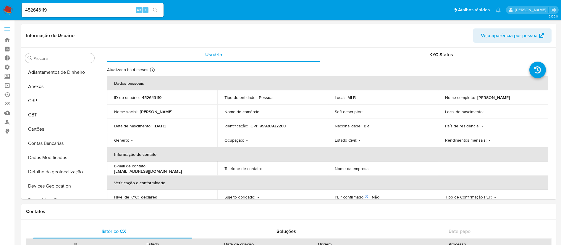
select select "10"
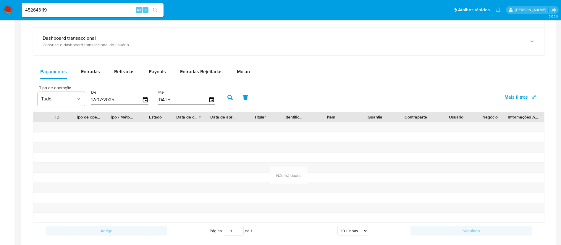
scroll to position [321, 0]
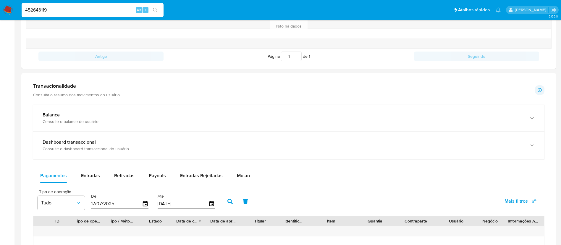
drag, startPoint x: 75, startPoint y: 9, endPoint x: 16, endPoint y: -2, distance: 59.9
click at [16, 0] on html "Pausado Ver notificaciones 452643119 Alt s Atalhos rápidos Presiona las siguien…" at bounding box center [280, 134] width 561 height 771
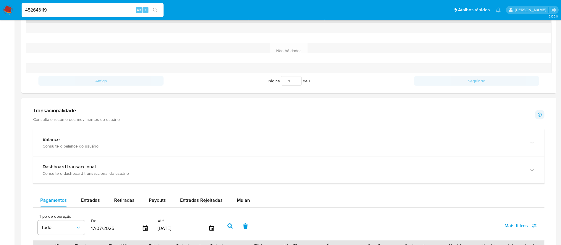
paste input "775756393"
type input "775756393"
click at [152, 10] on button "search-icon" at bounding box center [155, 10] width 12 height 8
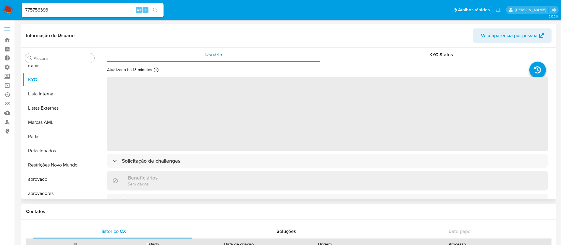
scroll to position [321, 0]
select select "10"
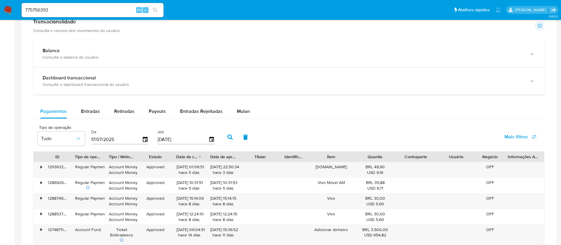
scroll to position [316, 0]
drag, startPoint x: 55, startPoint y: 7, endPoint x: 4, endPoint y: 2, distance: 50.8
click at [4, 2] on nav "Pausado Ver notificaciones 775756393 Alt s Atalhos rápidos Presiona las siguien…" at bounding box center [280, 10] width 561 height 20
paste input "1503466030"
type input "1503466030"
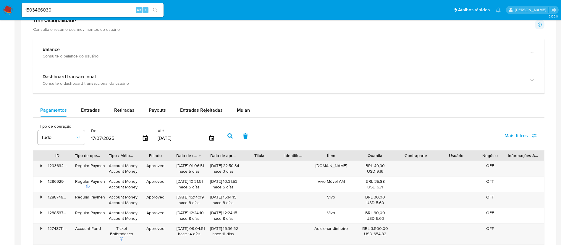
click at [158, 10] on button "search-icon" at bounding box center [155, 10] width 12 height 8
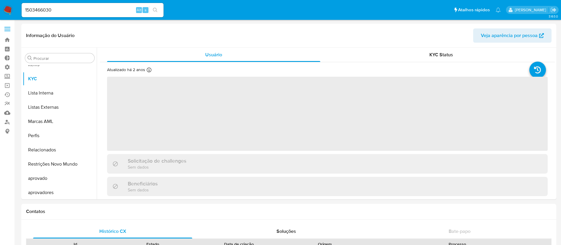
scroll to position [321, 0]
select select "10"
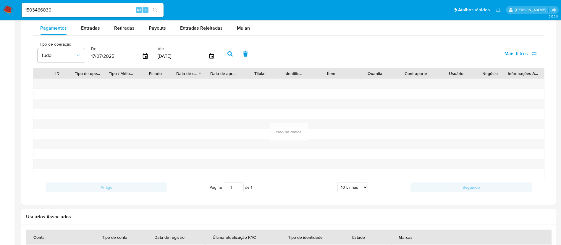
scroll to position [399, 0]
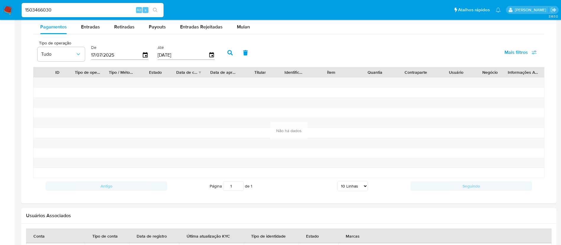
drag, startPoint x: 58, startPoint y: 7, endPoint x: 14, endPoint y: -2, distance: 45.5
click at [14, 0] on html "Pausado Ver notificaciones 1503466030 Alt s Atalhos rápidos Presiona las siguie…" at bounding box center [280, 24] width 561 height 847
paste input "820778234"
type input "1820778234"
click at [154, 8] on icon "search-icon" at bounding box center [155, 10] width 5 height 5
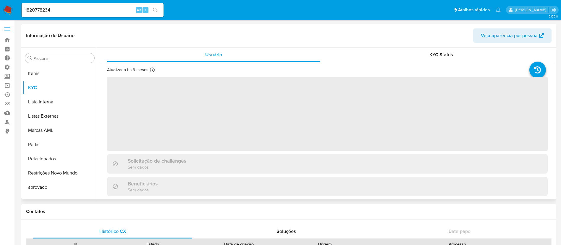
scroll to position [321, 0]
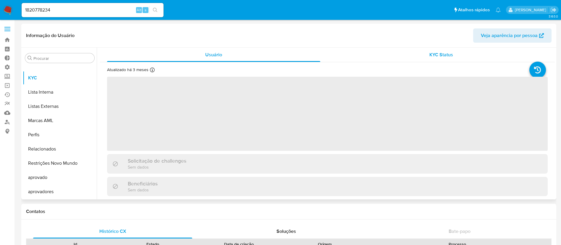
select select "10"
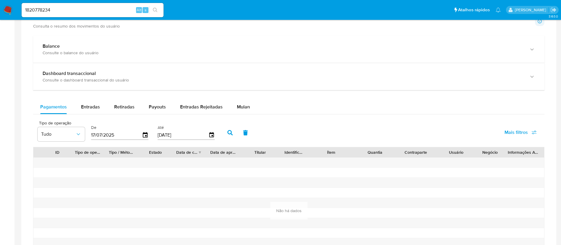
scroll to position [321, 0]
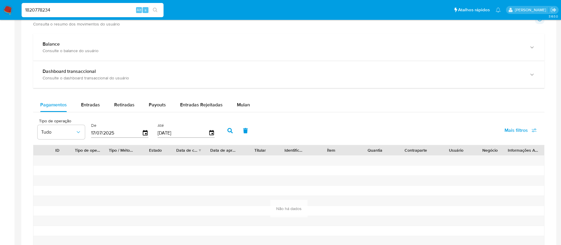
drag, startPoint x: 63, startPoint y: 9, endPoint x: 9, endPoint y: -3, distance: 55.6
click at [9, 0] on html "Pausado Ver notificaciones 1820778234 Alt s Atalhos rápidos Presiona las siguie…" at bounding box center [280, 102] width 561 height 847
paste input "2427879448"
type input "2427879448"
click at [155, 8] on icon "search-icon" at bounding box center [155, 10] width 5 height 5
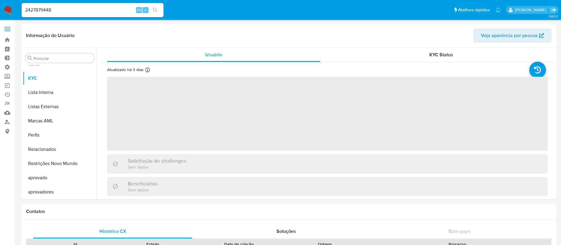
scroll to position [321, 0]
select select "10"
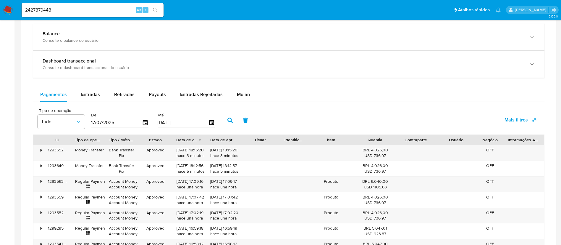
scroll to position [338, 0]
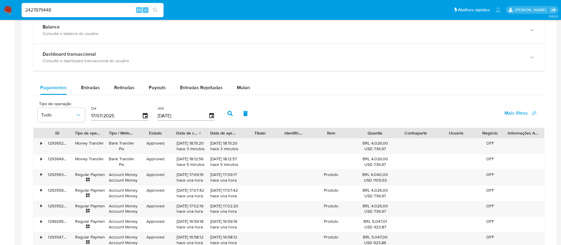
drag, startPoint x: 65, startPoint y: 10, endPoint x: 13, endPoint y: 2, distance: 52.7
click at [13, 2] on nav "Pausado Ver notificaciones 2427879448 Alt s Atalhos rápidos Presiona las siguie…" at bounding box center [280, 10] width 561 height 20
paste input "525935663"
type input "525935663"
click at [156, 10] on icon "search-icon" at bounding box center [155, 10] width 4 height 4
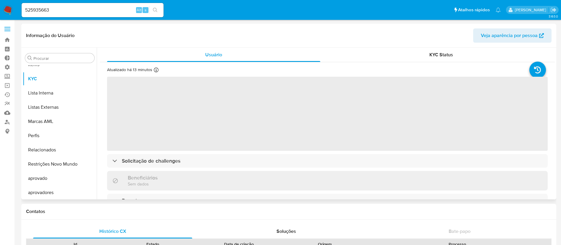
scroll to position [321, 0]
select select "10"
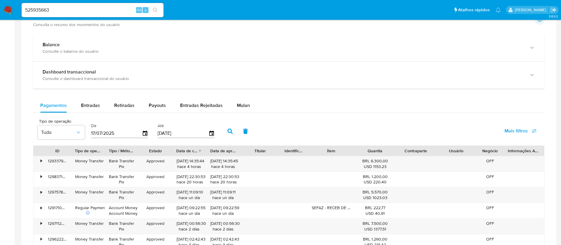
scroll to position [309, 0]
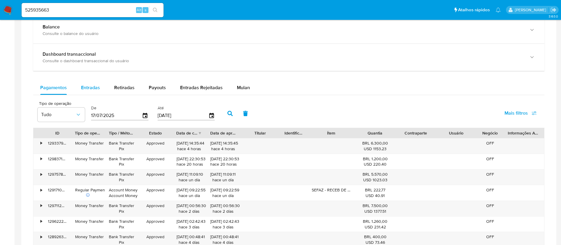
click at [90, 84] on span "Entradas" at bounding box center [90, 87] width 19 height 7
select select "10"
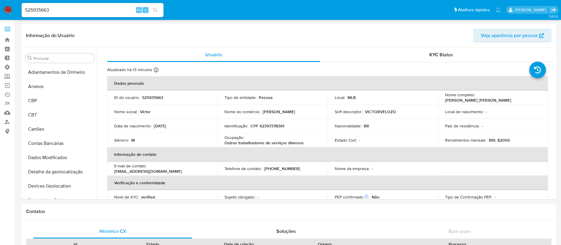
select select "10"
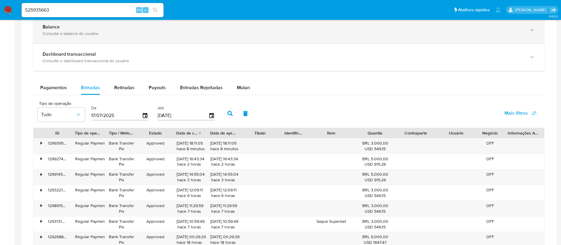
scroll to position [321, 0]
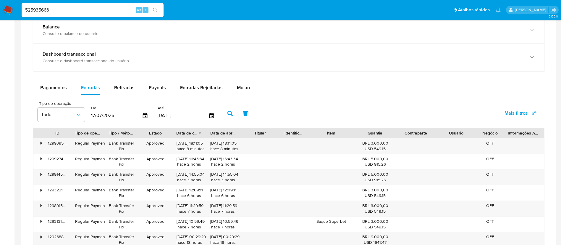
drag, startPoint x: 67, startPoint y: 8, endPoint x: 13, endPoint y: 7, distance: 54.5
click at [13, 7] on nav "Pausado Ver notificaciones 525935663 Alt s Atalhos rápidos Presiona las siguien…" at bounding box center [280, 10] width 561 height 20
paste input "74440625"
type input "574440625"
click at [157, 11] on icon "search-icon" at bounding box center [155, 10] width 5 height 5
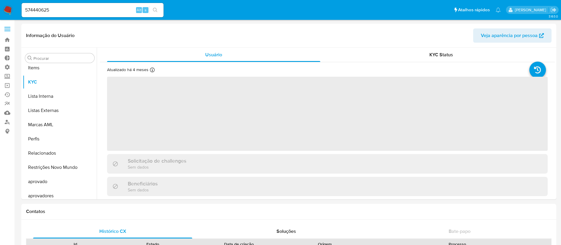
scroll to position [321, 0]
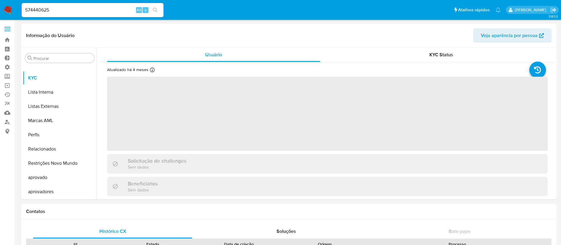
select select "10"
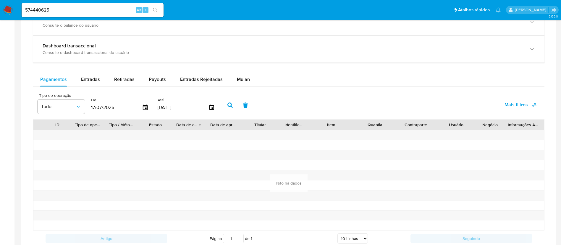
scroll to position [344, 0]
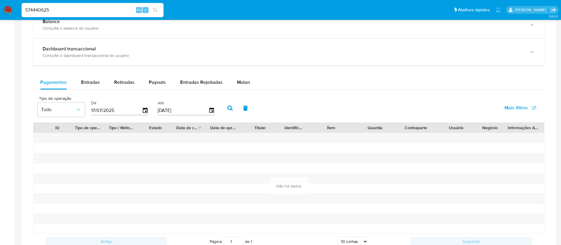
drag, startPoint x: 77, startPoint y: 10, endPoint x: 6, endPoint y: 6, distance: 71.1
click at [6, 6] on nav "Pausado Ver notificaciones 574440625 Alt s Atalhos rápidos Presiona las siguien…" at bounding box center [280, 10] width 561 height 20
paste input "53476628"
type input "553476628"
click at [153, 8] on icon "search-icon" at bounding box center [155, 10] width 5 height 5
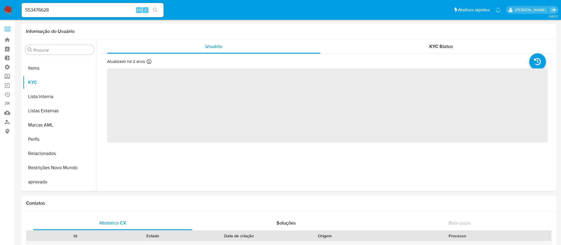
scroll to position [321, 0]
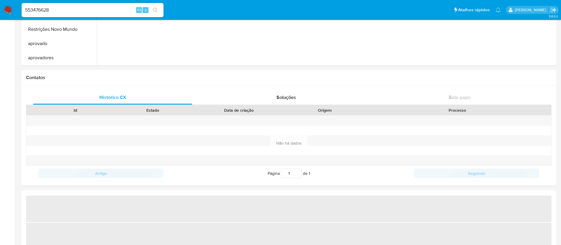
select select "10"
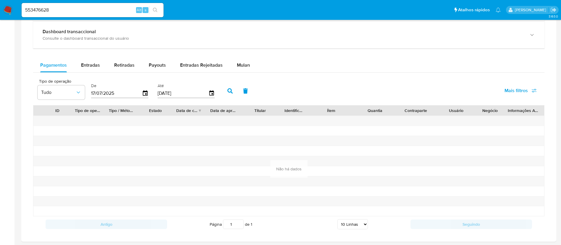
scroll to position [355, 0]
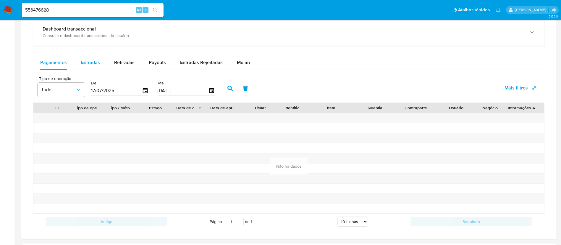
click at [93, 57] on div "Entradas" at bounding box center [90, 62] width 19 height 14
select select "10"
drag, startPoint x: 66, startPoint y: 9, endPoint x: 15, endPoint y: 0, distance: 52.1
click at [15, 0] on nav "Pausado Ver notificaciones 553476628 Alt s Atalhos rápidos Presiona las siguien…" at bounding box center [280, 10] width 561 height 20
paste input "724103114"
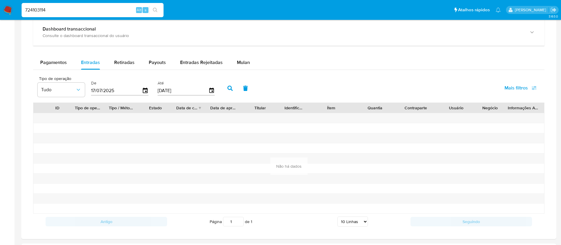
type input "724103114"
click at [154, 8] on icon "search-icon" at bounding box center [155, 10] width 5 height 5
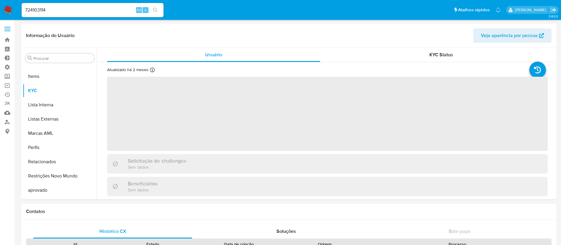
scroll to position [321, 0]
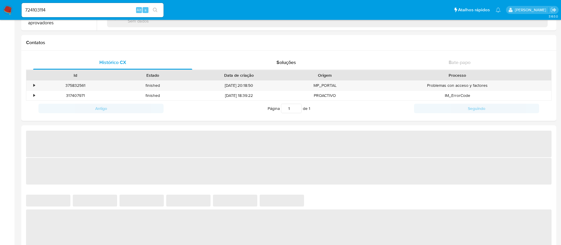
select select "10"
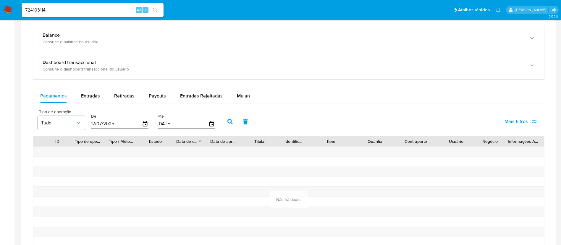
scroll to position [303, 0]
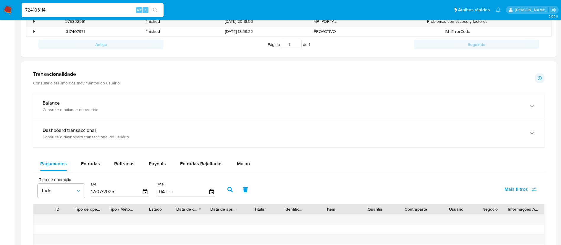
drag, startPoint x: 82, startPoint y: 10, endPoint x: 8, endPoint y: -4, distance: 74.7
click at [8, 0] on html "Pausado Ver notificaciones 724103114 Alt s Atalhos rápidos Presiona las siguien…" at bounding box center [280, 128] width 561 height 722
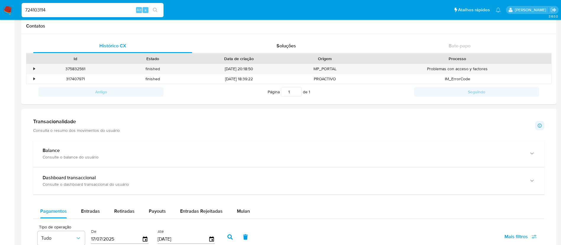
paste input "1714172438"
type input "1714172438"
click at [156, 8] on icon "search-icon" at bounding box center [155, 10] width 5 height 5
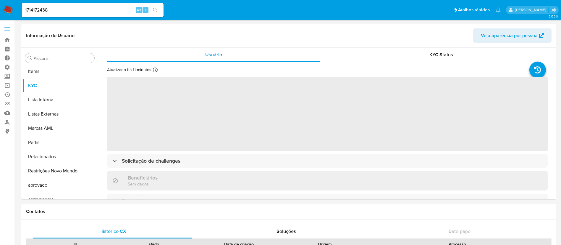
scroll to position [321, 0]
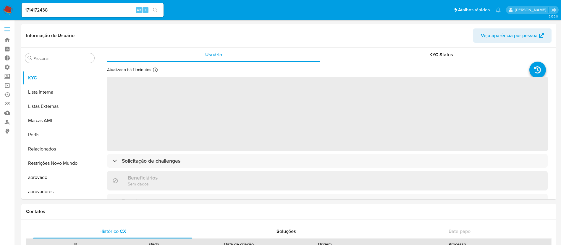
select select "10"
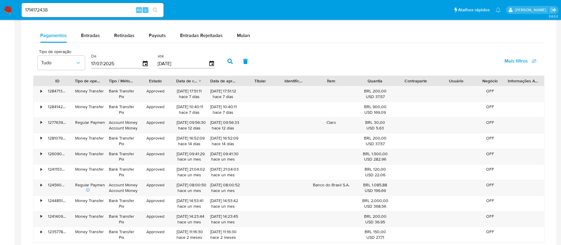
scroll to position [396, 0]
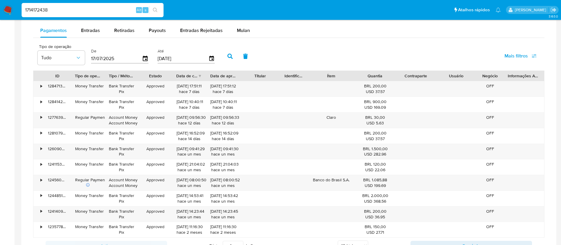
drag, startPoint x: 53, startPoint y: 8, endPoint x: 11, endPoint y: 2, distance: 43.0
click at [11, 2] on nav "Pausado Ver notificaciones 1714172438 Alt s Atalhos rápidos Presiona las siguie…" at bounding box center [280, 10] width 561 height 20
paste input "285644237"
type input "285644237"
click at [152, 12] on button "search-icon" at bounding box center [155, 10] width 12 height 8
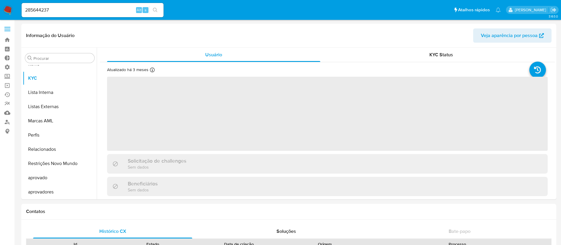
scroll to position [321, 0]
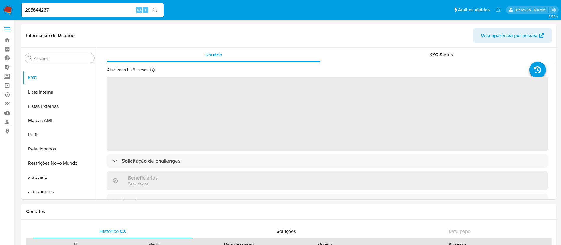
select select "10"
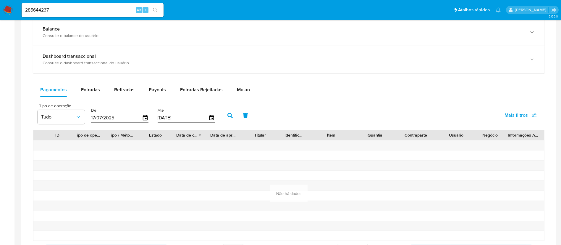
scroll to position [335, 0]
drag, startPoint x: 54, startPoint y: 8, endPoint x: 15, endPoint y: 4, distance: 39.0
click at [15, 4] on nav "Pausado Ver notificaciones 285644237 Alt s Atalhos rápidos Presiona las siguien…" at bounding box center [280, 10] width 561 height 20
paste input "415878709"
type input "415878709"
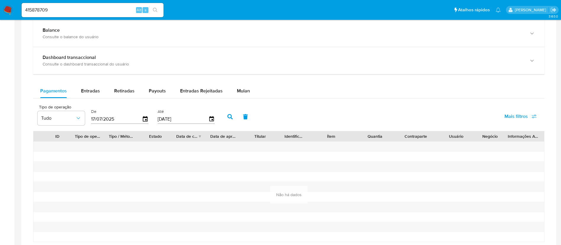
click at [154, 9] on icon "search-icon" at bounding box center [155, 10] width 5 height 5
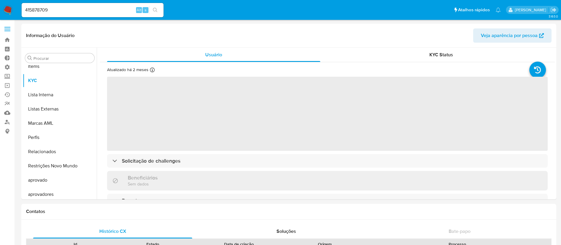
scroll to position [321, 0]
select select "10"
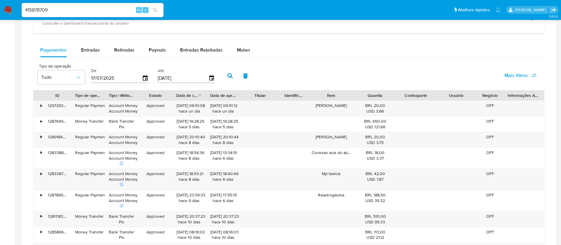
scroll to position [378, 0]
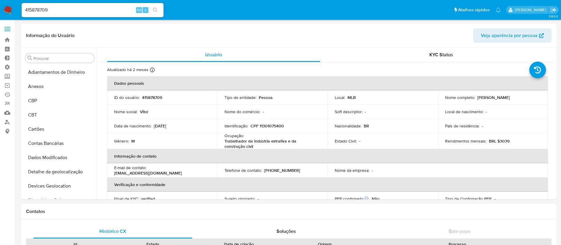
select select "10"
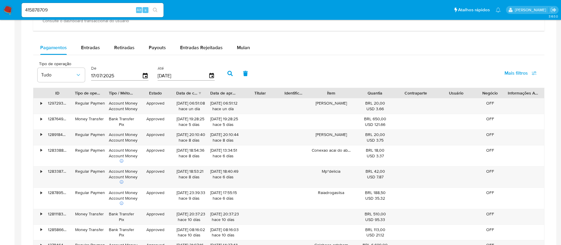
scroll to position [321, 0]
drag, startPoint x: 66, startPoint y: 12, endPoint x: 18, endPoint y: 9, distance: 48.7
click at [18, 9] on nav "Pausado Ver notificaciones 415878709 Alt s Atalhos rápidos Presiona las siguien…" at bounding box center [280, 10] width 561 height 20
paste input "235263803"
type input "235263803"
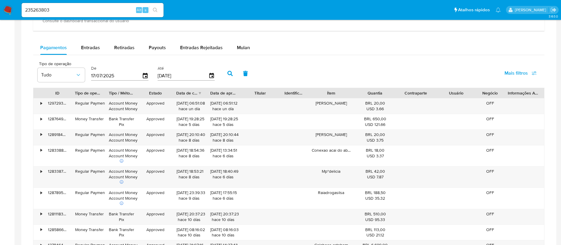
click at [155, 11] on icon "search-icon" at bounding box center [155, 10] width 4 height 4
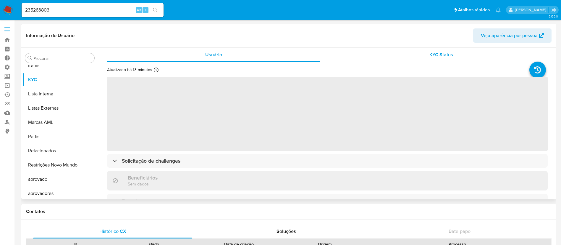
scroll to position [321, 0]
select select "10"
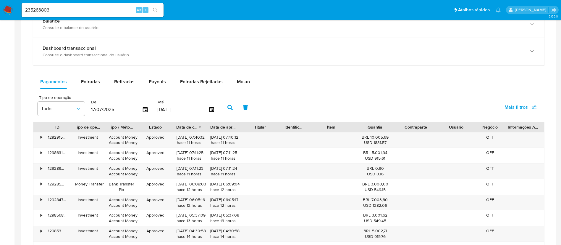
scroll to position [339, 0]
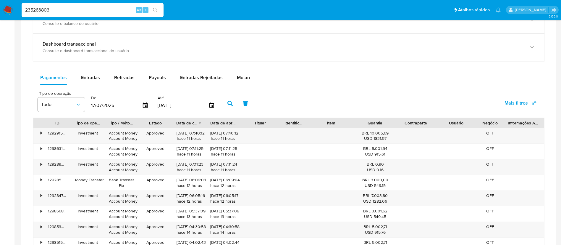
drag, startPoint x: 68, startPoint y: 7, endPoint x: 11, endPoint y: 10, distance: 57.2
click at [11, 10] on nav "Pausado Ver notificaciones 235263803 Alt s Atalhos rápidos Presiona las siguien…" at bounding box center [280, 10] width 561 height 20
paste input "1082944764"
type input "1082944764"
click at [152, 10] on button "search-icon" at bounding box center [155, 10] width 12 height 8
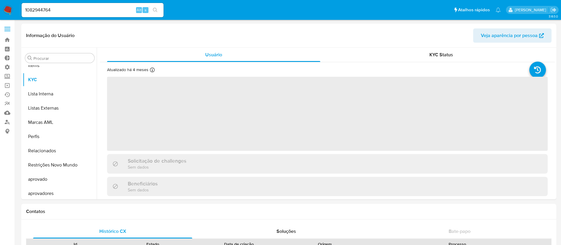
scroll to position [321, 0]
select select "10"
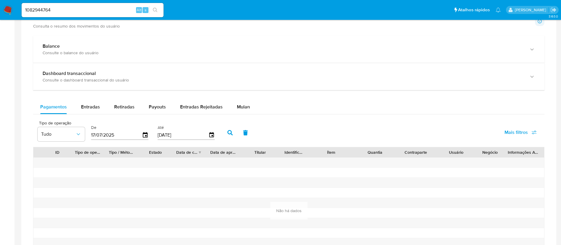
scroll to position [329, 0]
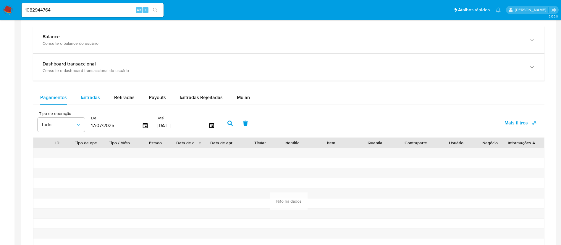
click at [99, 104] on div "Entradas" at bounding box center [90, 97] width 19 height 14
select select "10"
drag, startPoint x: 66, startPoint y: 9, endPoint x: 15, endPoint y: 7, distance: 51.0
click at [15, 7] on nav "Pausado Ver notificaciones 1082944764 Alt s Atalhos rápidos Presiona las siguie…" at bounding box center [280, 10] width 561 height 20
paste input "677270381"
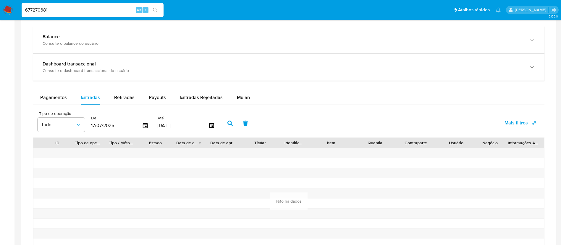
type input "677270381"
click at [157, 11] on icon "search-icon" at bounding box center [155, 10] width 5 height 5
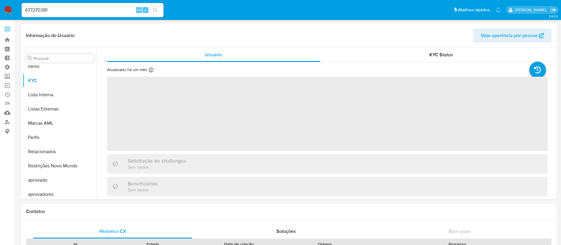
scroll to position [321, 0]
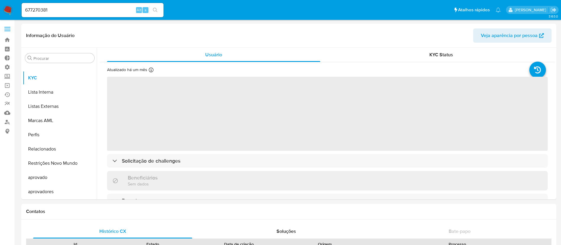
select select "10"
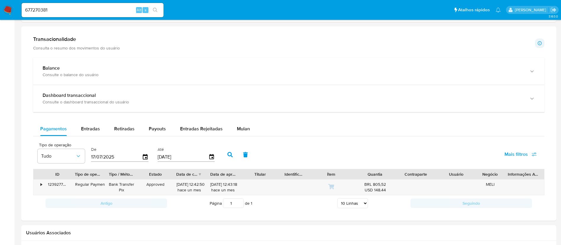
scroll to position [299, 0]
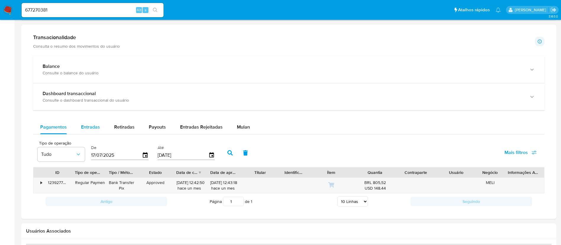
click at [93, 125] on span "Entradas" at bounding box center [90, 126] width 19 height 7
select select "10"
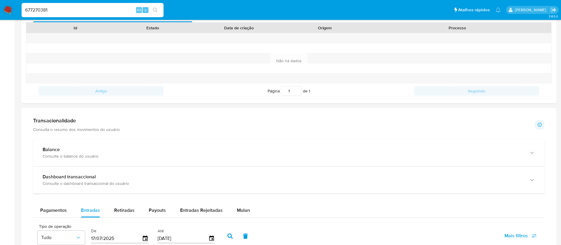
drag, startPoint x: 76, startPoint y: 12, endPoint x: 10, endPoint y: -10, distance: 69.7
click at [10, 0] on html "Pausado Ver notificaciones 677270381 Alt s Atalhos rápidos Presiona las siguien…" at bounding box center [280, 188] width 561 height 808
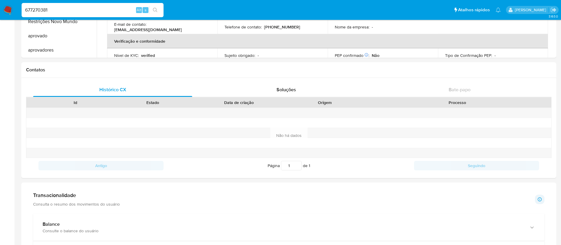
paste input "1430763497"
type input "1430763497"
click at [157, 9] on icon "search-icon" at bounding box center [155, 10] width 5 height 5
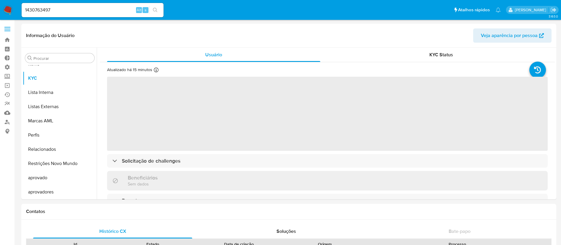
scroll to position [321, 0]
select select "10"
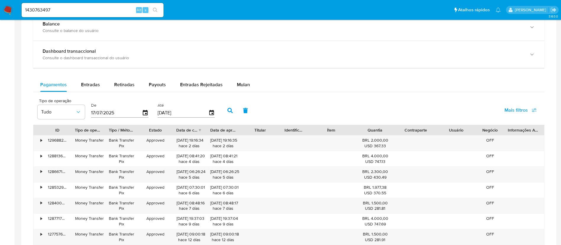
scroll to position [345, 0]
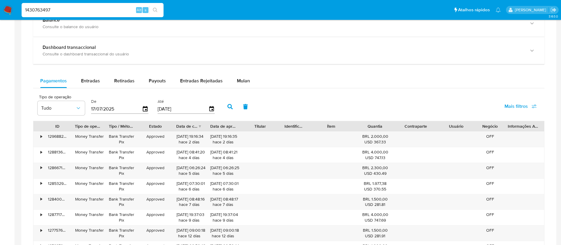
drag, startPoint x: 54, startPoint y: 7, endPoint x: 17, endPoint y: 6, distance: 37.0
click at [17, 6] on nav "Pausado Ver notificaciones 1430763497 Alt s Atalhos rápidos Presiona las siguie…" at bounding box center [280, 10] width 561 height 20
paste input "42786568"
type input "427865687"
click at [159, 12] on button "search-icon" at bounding box center [155, 10] width 12 height 8
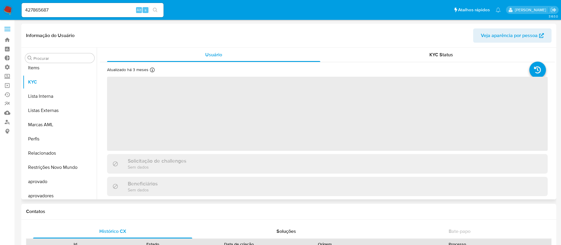
scroll to position [321, 0]
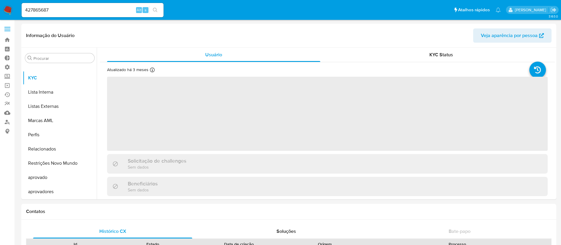
select select "10"
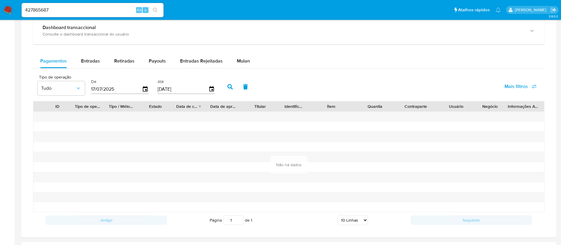
scroll to position [366, 0]
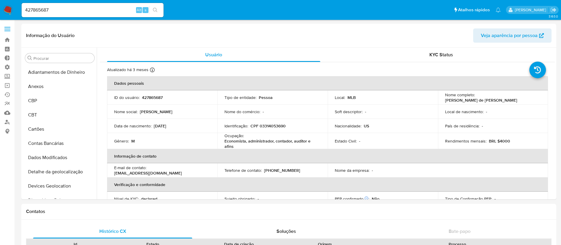
select select "10"
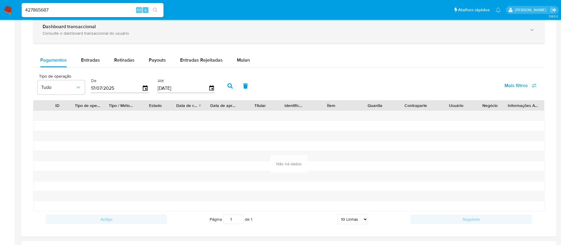
scroll to position [321, 0]
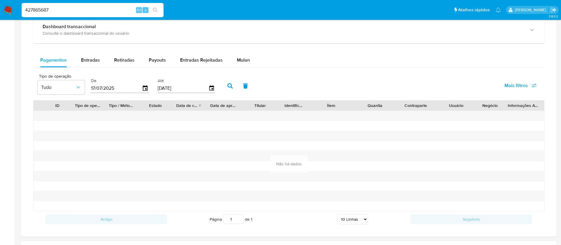
drag, startPoint x: 65, startPoint y: 6, endPoint x: 10, endPoint y: 9, distance: 55.7
click at [10, 9] on nav "Pausado Ver notificaciones 427865687 Alt s Atalhos rápidos Presiona las siguien…" at bounding box center [280, 10] width 561 height 20
paste input "225896810"
type input "225896810"
click at [10, 9] on img at bounding box center [8, 10] width 10 height 10
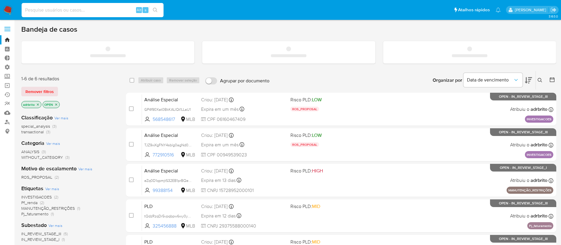
click at [70, 11] on input at bounding box center [93, 10] width 142 height 8
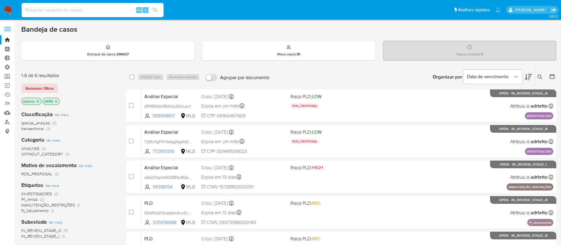
paste input "225896810"
type input "225896810"
click at [156, 10] on icon "search-icon" at bounding box center [155, 10] width 5 height 5
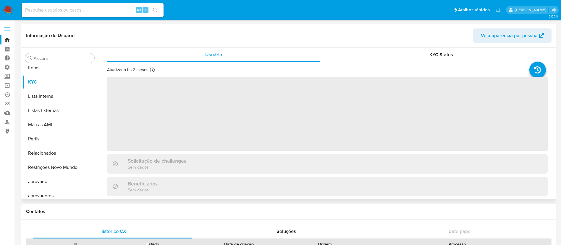
scroll to position [321, 0]
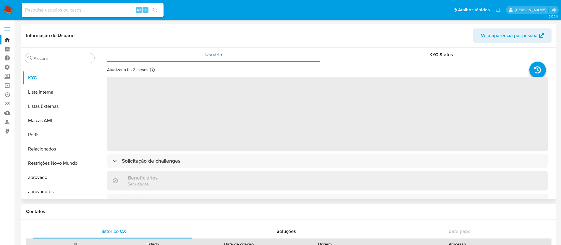
select select "10"
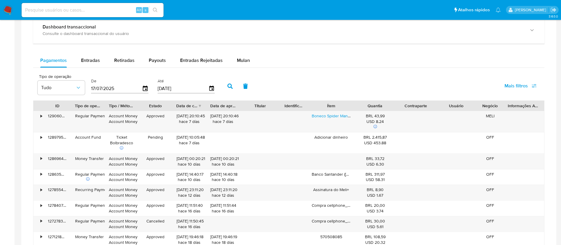
scroll to position [365, 0]
click at [91, 65] on div "Entradas" at bounding box center [90, 61] width 19 height 14
select select "10"
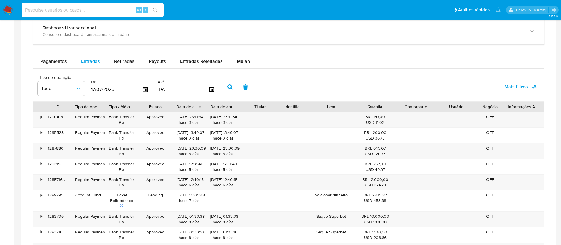
click at [66, 9] on input at bounding box center [93, 10] width 142 height 8
paste input "278296045"
type input "278296045"
click at [154, 7] on button "search-icon" at bounding box center [155, 10] width 12 height 8
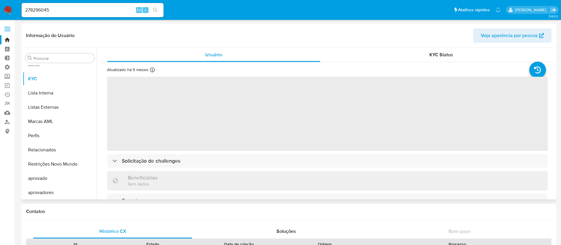
scroll to position [321, 0]
select select "10"
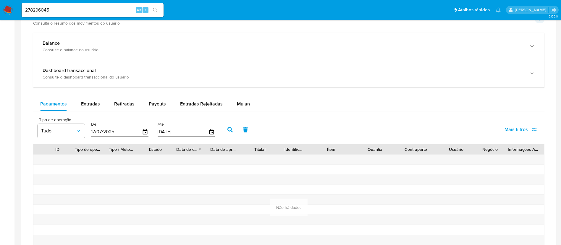
scroll to position [296, 0]
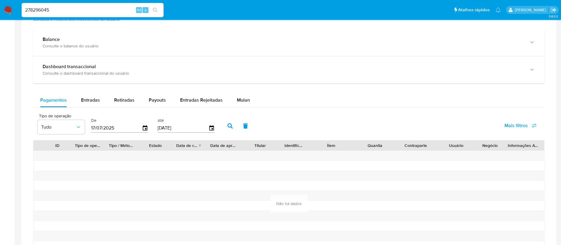
drag, startPoint x: 66, startPoint y: 7, endPoint x: 14, endPoint y: 0, distance: 53.1
click at [14, 0] on nav "Pausado Ver notificaciones 278296045 Alt s Atalhos rápidos Presiona las siguien…" at bounding box center [280, 10] width 561 height 20
paste input "783818309"
type input "783818309"
click at [156, 10] on icon "search-icon" at bounding box center [155, 10] width 5 height 5
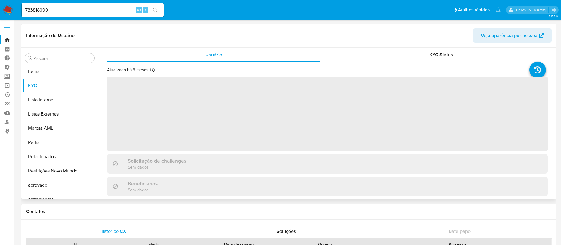
scroll to position [321, 0]
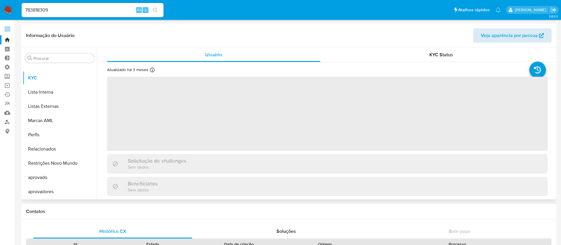
select select "10"
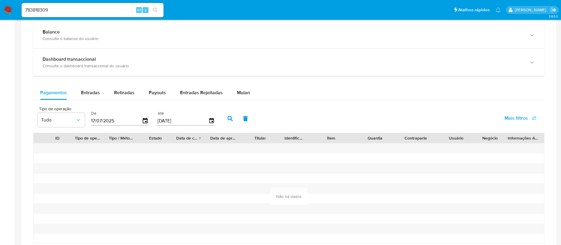
scroll to position [334, 0]
drag, startPoint x: 59, startPoint y: 10, endPoint x: 18, endPoint y: 7, distance: 40.7
click at [18, 7] on nav "Pausado Ver notificaciones 783818309 Alt s Atalhos rápidos Presiona las siguien…" at bounding box center [280, 10] width 561 height 20
paste input "173671003"
type input "173671003"
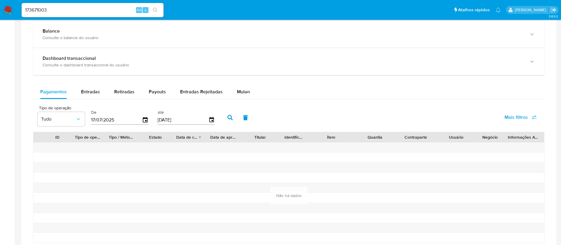
click at [160, 12] on button "search-icon" at bounding box center [155, 10] width 12 height 8
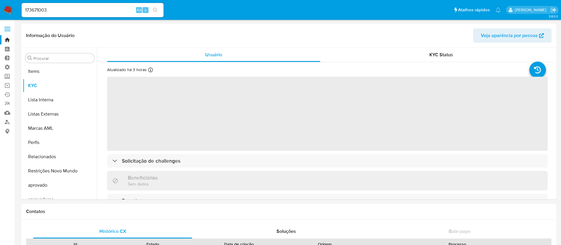
scroll to position [321, 0]
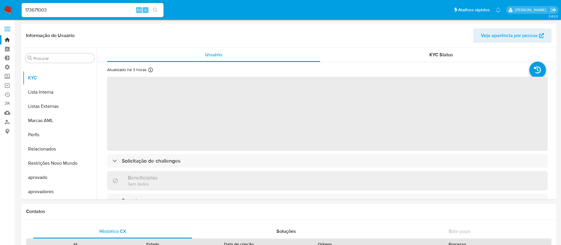
select select "10"
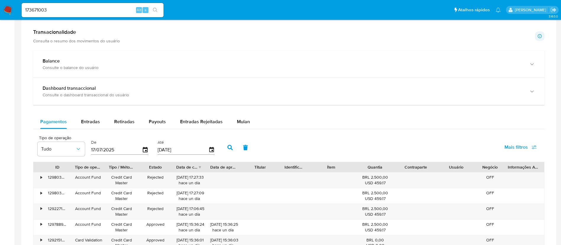
scroll to position [307, 0]
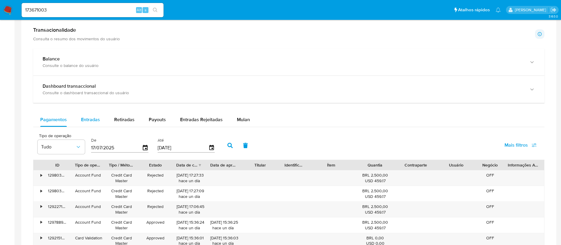
click at [84, 122] on span "Entradas" at bounding box center [90, 119] width 19 height 7
select select "10"
drag, startPoint x: 63, startPoint y: 9, endPoint x: 17, endPoint y: 7, distance: 46.2
click at [17, 7] on nav "Pausado Ver notificaciones 173671003 Alt s Atalhos rápidos Presiona las siguien…" at bounding box center [280, 10] width 561 height 20
paste input "89383697"
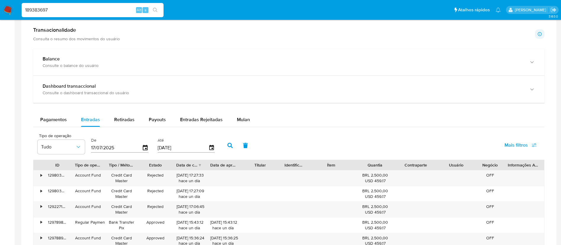
type input "189383697"
click at [154, 8] on icon "search-icon" at bounding box center [155, 10] width 5 height 5
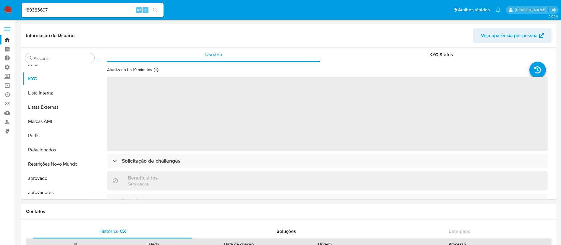
scroll to position [321, 0]
select select "10"
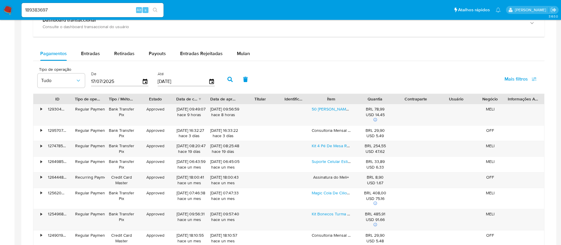
scroll to position [334, 0]
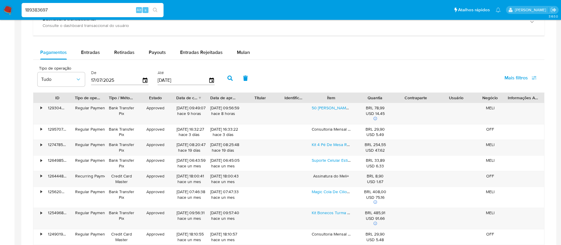
drag, startPoint x: 59, startPoint y: 8, endPoint x: 3, endPoint y: 3, distance: 56.4
click at [3, 3] on nav "Pausado Ver notificaciones 189383697 Alt s Atalhos rápidos Presiona las siguien…" at bounding box center [280, 10] width 561 height 20
paste input "6949407"
type input "1694940797"
click at [160, 10] on button "search-icon" at bounding box center [155, 10] width 12 height 8
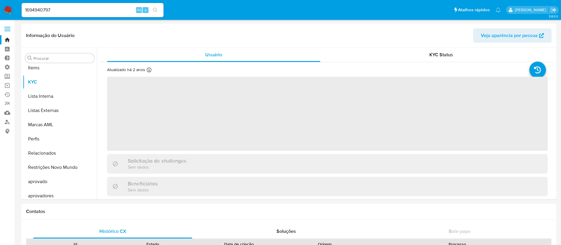
scroll to position [321, 0]
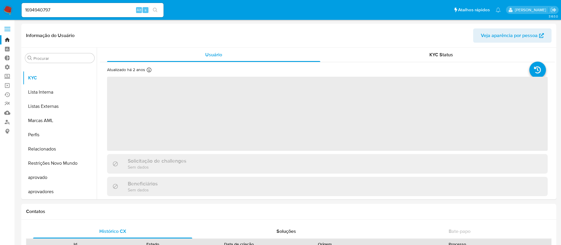
select select "10"
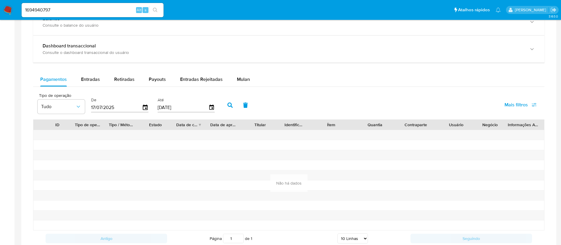
scroll to position [349, 0]
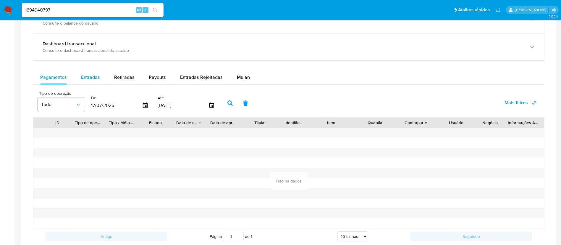
click at [86, 82] on div "Entradas" at bounding box center [90, 77] width 19 height 14
select select "10"
drag, startPoint x: 79, startPoint y: 8, endPoint x: 0, endPoint y: 8, distance: 79.3
click at [0, 8] on nav "Pausado Ver notificaciones 1694940797 Alt s Atalhos rápidos Presiona las siguie…" at bounding box center [280, 10] width 561 height 20
paste input "70135880"
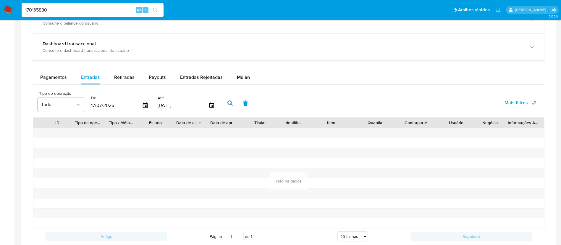
type input "170135880"
click at [157, 9] on icon "search-icon" at bounding box center [155, 10] width 5 height 5
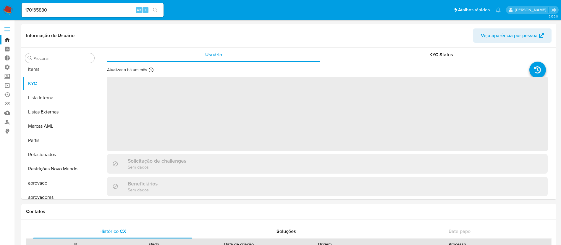
scroll to position [321, 0]
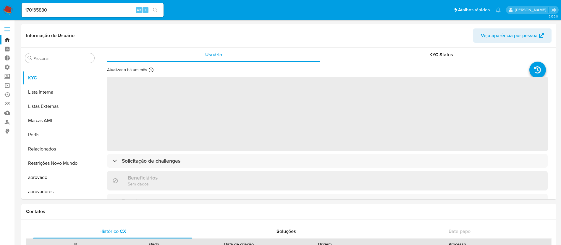
select select "10"
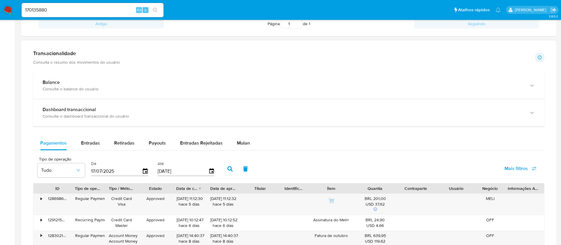
scroll to position [418, 0]
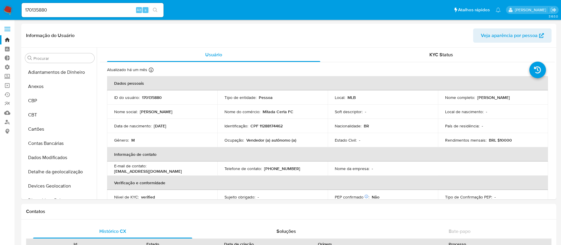
select select "10"
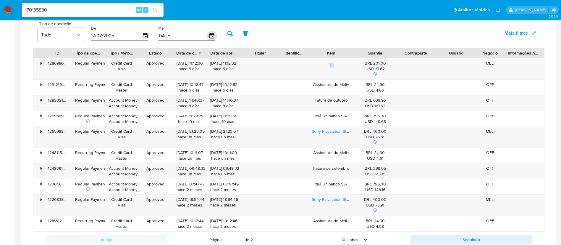
scroll to position [321, 0]
drag, startPoint x: 65, startPoint y: 13, endPoint x: 20, endPoint y: 3, distance: 46.2
click at [20, 3] on ul "Pausado Ver notificaciones 170135880 Alt s Atalhos rápidos Presiona las siguien…" at bounding box center [261, 9] width 485 height 15
paste input "398310028"
type input "1398310028"
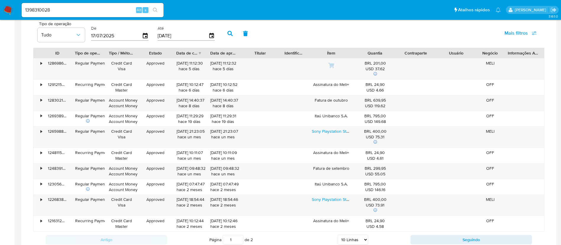
click at [155, 8] on icon "search-icon" at bounding box center [155, 10] width 5 height 5
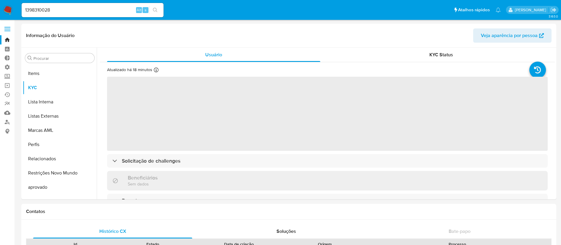
scroll to position [321, 0]
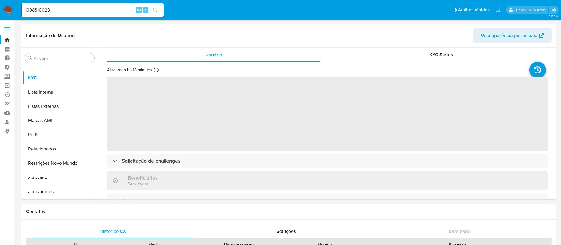
select select "10"
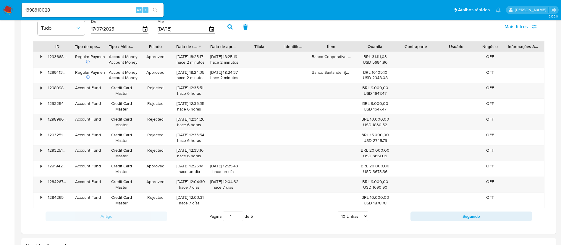
scroll to position [397, 0]
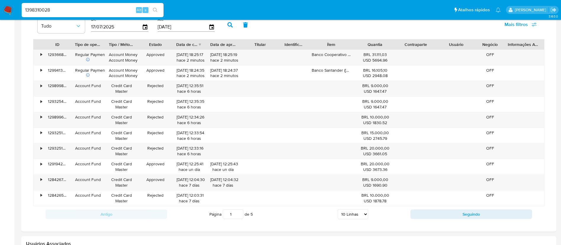
drag, startPoint x: 68, startPoint y: 9, endPoint x: 17, endPoint y: 6, distance: 51.0
click at [17, 6] on nav "Pausado Ver notificaciones 1398310028 Alt s Atalhos rápidos Presiona las siguie…" at bounding box center [280, 10] width 561 height 20
paste input "10565490"
type input "1105654908"
click at [152, 8] on button "search-icon" at bounding box center [155, 10] width 12 height 8
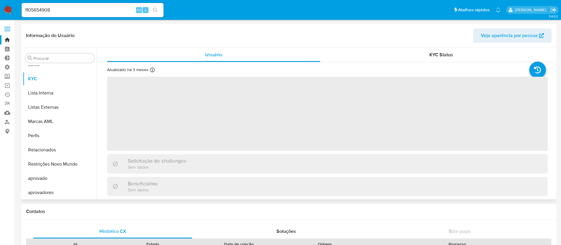
scroll to position [321, 0]
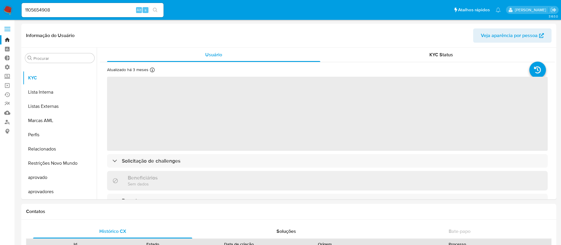
select select "10"
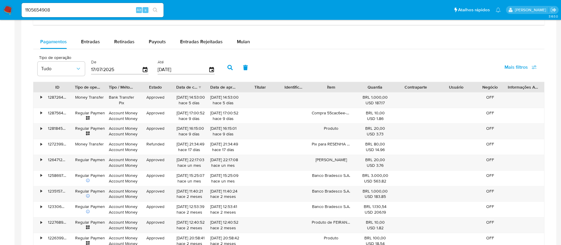
scroll to position [345, 0]
drag, startPoint x: 82, startPoint y: 8, endPoint x: 1, endPoint y: -1, distance: 81.8
click at [1, 0] on html "Pausado Ver notificaciones 1105654908 Alt s Atalhos rápidos Presiona las siguie…" at bounding box center [280, 29] width 561 height 749
paste input "358738697"
type input "358738697"
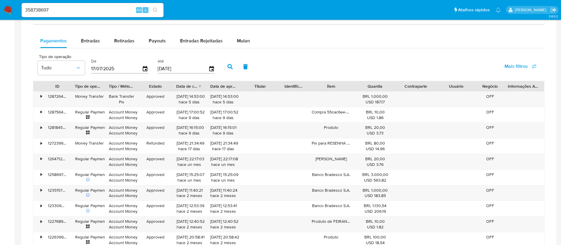
click at [151, 10] on button "search-icon" at bounding box center [155, 10] width 12 height 8
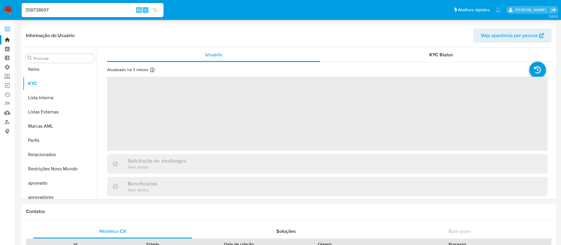
scroll to position [321, 0]
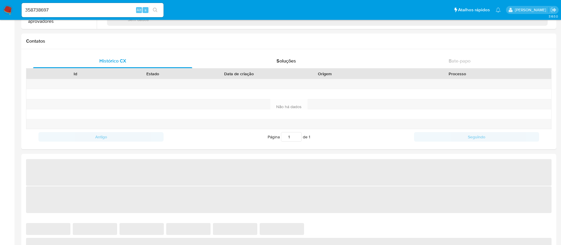
select select "10"
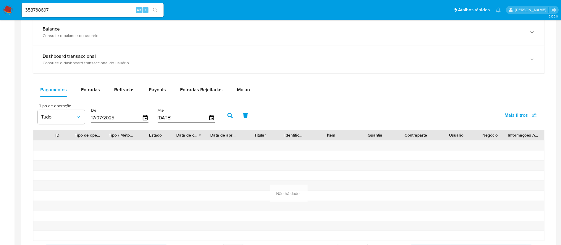
scroll to position [336, 0]
drag, startPoint x: 72, startPoint y: 12, endPoint x: 0, endPoint y: 5, distance: 72.9
click at [0, 5] on nav "Pausado Ver notificaciones 358738697 Alt s Atalhos rápidos Presiona las siguien…" at bounding box center [280, 10] width 561 height 20
paste input "263555975"
type input "263555975"
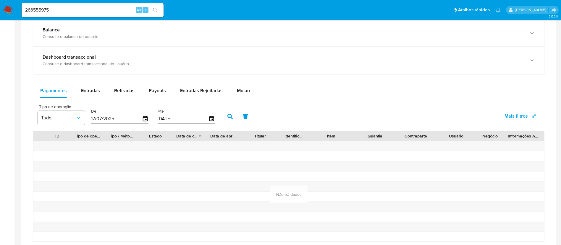
click at [155, 9] on icon "search-icon" at bounding box center [155, 10] width 5 height 5
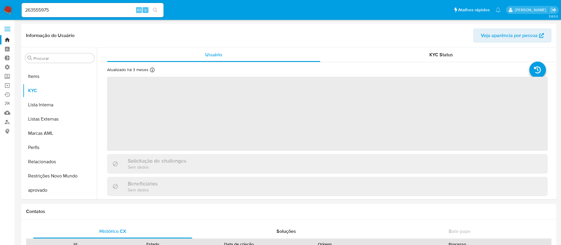
scroll to position [321, 0]
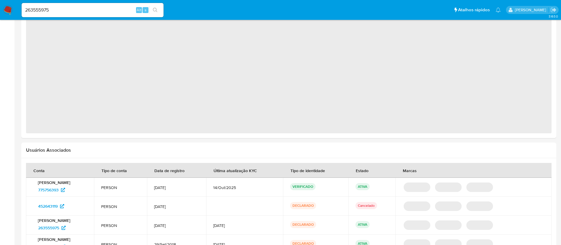
select select "10"
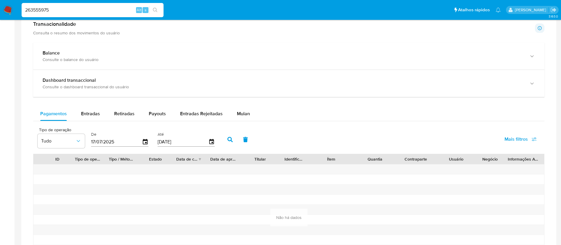
scroll to position [228, 0]
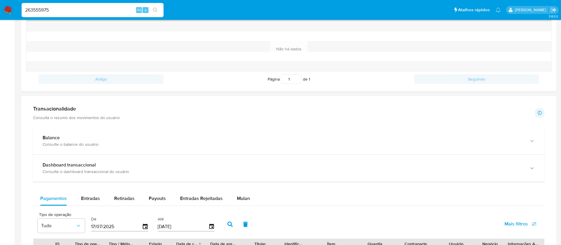
drag, startPoint x: 62, startPoint y: 8, endPoint x: 0, endPoint y: -7, distance: 64.3
click at [0, 0] on html "Pausado Ver notificaciones 263555975 Alt s Atalhos rápidos Presiona las siguien…" at bounding box center [280, 157] width 561 height 771
paste input "775756393"
type input "775756393"
click at [156, 9] on icon "search-icon" at bounding box center [155, 10] width 5 height 5
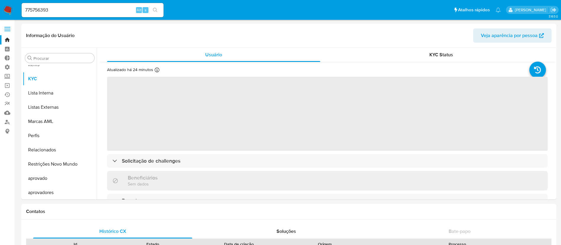
scroll to position [321, 0]
select select "10"
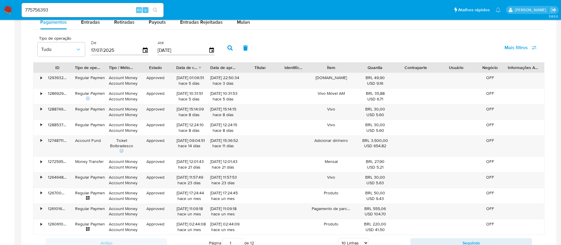
scroll to position [403, 0]
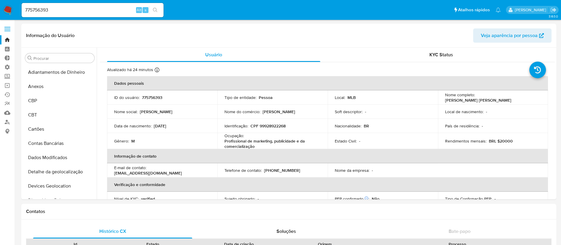
select select "10"
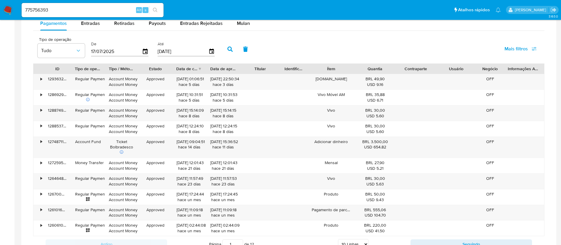
scroll to position [321, 0]
drag, startPoint x: 71, startPoint y: 6, endPoint x: 11, endPoint y: -1, distance: 59.9
click at [11, 0] on html "Pausado Ver notificaciones 775756393 Alt s Atalhos rápidos Presiona las siguien…" at bounding box center [280, 13] width 561 height 833
paste input "1800132644"
type input "1800132644"
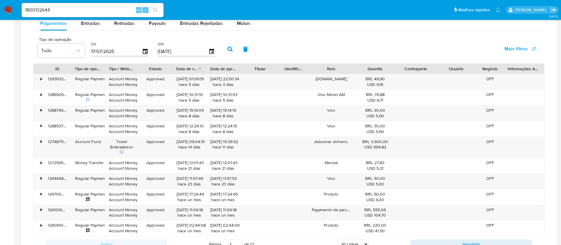
click at [152, 12] on button "search-icon" at bounding box center [155, 10] width 12 height 8
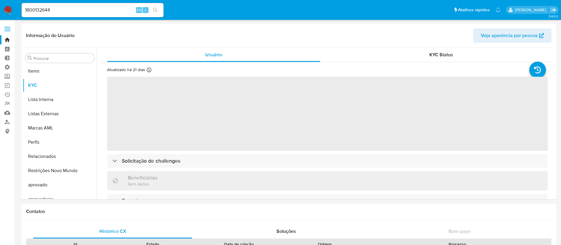
scroll to position [321, 0]
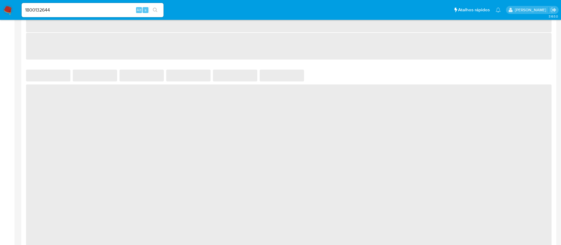
select select "10"
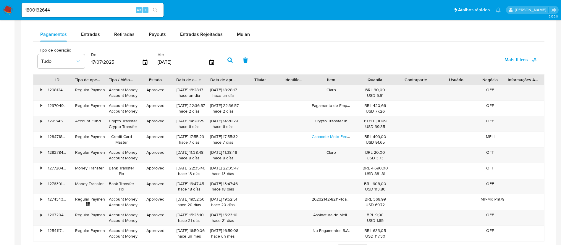
scroll to position [355, 0]
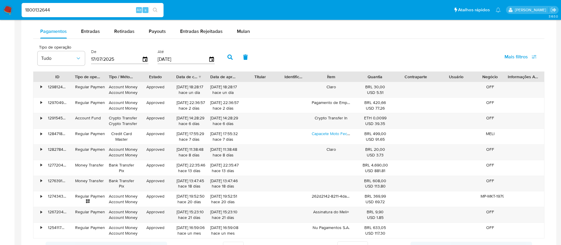
drag, startPoint x: 66, startPoint y: 12, endPoint x: 19, endPoint y: -4, distance: 50.1
click at [19, 0] on html "Pausado Ver notificaciones 1800132644 Alt s Atalhos rápidos Presiona las siguie…" at bounding box center [280, 19] width 561 height 749
paste input "721629523"
type input "721629523"
click at [153, 10] on button "search-icon" at bounding box center [155, 10] width 12 height 8
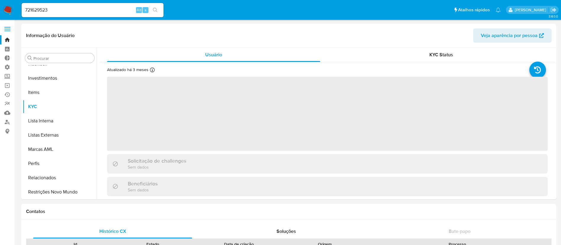
scroll to position [321, 0]
select select "10"
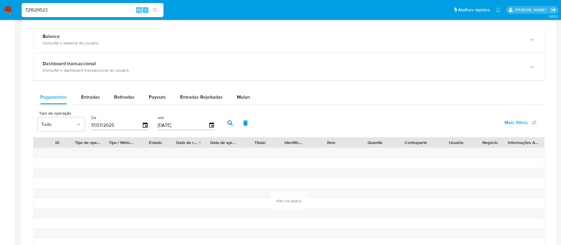
scroll to position [345, 0]
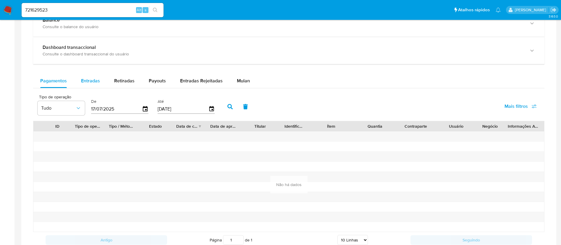
click at [86, 78] on span "Entradas" at bounding box center [90, 80] width 19 height 7
select select "10"
click at [54, 6] on div "721629523 Alt s" at bounding box center [93, 10] width 142 height 14
drag, startPoint x: 57, startPoint y: 9, endPoint x: 0, endPoint y: 2, distance: 57.1
click at [0, 2] on nav "Pausado Ver notificaciones 721629523 Alt s Atalhos rápidos Presiona las siguien…" at bounding box center [280, 10] width 561 height 20
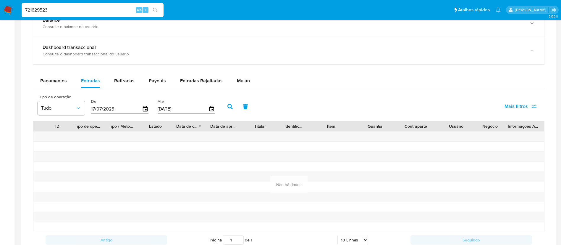
paste input "211264061"
type input "211264061"
click at [157, 8] on icon "search-icon" at bounding box center [155, 10] width 5 height 5
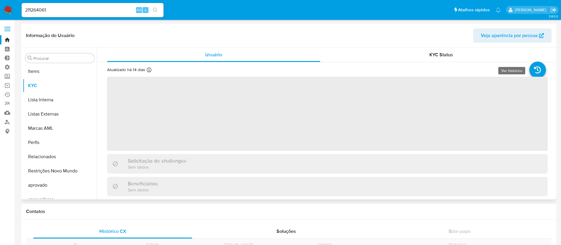
scroll to position [321, 0]
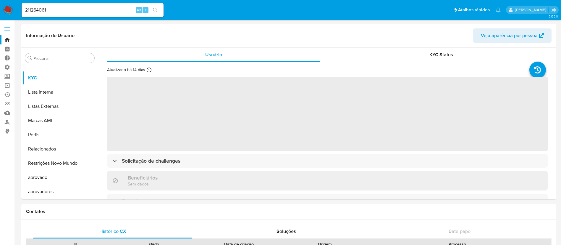
select select "10"
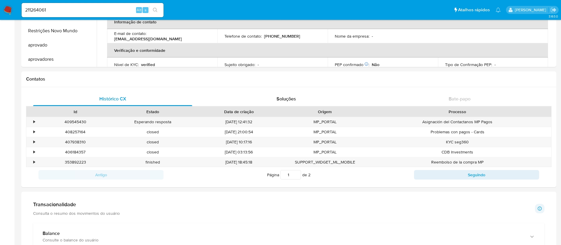
scroll to position [139, 0]
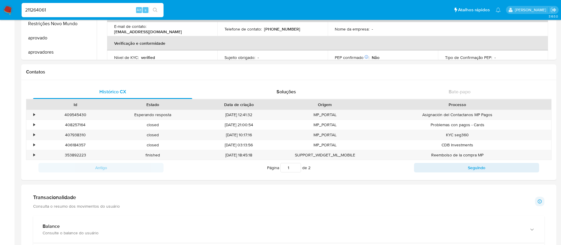
drag, startPoint x: 62, startPoint y: 7, endPoint x: 3, endPoint y: 5, distance: 59.2
click at [3, 5] on nav "Pausado Ver notificaciones 211264061 Alt s Atalhos rápidos Presiona las siguien…" at bounding box center [280, 10] width 561 height 20
paste input "74993562"
type input "74993562"
click at [157, 9] on icon "search-icon" at bounding box center [155, 10] width 5 height 5
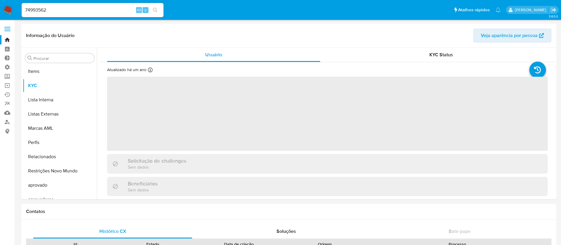
scroll to position [321, 0]
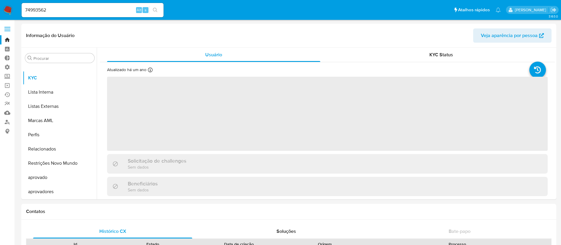
select select "10"
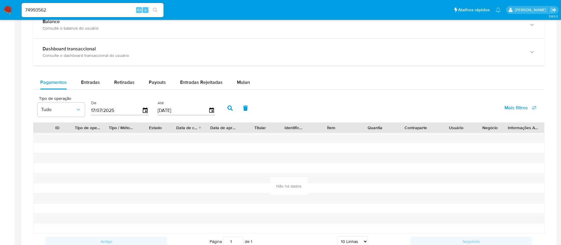
scroll to position [345, 0]
drag, startPoint x: 79, startPoint y: 10, endPoint x: 3, endPoint y: -2, distance: 76.7
click at [3, 0] on html "Pausado Ver notificaciones 74993562 Alt s Atalhos rápidos Presiona las siguient…" at bounding box center [280, 29] width 561 height 748
paste input "162529028"
type input "162529028"
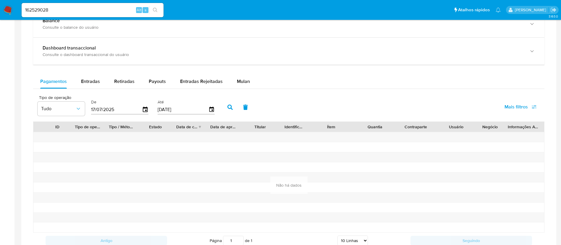
click at [156, 12] on icon "search-icon" at bounding box center [155, 10] width 5 height 5
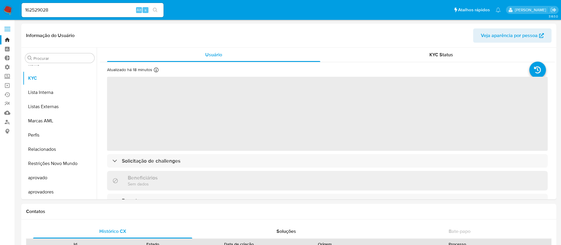
scroll to position [321, 0]
select select "10"
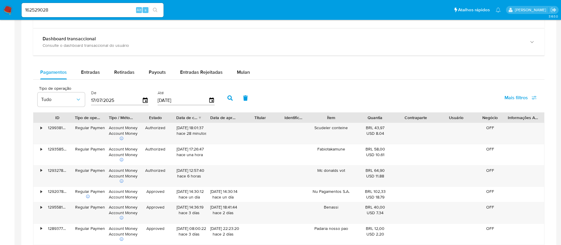
scroll to position [358, 0]
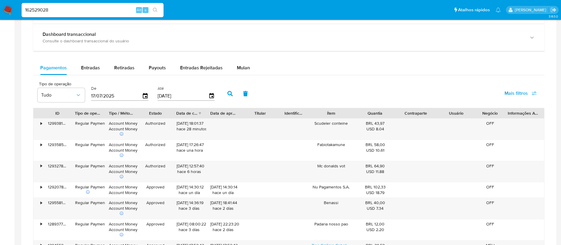
drag, startPoint x: 55, startPoint y: 9, endPoint x: 4, endPoint y: -2, distance: 52.4
click at [4, 0] on html "Pausado Ver notificaciones 162529028 Alt s Atalhos rápidos Presiona las siguien…" at bounding box center [280, 53] width 561 height 823
paste input "195307881"
type input "1195307881"
click at [157, 9] on icon "search-icon" at bounding box center [155, 10] width 5 height 5
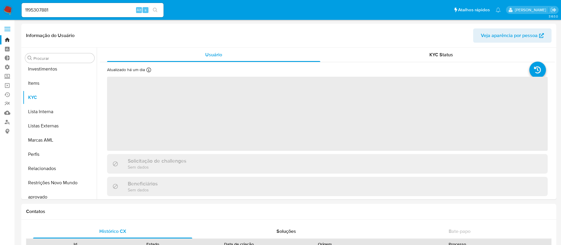
scroll to position [321, 0]
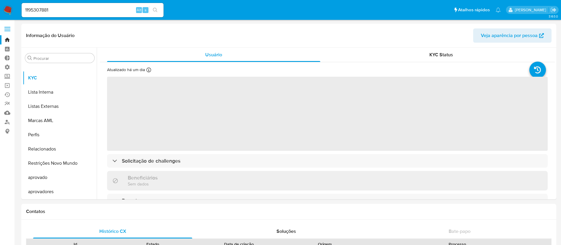
select select "10"
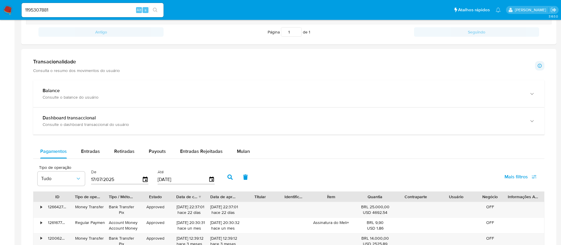
scroll to position [295, 0]
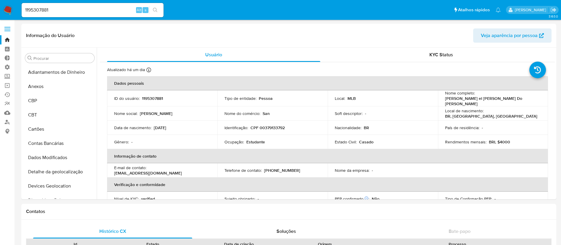
select select "10"
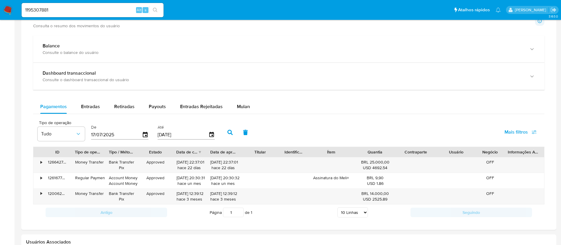
scroll to position [346, 0]
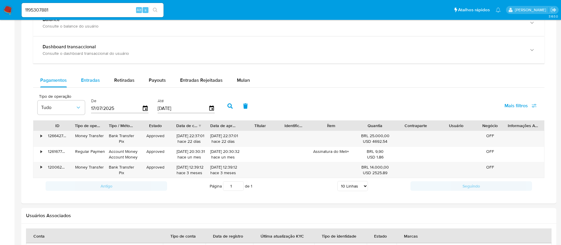
click at [85, 83] on div "Entradas" at bounding box center [90, 80] width 19 height 14
select select "10"
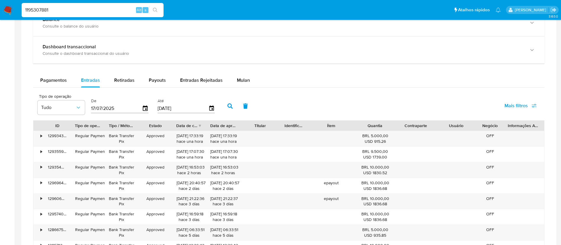
drag, startPoint x: 62, startPoint y: 9, endPoint x: 16, endPoint y: 6, distance: 45.4
click at [16, 6] on nav "Pausado Ver notificaciones 1195307881 Alt s Atalhos rápidos Presiona las siguie…" at bounding box center [280, 10] width 561 height 20
paste input "232019307"
type input "232019307"
click at [158, 10] on button "search-icon" at bounding box center [155, 10] width 12 height 8
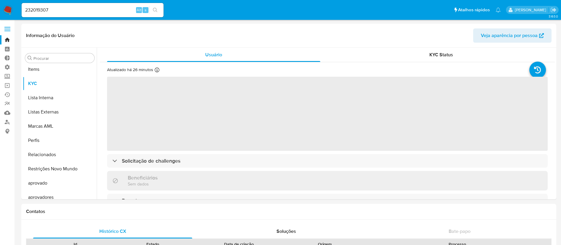
scroll to position [321, 0]
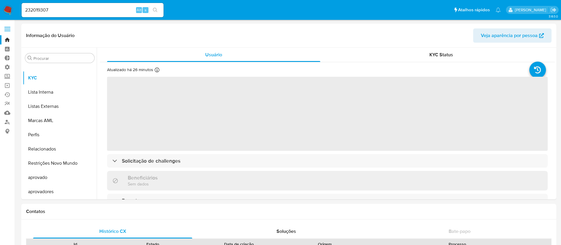
select select "10"
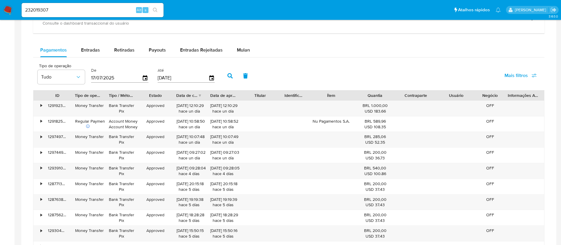
scroll to position [338, 0]
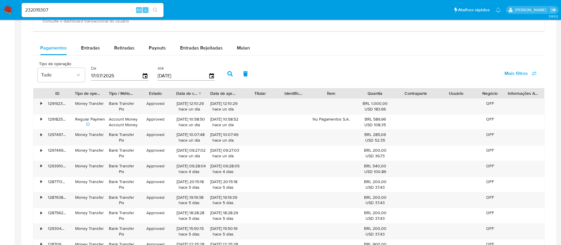
click at [59, 6] on div "232019307 Alt s" at bounding box center [93, 10] width 142 height 14
drag, startPoint x: 58, startPoint y: 9, endPoint x: 15, endPoint y: 2, distance: 43.7
click at [15, 2] on nav "Pausado Ver notificaciones 232019307 Alt s Atalhos rápidos Presiona las siguien…" at bounding box center [280, 10] width 561 height 20
paste input "525935663"
type input "525935663"
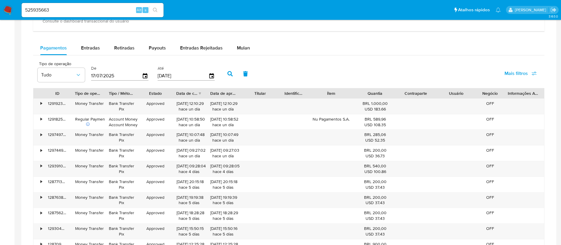
click at [155, 9] on icon "search-icon" at bounding box center [155, 10] width 5 height 5
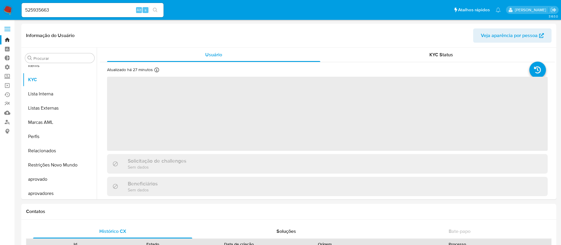
scroll to position [321, 0]
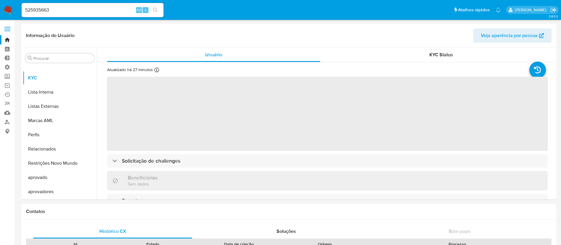
select select "10"
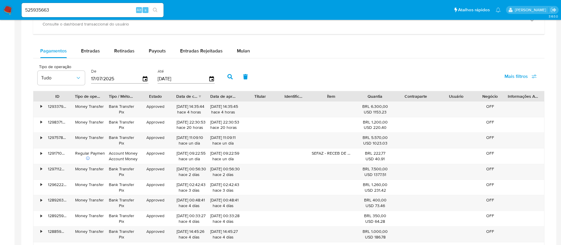
scroll to position [346, 0]
drag, startPoint x: 60, startPoint y: 8, endPoint x: 11, endPoint y: -2, distance: 49.7
click at [11, 0] on html "Pausado Ver notificaciones 525935663 Alt s Atalhos rápidos Presiona las siguien…" at bounding box center [280, 39] width 561 height 771
paste input "2072369544"
type input "2072369544"
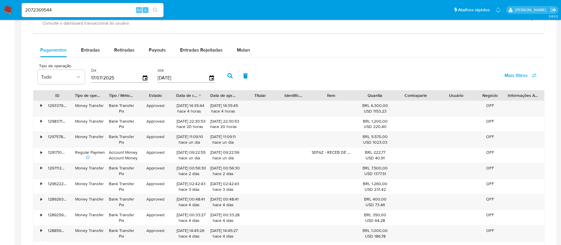
click at [157, 8] on icon "search-icon" at bounding box center [155, 10] width 5 height 5
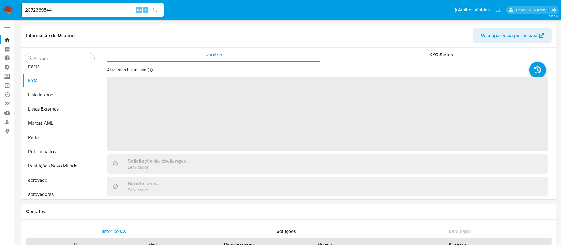
scroll to position [321, 0]
select select "10"
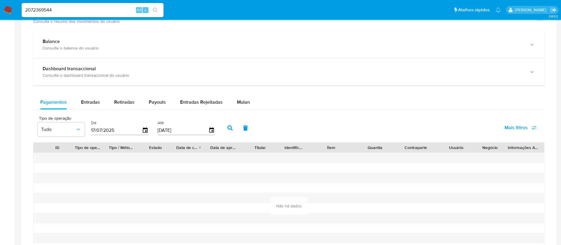
scroll to position [322, 0]
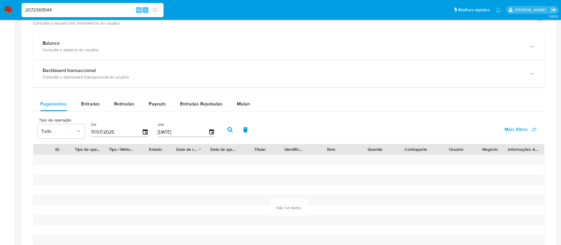
drag, startPoint x: 68, startPoint y: 13, endPoint x: 17, endPoint y: 4, distance: 51.8
click at [17, 4] on nav "Pausado Ver notificaciones 2072369544 Alt s Atalhos rápidos Presiona las siguie…" at bounding box center [280, 10] width 561 height 20
paste input "346594181"
type input "346594181"
click at [158, 13] on button "search-icon" at bounding box center [155, 10] width 12 height 8
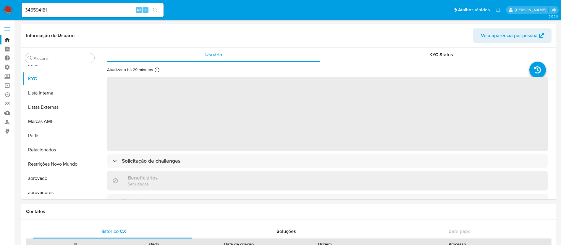
scroll to position [321, 0]
select select "10"
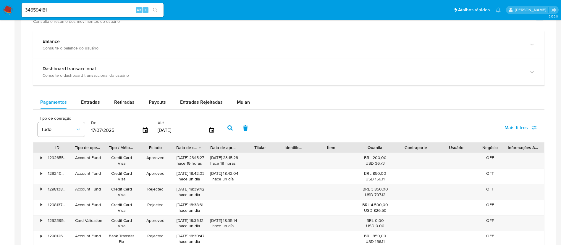
scroll to position [334, 0]
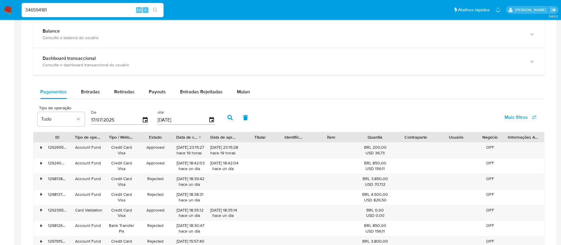
drag, startPoint x: 63, startPoint y: 10, endPoint x: 11, endPoint y: 8, distance: 51.8
click at [11, 8] on nav "Pausado Ver notificaciones 346594181 Alt s Atalhos rápidos Presiona las siguien…" at bounding box center [280, 10] width 561 height 20
paste input "2587131144"
type input "2587131144"
click at [11, 8] on img at bounding box center [8, 10] width 10 height 10
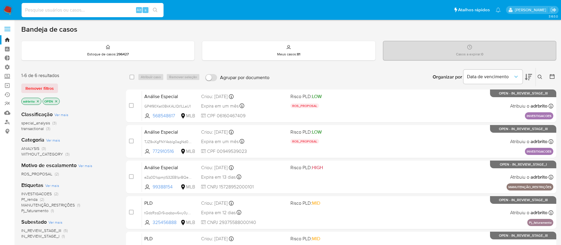
click at [108, 10] on input at bounding box center [93, 10] width 142 height 8
paste input "2587131144"
type input "2587131144"
click at [154, 8] on icon "search-icon" at bounding box center [155, 10] width 5 height 5
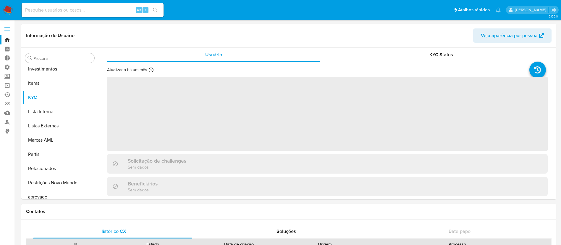
scroll to position [321, 0]
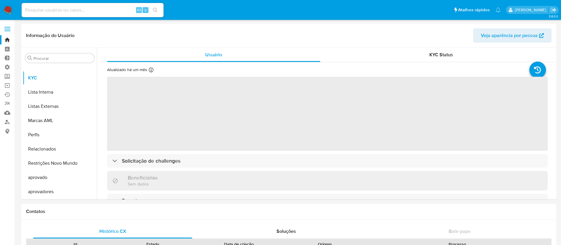
select select "10"
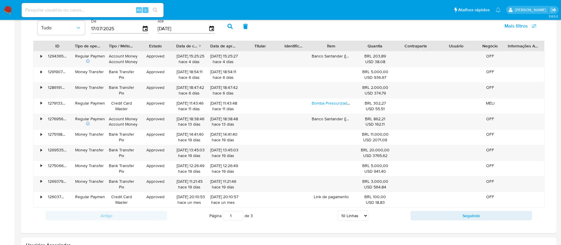
scroll to position [421, 0]
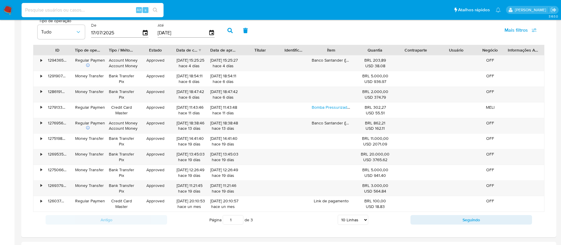
click at [71, 10] on input at bounding box center [93, 10] width 142 height 8
paste input "707215568"
type input "707215568"
click at [154, 10] on icon "search-icon" at bounding box center [155, 10] width 5 height 5
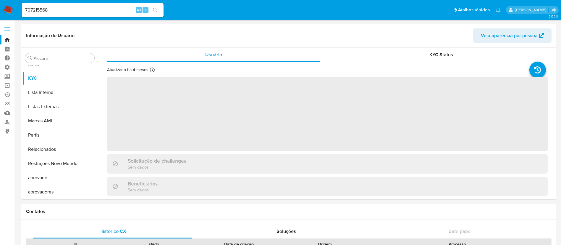
scroll to position [321, 0]
select select "10"
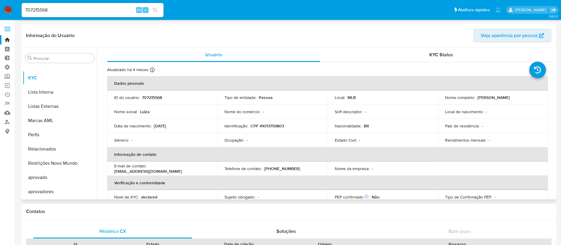
click at [555, 82] on div "Procurar Adiantamentos de Dinheiro Anexos CBP CBT Cartões Contas Bancárias Dado…" at bounding box center [288, 123] width 535 height 151
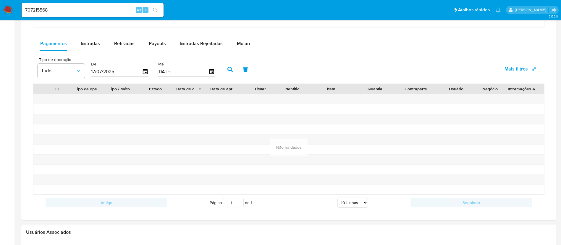
scroll to position [386, 0]
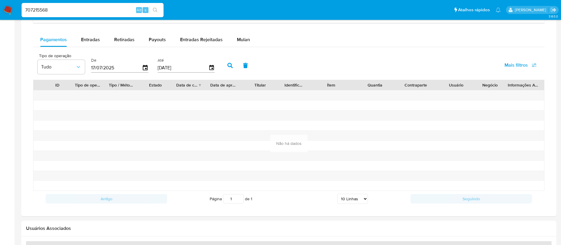
drag, startPoint x: 70, startPoint y: 12, endPoint x: 14, endPoint y: 2, distance: 56.5
click at [14, 2] on nav "Pausado Ver notificaciones 707215568 Alt s Atalhos rápidos Presiona las siguien…" at bounding box center [280, 10] width 561 height 20
paste input "181493087"
type input "181493087"
click at [154, 10] on icon "search-icon" at bounding box center [155, 10] width 5 height 5
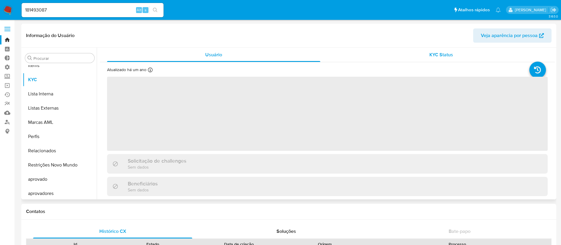
scroll to position [321, 0]
select select "10"
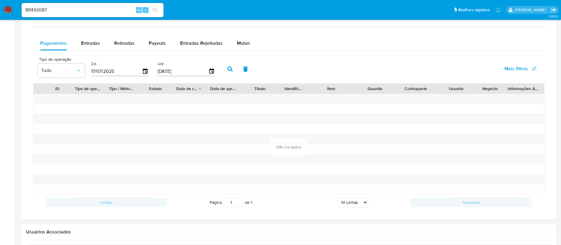
scroll to position [385, 0]
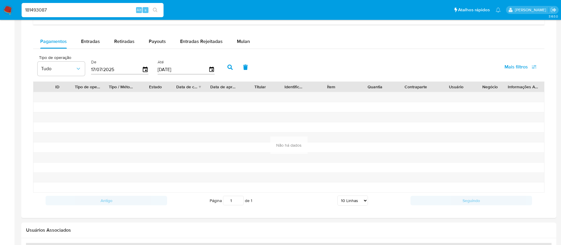
drag, startPoint x: 52, startPoint y: 9, endPoint x: 0, endPoint y: 5, distance: 52.0
click at [0, 5] on nav "Pausado Ver notificaciones 181493087 Alt s Atalhos rápidos Presiona las siguien…" at bounding box center [280, 10] width 561 height 20
paste input "667804834"
type input "667804834"
click at [156, 13] on button "search-icon" at bounding box center [155, 10] width 12 height 8
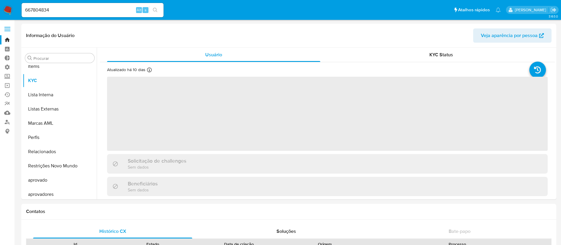
scroll to position [321, 0]
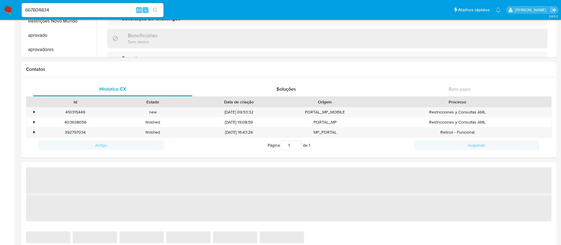
select select "10"
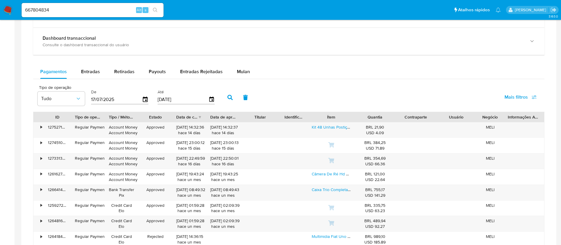
scroll to position [376, 0]
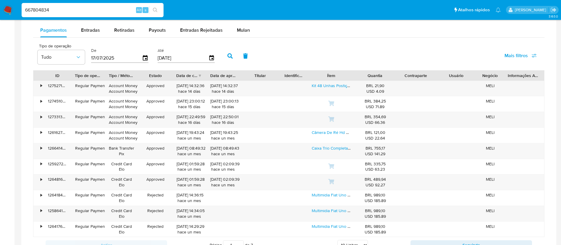
drag, startPoint x: 63, startPoint y: 10, endPoint x: 13, endPoint y: 8, distance: 50.1
click at [13, 8] on nav "Pausado Ver notificaciones 667804834 Alt s Atalhos rápidos Presiona las siguien…" at bounding box center [280, 10] width 561 height 20
paste input "13267231"
type input "13267231"
click at [155, 9] on icon "search-icon" at bounding box center [155, 10] width 5 height 5
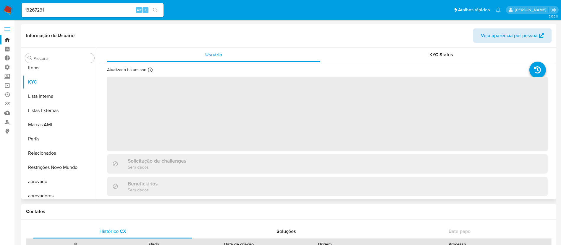
scroll to position [321, 0]
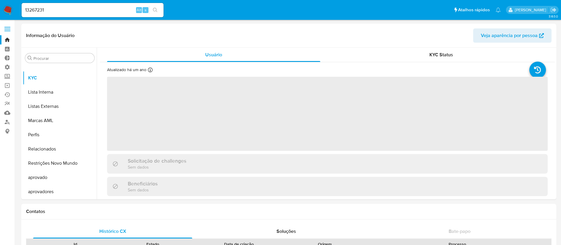
select select "10"
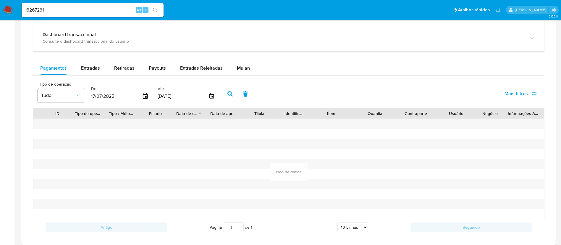
scroll to position [359, 0]
drag, startPoint x: 64, startPoint y: 11, endPoint x: 17, endPoint y: 3, distance: 47.7
click at [17, 3] on nav "Pausado Ver notificaciones 13267231 Alt s Atalhos rápidos Presiona las siguient…" at bounding box center [280, 10] width 561 height 20
paste input "227380637"
type input "227380637"
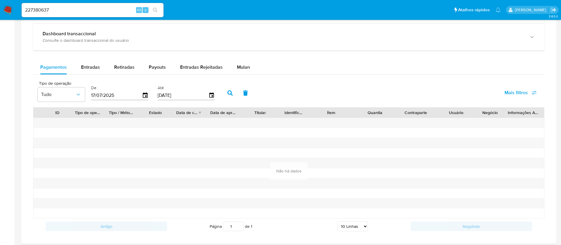
click at [157, 6] on button "search-icon" at bounding box center [155, 10] width 12 height 8
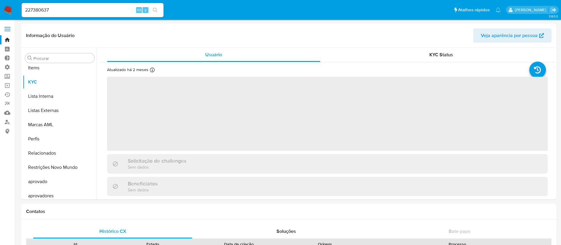
scroll to position [321, 0]
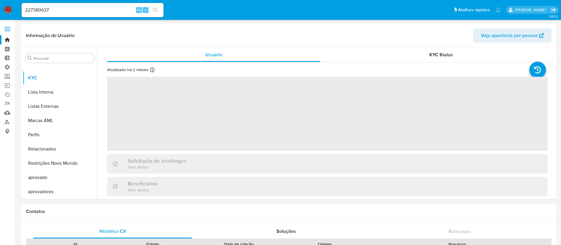
select select "10"
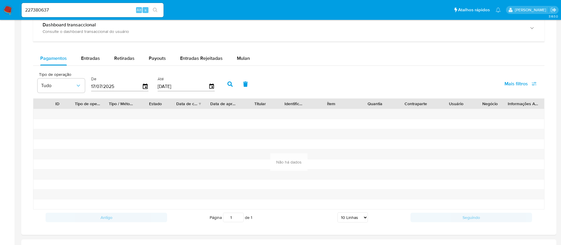
scroll to position [370, 0]
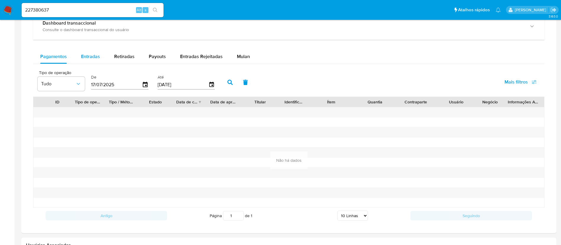
click at [88, 55] on span "Entradas" at bounding box center [90, 56] width 19 height 7
select select "10"
drag, startPoint x: 57, startPoint y: 10, endPoint x: 14, endPoint y: 4, distance: 43.3
click at [14, 4] on nav "Pausado Ver notificaciones 227380637 Alt s Atalhos rápidos Presiona las siguien…" at bounding box center [280, 10] width 561 height 20
paste input "35213114"
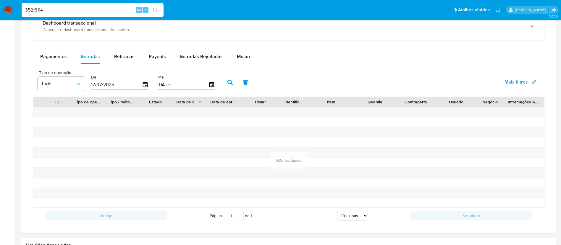
type input "35213114"
click at [156, 8] on icon "search-icon" at bounding box center [155, 10] width 5 height 5
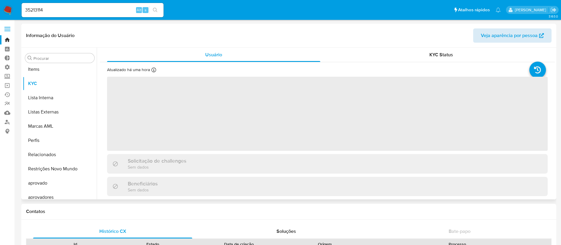
scroll to position [321, 0]
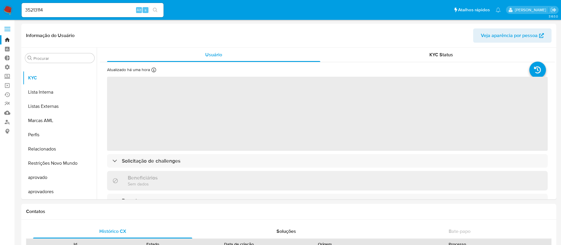
select select "10"
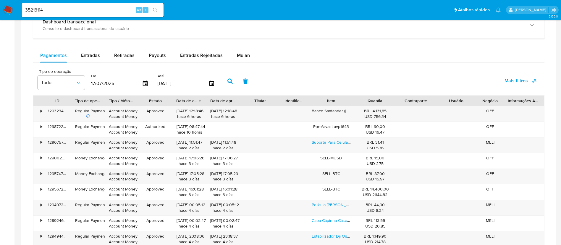
scroll to position [372, 0]
drag, startPoint x: 62, startPoint y: 7, endPoint x: 14, endPoint y: 4, distance: 48.6
click at [14, 4] on nav "Pausado Ver notificaciones 35213114 Alt s Atalhos rápidos Presiona las siguient…" at bounding box center [280, 10] width 561 height 20
paste input "1805183809"
type input "1805183809"
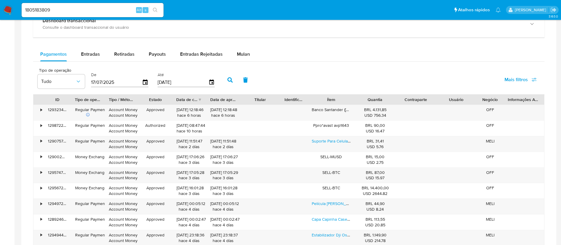
click at [157, 7] on button "search-icon" at bounding box center [155, 10] width 12 height 8
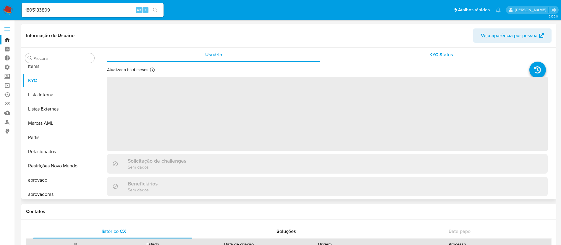
scroll to position [321, 0]
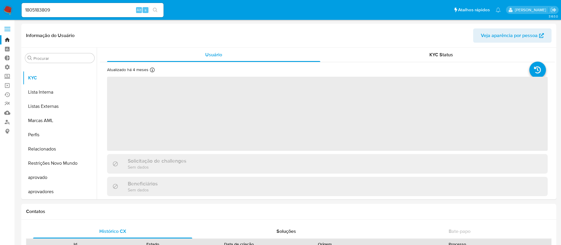
select select "10"
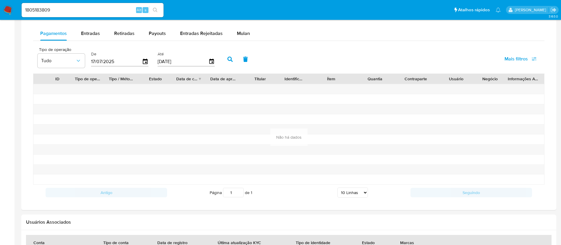
scroll to position [367, 0]
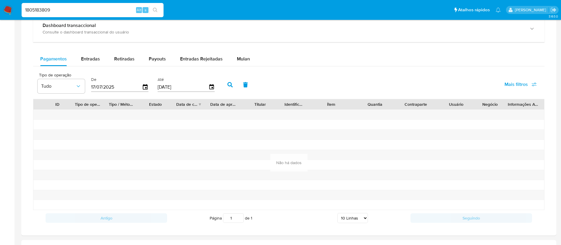
drag, startPoint x: 57, startPoint y: 10, endPoint x: 21, endPoint y: 6, distance: 35.7
click at [21, 6] on li "1805183809 Alt s" at bounding box center [92, 9] width 145 height 15
paste input "657179866"
type input "657179866"
click at [21, 6] on li "657179866 Alt s" at bounding box center [92, 9] width 145 height 15
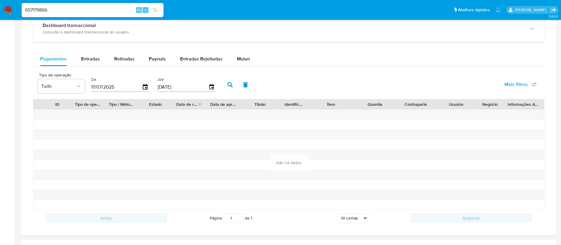
click at [156, 8] on icon "search-icon" at bounding box center [155, 10] width 5 height 5
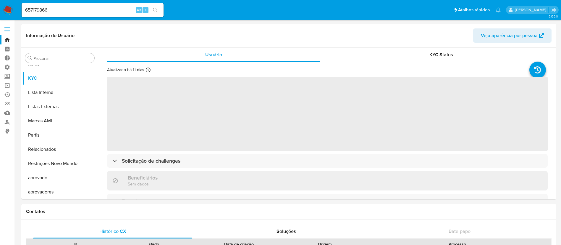
scroll to position [321, 0]
select select "10"
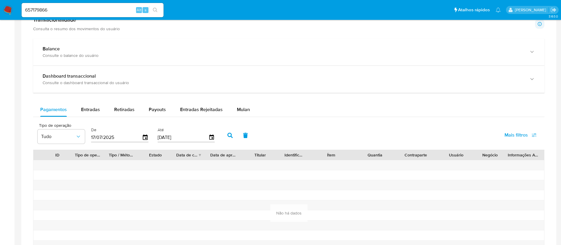
scroll to position [308, 0]
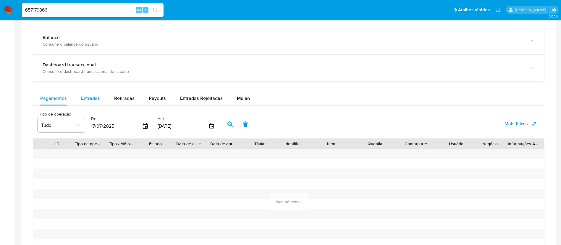
click at [89, 98] on span "Entradas" at bounding box center [90, 98] width 19 height 7
select select "10"
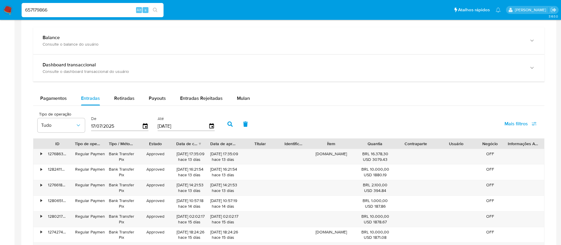
drag, startPoint x: 55, startPoint y: 9, endPoint x: 1, endPoint y: 8, distance: 53.9
click at [1, 8] on nav "Pausado Ver notificaciones 657179866 Alt s Atalhos rápidos Presiona las siguien…" at bounding box center [280, 10] width 561 height 20
paste input "351266621"
type input "351266621"
click at [157, 12] on icon "search-icon" at bounding box center [155, 10] width 5 height 5
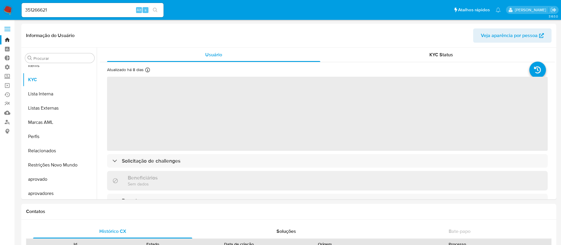
scroll to position [321, 0]
select select "10"
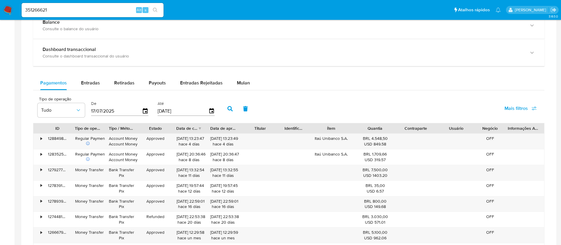
scroll to position [346, 0]
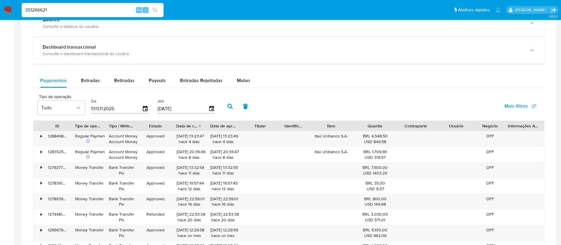
drag, startPoint x: 55, startPoint y: 8, endPoint x: 19, endPoint y: 5, distance: 36.2
click at [19, 5] on ul "Pausado Ver notificaciones 351266621 Alt s Atalhos rápidos Presiona las siguien…" at bounding box center [261, 9] width 485 height 15
paste input "66596930"
type input "66596930"
click at [159, 9] on button "search-icon" at bounding box center [155, 10] width 12 height 8
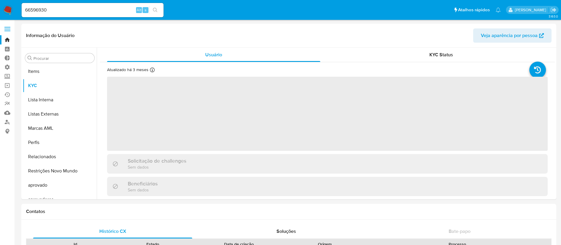
scroll to position [321, 0]
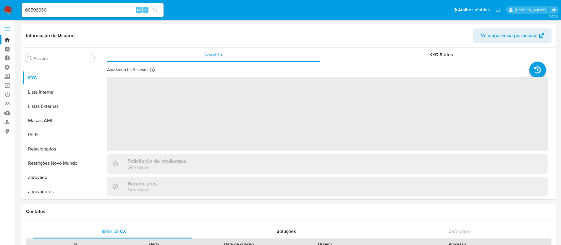
select select "10"
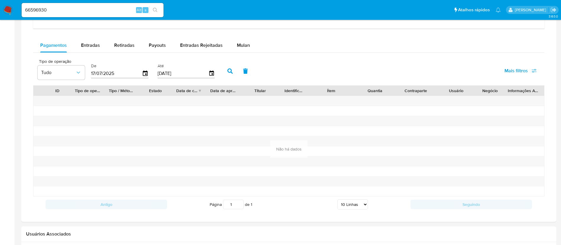
scroll to position [383, 0]
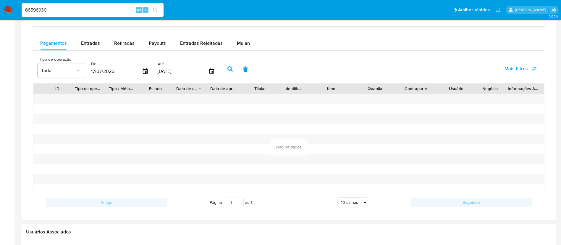
drag, startPoint x: 76, startPoint y: 9, endPoint x: 12, endPoint y: 6, distance: 63.4
click at [12, 6] on nav "Pausado Ver notificaciones 66596930 Alt s Atalhos rápidos Presiona las siguient…" at bounding box center [280, 10] width 561 height 20
paste input "296975211"
type input "296975211"
click at [154, 12] on icon "search-icon" at bounding box center [155, 10] width 5 height 5
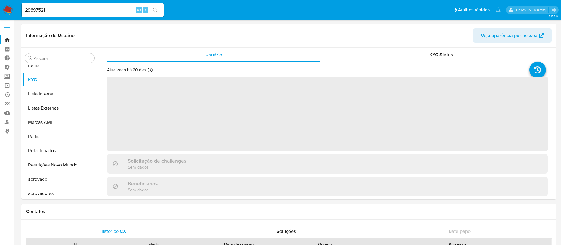
scroll to position [321, 0]
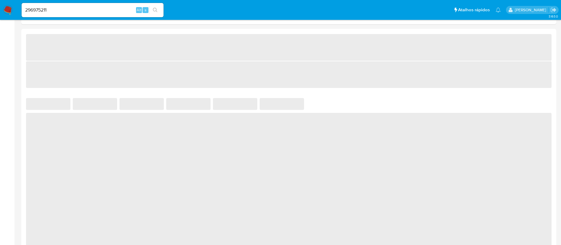
select select "10"
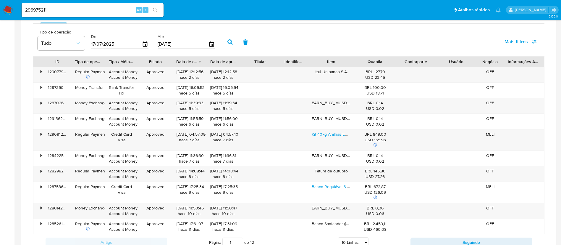
scroll to position [371, 0]
drag, startPoint x: 57, startPoint y: 10, endPoint x: 1, endPoint y: 9, distance: 55.9
click at [1, 9] on nav "Pausado Ver notificaciones 296975211 Alt s Atalhos rápidos Presiona las siguien…" at bounding box center [280, 10] width 561 height 20
paste input "553476628"
type input "553476628"
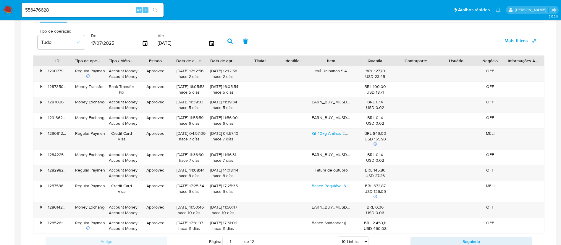
click at [159, 9] on button "search-icon" at bounding box center [155, 10] width 12 height 8
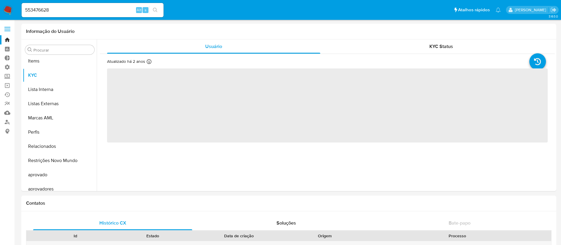
scroll to position [321, 0]
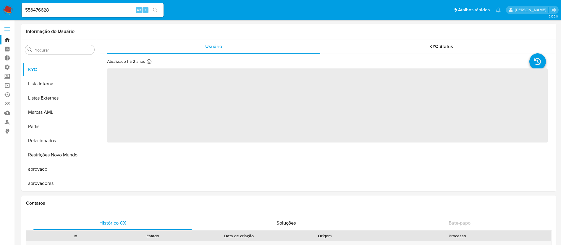
select select "10"
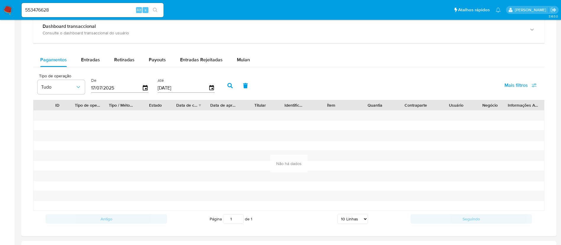
scroll to position [359, 0]
drag, startPoint x: 65, startPoint y: 10, endPoint x: 4, endPoint y: 5, distance: 61.5
click at [4, 5] on nav "Pausado Ver notificaciones 553476628 Alt s Atalhos rápidos Presiona las siguien…" at bounding box center [280, 10] width 561 height 20
paste input "722786015"
type input "722786015"
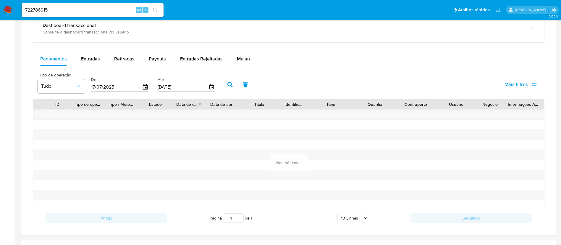
click at [4, 5] on img at bounding box center [8, 10] width 10 height 10
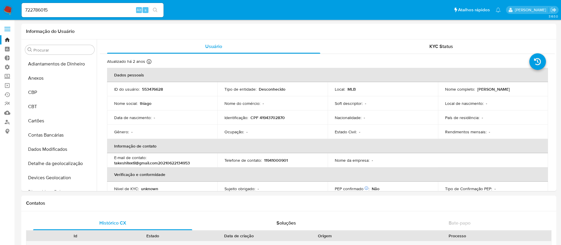
select select "10"
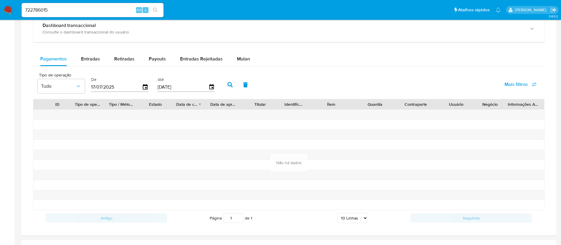
scroll to position [321, 0]
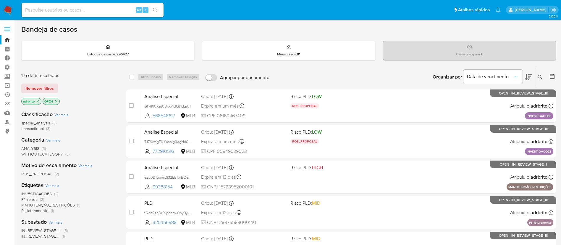
scroll to position [1, 0]
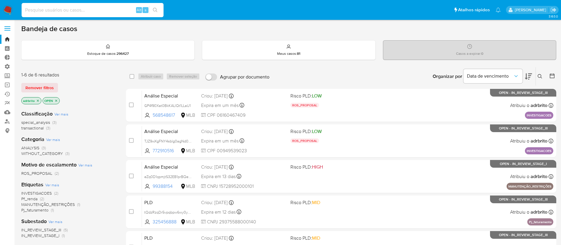
click at [84, 13] on input at bounding box center [93, 10] width 142 height 8
paste input "722786015"
type input "722786015"
click at [158, 8] on icon "search-icon" at bounding box center [155, 10] width 5 height 5
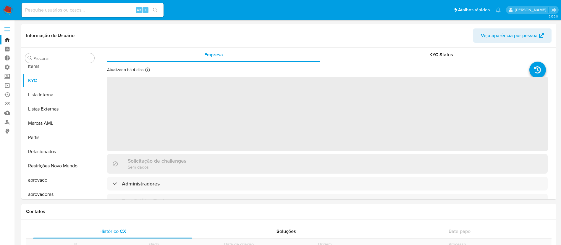
scroll to position [321, 0]
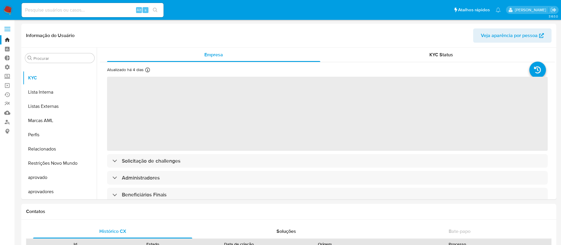
select select "10"
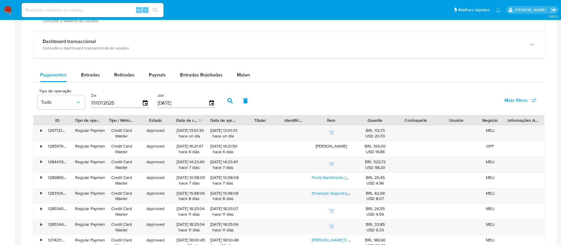
scroll to position [400, 0]
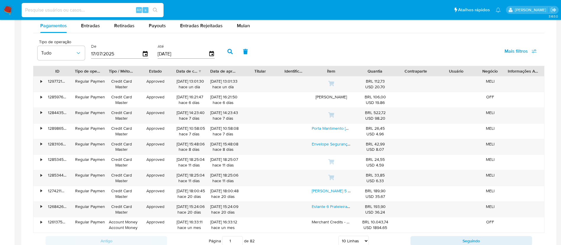
click at [73, 8] on input at bounding box center [93, 10] width 142 height 8
paste input "765407460"
type input "765407460"
click at [154, 6] on button "search-icon" at bounding box center [155, 10] width 12 height 8
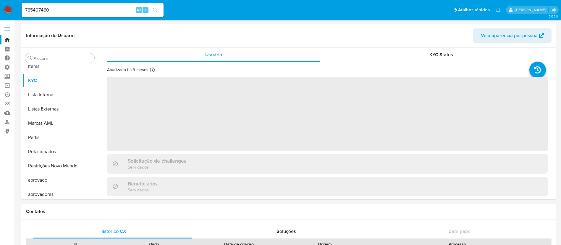
scroll to position [321, 0]
select select "10"
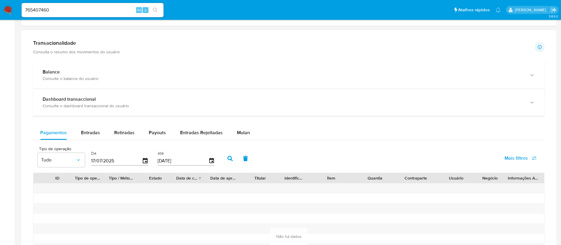
scroll to position [332, 0]
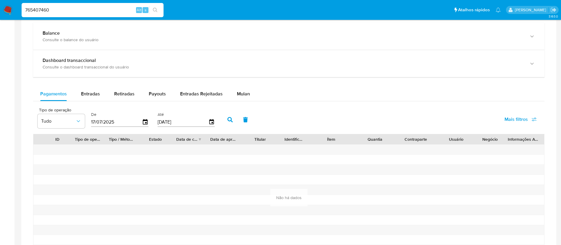
drag, startPoint x: 76, startPoint y: 11, endPoint x: 21, endPoint y: 1, distance: 56.0
click at [21, 1] on nav "Pausado Ver notificaciones 765407460 Alt s Atalhos rápidos Presiona las siguien…" at bounding box center [280, 10] width 561 height 20
paste input "232393917"
type input "232393917"
click at [21, 1] on nav "Pausado Ver notificaciones 232393917 Alt s Atalhos rápidos Presiona las siguien…" at bounding box center [280, 10] width 561 height 20
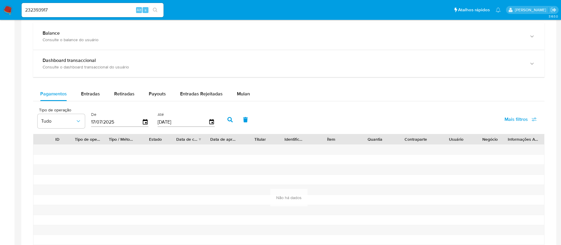
click at [151, 8] on button "search-icon" at bounding box center [155, 10] width 12 height 8
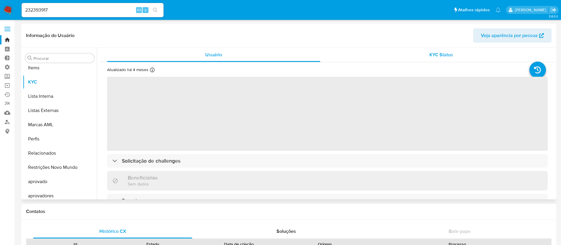
scroll to position [321, 0]
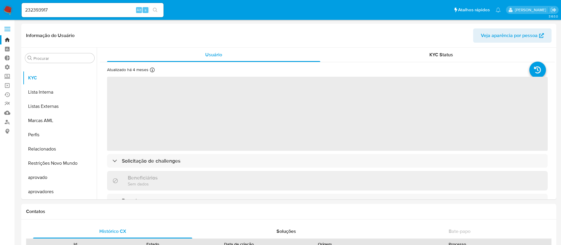
select select "10"
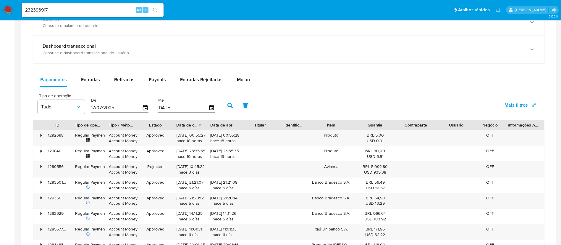
scroll to position [370, 0]
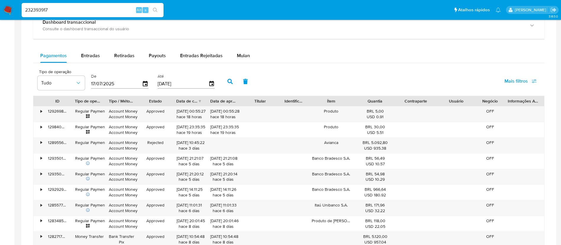
drag, startPoint x: 56, startPoint y: 9, endPoint x: 7, endPoint y: 5, distance: 48.7
click at [7, 5] on nav "Pausado Ver notificaciones 232393917 Alt s Atalhos rápidos Presiona las siguien…" at bounding box center [280, 10] width 561 height 20
paste input "454007954"
type input "454007954"
click at [7, 5] on img at bounding box center [8, 10] width 10 height 10
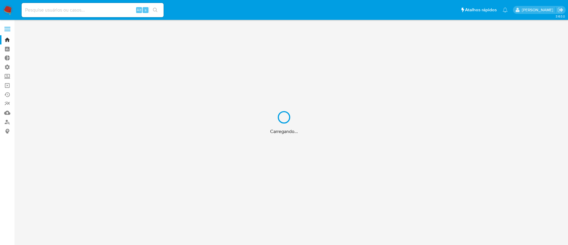
click at [153, 5] on div "Carregando..." at bounding box center [284, 122] width 568 height 245
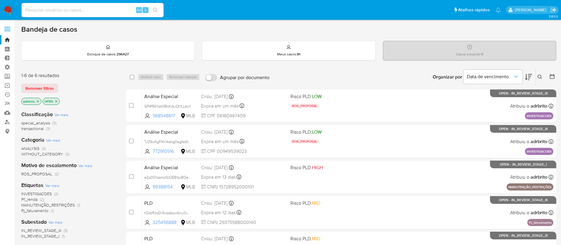
click at [87, 9] on input at bounding box center [93, 10] width 142 height 8
paste input "454007954"
type input "454007954"
click at [158, 9] on button "search-icon" at bounding box center [155, 10] width 12 height 8
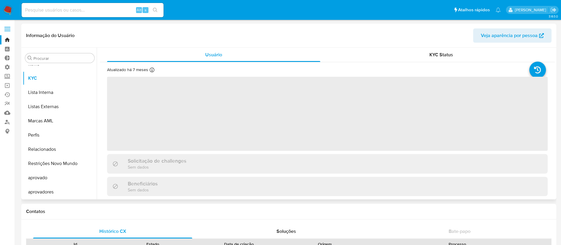
scroll to position [321, 0]
select select "10"
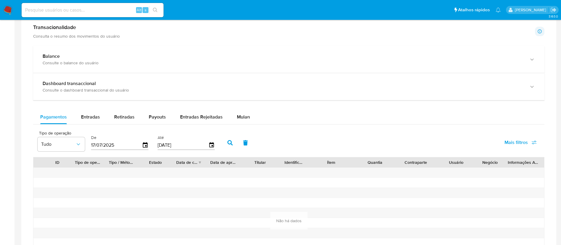
scroll to position [312, 0]
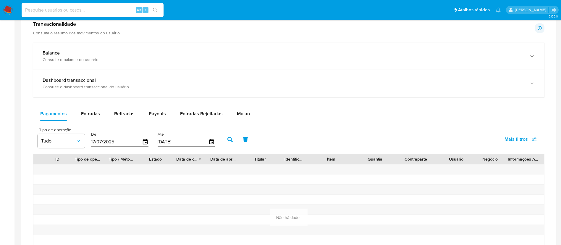
click at [105, 13] on input at bounding box center [93, 10] width 142 height 8
paste input "491470435"
type input "491470435"
click at [154, 12] on icon "search-icon" at bounding box center [155, 10] width 5 height 5
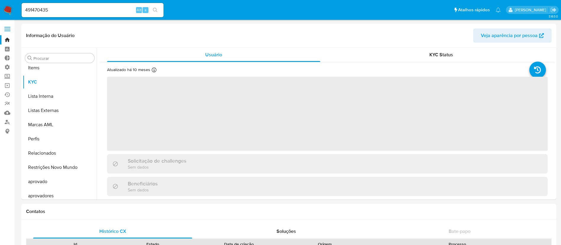
scroll to position [321, 0]
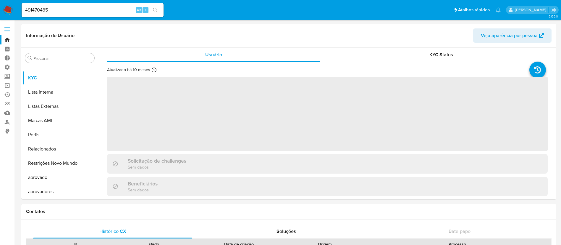
select select "10"
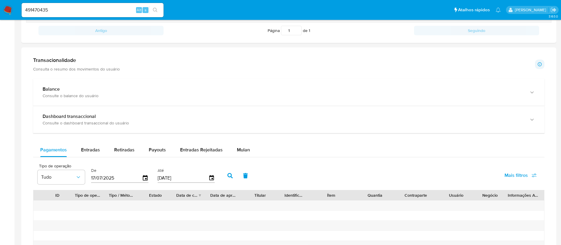
scroll to position [383, 0]
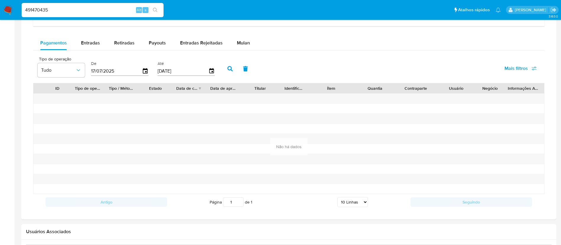
drag, startPoint x: 56, startPoint y: 10, endPoint x: 11, endPoint y: 2, distance: 45.6
click at [11, 2] on nav "Pausado Ver notificaciones 491470435 Alt s Atalhos rápidos Presiona las siguien…" at bounding box center [280, 10] width 561 height 20
paste input "1334907633"
type input "1334907633"
click at [156, 9] on icon "search-icon" at bounding box center [155, 10] width 5 height 5
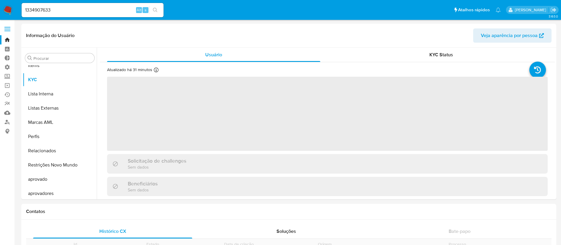
scroll to position [321, 0]
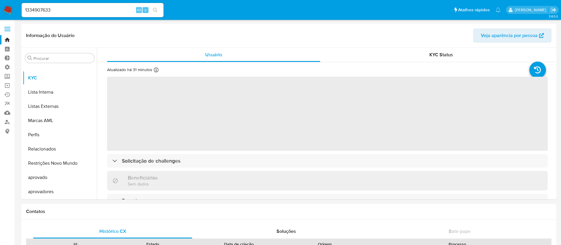
select select "10"
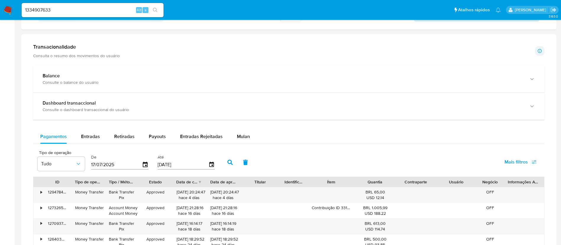
scroll to position [285, 0]
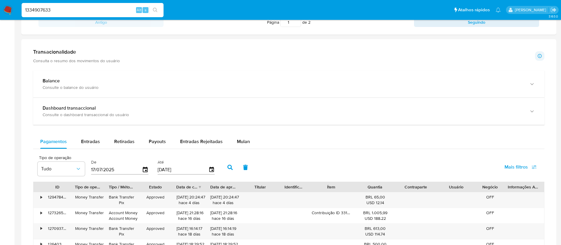
drag, startPoint x: 69, startPoint y: 10, endPoint x: 15, endPoint y: 6, distance: 54.3
click at [15, 6] on nav "Pausado Ver notificaciones 1334907633 Alt s Atalhos rápidos Presiona las siguie…" at bounding box center [280, 10] width 561 height 20
paste input "812169669"
type input "812169669"
click at [153, 9] on icon "search-icon" at bounding box center [155, 10] width 4 height 4
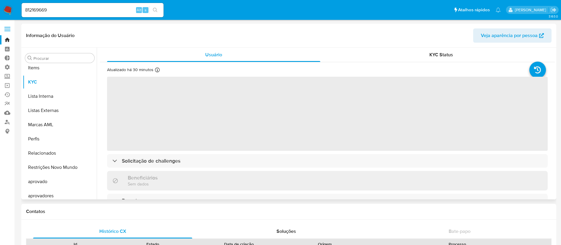
scroll to position [321, 0]
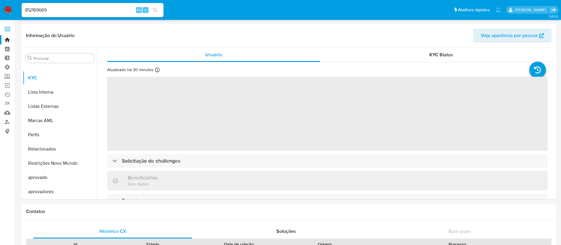
select select "10"
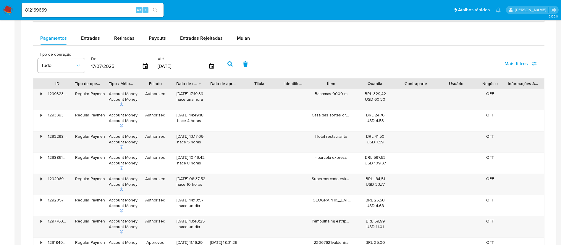
scroll to position [390, 0]
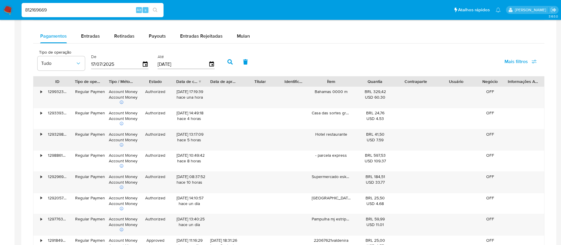
drag, startPoint x: 67, startPoint y: 10, endPoint x: 9, endPoint y: 2, distance: 58.0
click at [9, 2] on nav "Pausado Ver notificaciones 812169669 Alt s Atalhos rápidos Presiona las siguien…" at bounding box center [280, 10] width 561 height 20
paste input "33578317"
type input "33578317"
click at [157, 8] on icon "search-icon" at bounding box center [155, 10] width 5 height 5
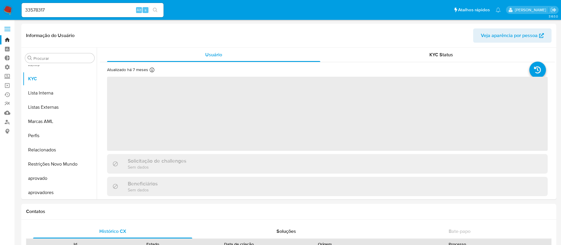
scroll to position [321, 0]
select select "10"
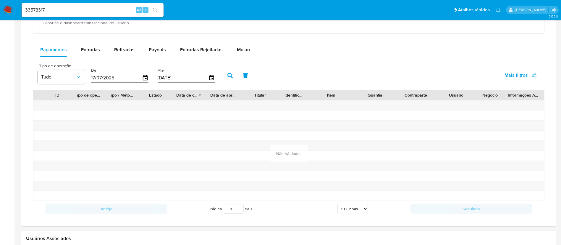
scroll to position [375, 0]
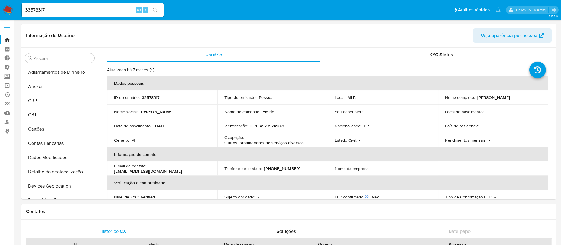
select select "10"
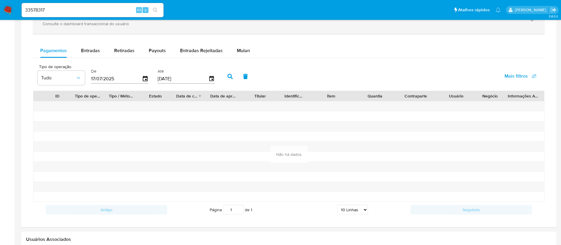
scroll to position [321, 0]
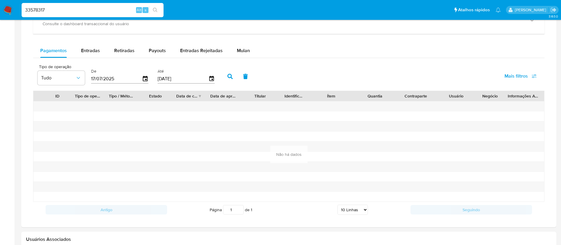
drag, startPoint x: 92, startPoint y: 7, endPoint x: 4, endPoint y: 3, distance: 87.9
click at [4, 3] on nav "Pausado Ver notificaciones 33578317 Alt s Atalhos rápidos Presiona las siguient…" at bounding box center [280, 10] width 561 height 20
paste input "750882"
type input "337508827"
click at [154, 11] on icon "search-icon" at bounding box center [155, 10] width 4 height 4
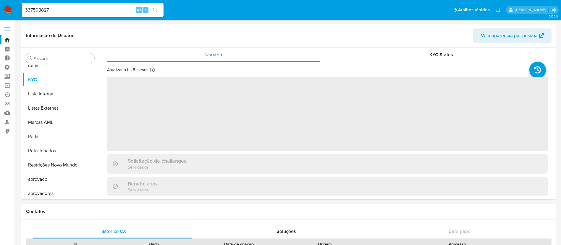
scroll to position [321, 0]
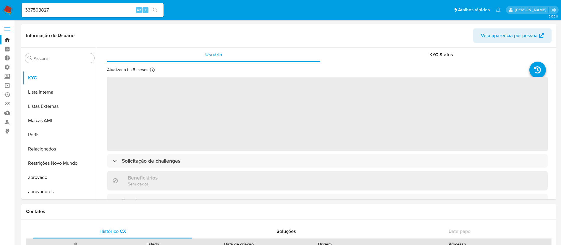
select select "10"
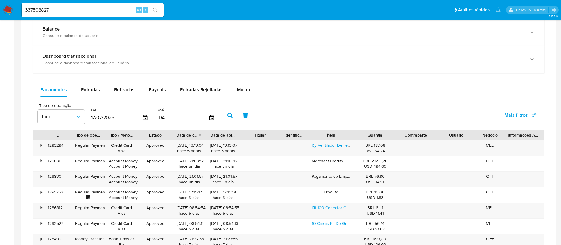
scroll to position [332, 0]
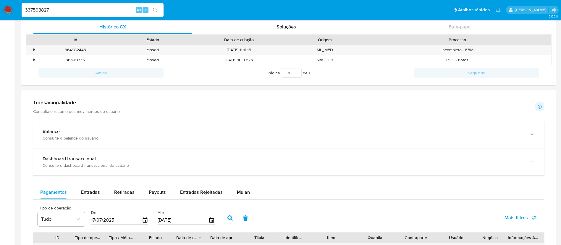
drag, startPoint x: 64, startPoint y: 8, endPoint x: 17, endPoint y: -3, distance: 48.8
click at [17, 0] on html "Pausado Ver notificaciones 337508827 Alt s Atalhos rápidos Presiona las siguien…" at bounding box center [280, 226] width 561 height 861
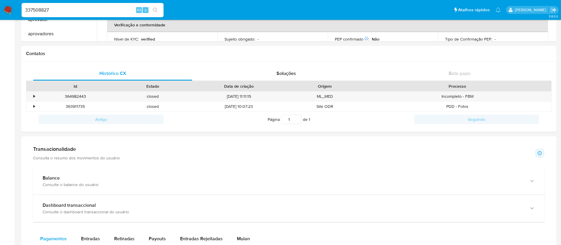
paste input "415878709"
type input "415878709"
click at [156, 9] on icon "search-icon" at bounding box center [155, 10] width 5 height 5
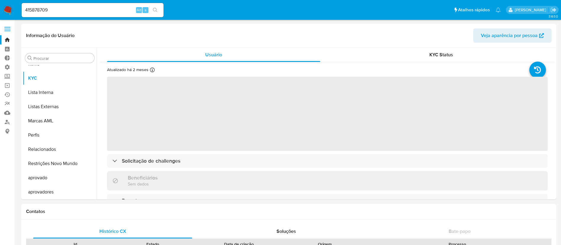
scroll to position [321, 0]
select select "10"
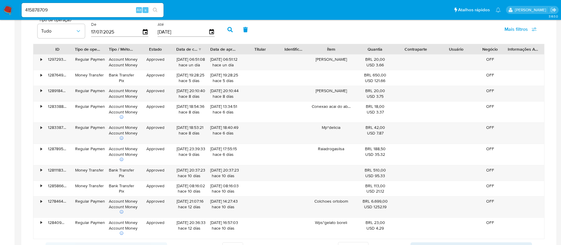
scroll to position [424, 0]
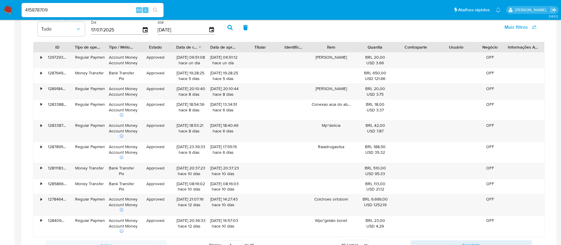
drag, startPoint x: 70, startPoint y: 9, endPoint x: 10, endPoint y: 2, distance: 59.6
click at [10, 2] on nav "Pausado Ver notificaciones 415878709 Alt s Atalhos rápidos Presiona las siguien…" at bounding box center [280, 10] width 561 height 20
paste input "533754123"
type input "533754123"
click at [10, 2] on nav "Pausado Ver notificaciones 533754123 Alt s Atalhos rápidos Presiona las siguien…" at bounding box center [280, 10] width 561 height 20
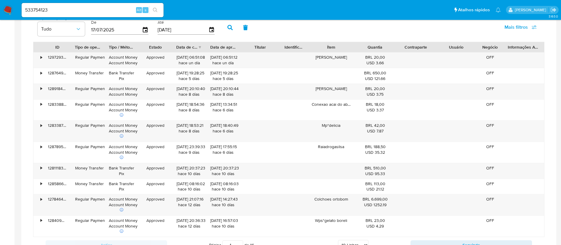
click at [155, 10] on icon "search-icon" at bounding box center [155, 10] width 5 height 5
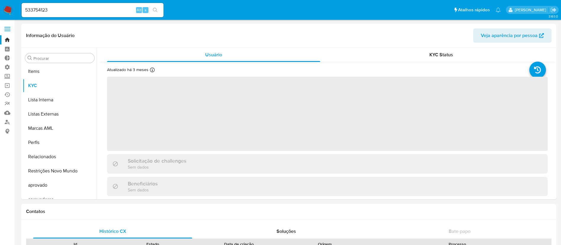
scroll to position [321, 0]
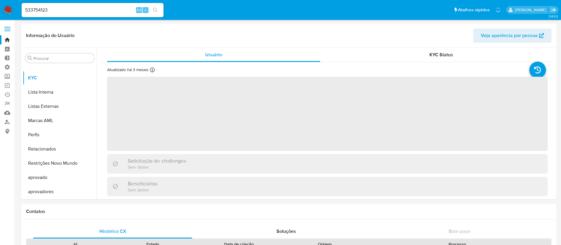
select select "10"
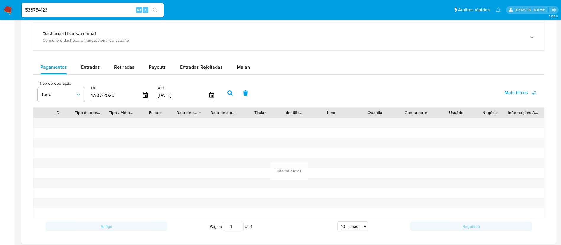
scroll to position [365, 0]
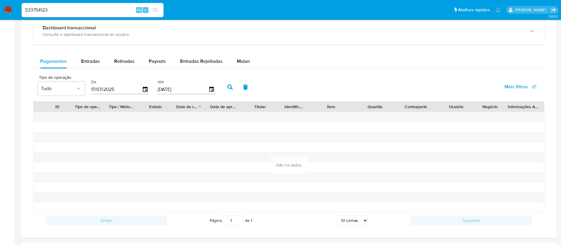
drag, startPoint x: 63, startPoint y: 11, endPoint x: 16, endPoint y: -2, distance: 49.2
click at [16, 0] on html "Pausado Ver notificaciones 533754123 Alt s Atalhos rápidos Presiona las siguien…" at bounding box center [280, 11] width 561 height 752
paste input "2233755674"
type input "2233755674"
click at [155, 10] on icon "search-icon" at bounding box center [155, 10] width 5 height 5
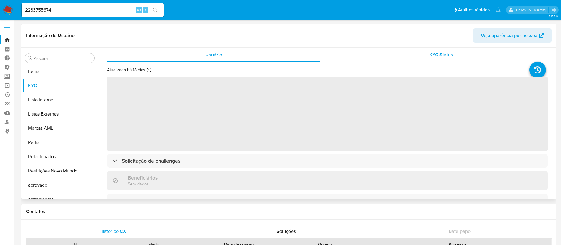
scroll to position [321, 0]
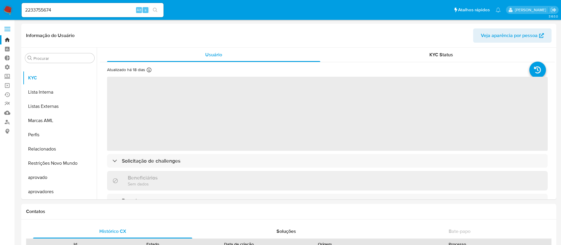
select select "10"
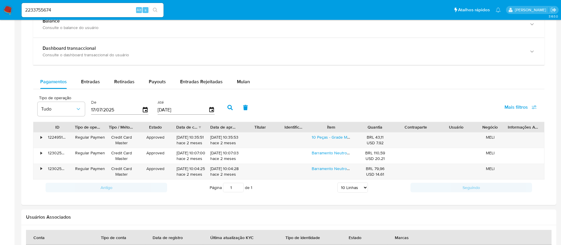
scroll to position [348, 0]
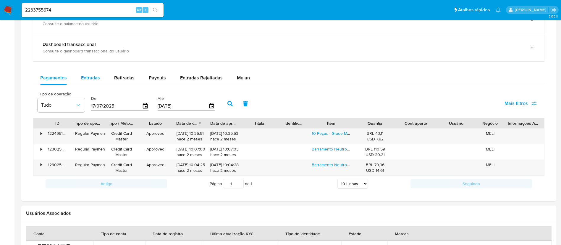
click at [88, 75] on span "Entradas" at bounding box center [90, 77] width 19 height 7
select select "10"
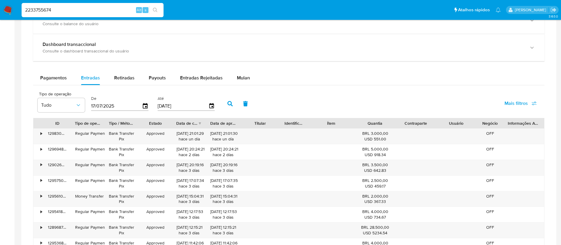
drag, startPoint x: 65, startPoint y: 11, endPoint x: 15, endPoint y: 6, distance: 49.7
click at [15, 6] on nav "Pausado Ver notificaciones 2233755674 Alt s Atalhos rápidos Presiona las siguie…" at bounding box center [280, 10] width 561 height 20
paste input "156009783"
type input "156009783"
click at [15, 6] on nav "Pausado Ver notificaciones 156009783 Alt s Atalhos rápidos Presiona las siguien…" at bounding box center [280, 10] width 561 height 20
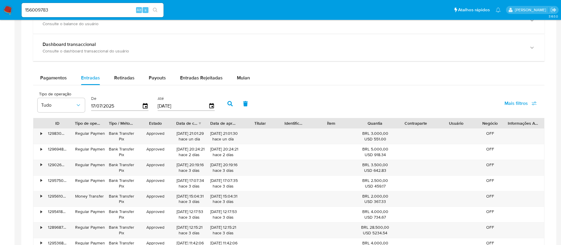
click at [153, 8] on button "search-icon" at bounding box center [155, 10] width 12 height 8
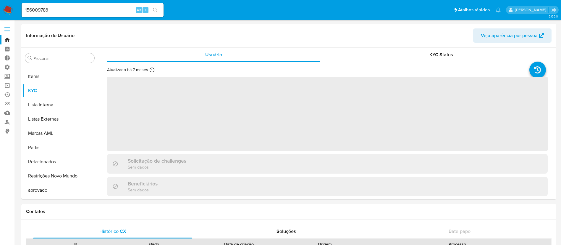
scroll to position [321, 0]
select select "10"
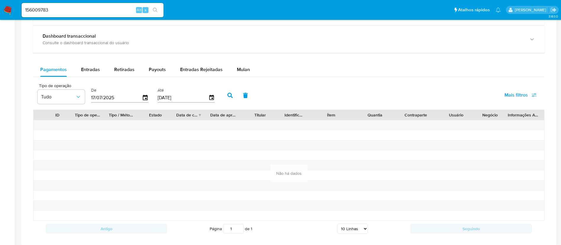
scroll to position [404, 0]
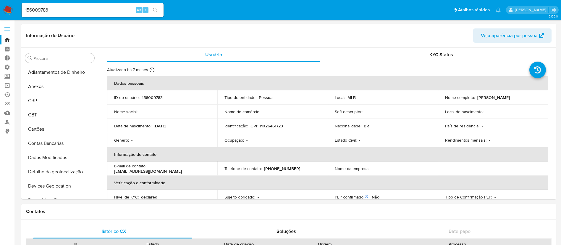
select select "10"
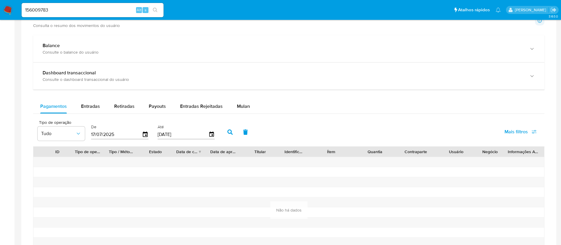
scroll to position [318, 0]
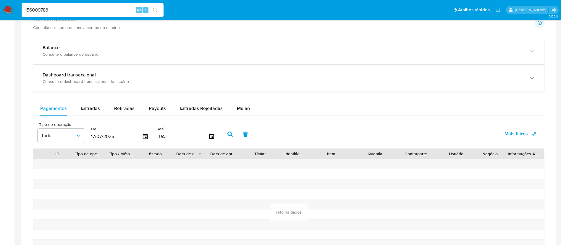
drag, startPoint x: 54, startPoint y: 9, endPoint x: 14, endPoint y: -4, distance: 42.3
click at [14, 0] on html "Pausado Ver notificaciones 156009783 Alt s Atalhos rápidos Presiona las siguien…" at bounding box center [280, 54] width 561 height 745
paste input "246255"
type input "1246255"
click at [157, 11] on icon "search-icon" at bounding box center [155, 10] width 5 height 5
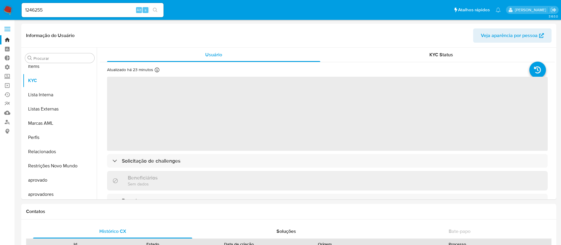
scroll to position [321, 0]
select select "10"
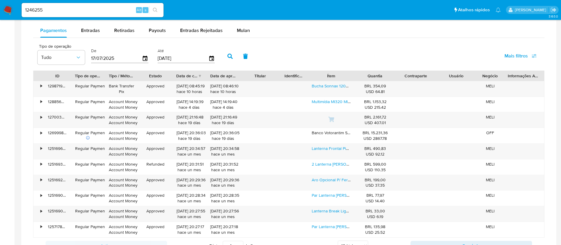
scroll to position [357, 0]
drag, startPoint x: 53, startPoint y: 9, endPoint x: 17, endPoint y: 9, distance: 35.8
click at [17, 9] on nav "Pausado Ver notificaciones 1246255 Alt s Atalhos rápidos Presiona las siguiente…" at bounding box center [280, 10] width 561 height 20
paste input "397870202"
type input "397870202"
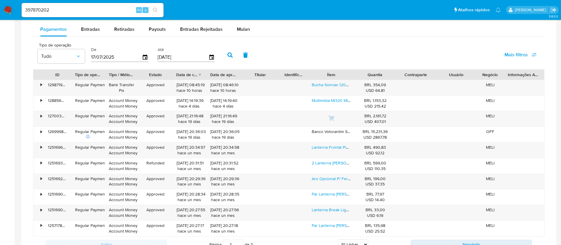
click at [154, 9] on icon "search-icon" at bounding box center [155, 10] width 5 height 5
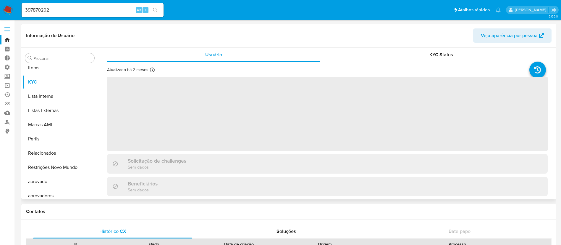
scroll to position [321, 0]
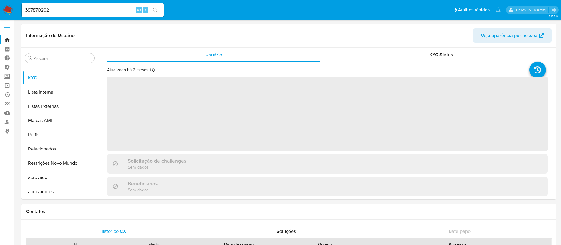
select select "10"
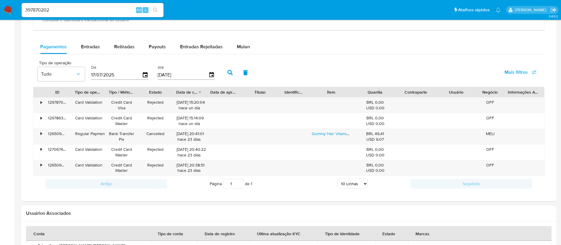
scroll to position [380, 0]
click at [92, 43] on span "Entradas" at bounding box center [90, 45] width 19 height 7
select select "10"
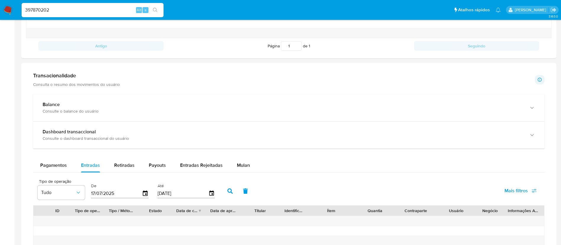
drag, startPoint x: 75, startPoint y: 12, endPoint x: 8, endPoint y: 1, distance: 67.9
click at [8, 1] on nav "Pausado Ver notificaciones 397870202 Alt s Atalhos rápidos Presiona las siguien…" at bounding box center [280, 10] width 561 height 20
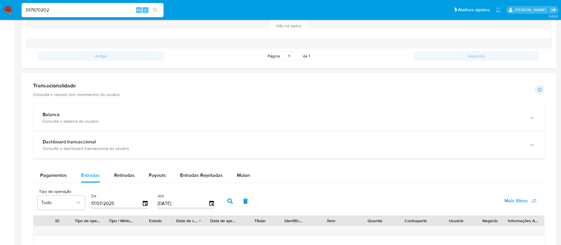
paste input "1339812068"
type input "1339812068"
click at [159, 9] on button "search-icon" at bounding box center [155, 10] width 12 height 8
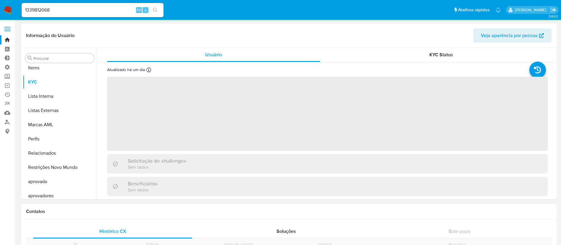
scroll to position [321, 0]
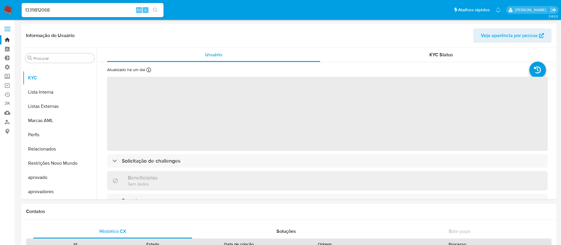
select select "10"
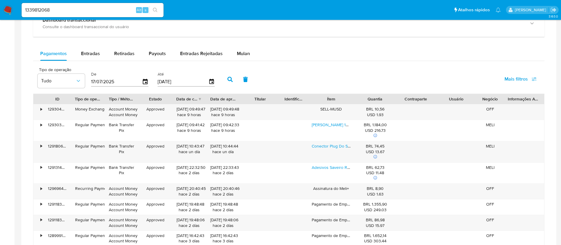
scroll to position [373, 0]
drag, startPoint x: 61, startPoint y: 11, endPoint x: 5, endPoint y: 3, distance: 57.2
click at [5, 3] on nav "Pausado Ver notificaciones 1339812068 Alt s Atalhos rápidos Presiona las siguie…" at bounding box center [280, 10] width 561 height 20
drag, startPoint x: 51, startPoint y: 9, endPoint x: 16, endPoint y: 9, distance: 35.2
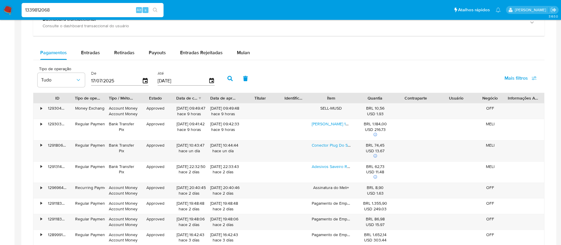
click at [16, 9] on nav "Pausado Ver notificaciones 1339812068 Alt s Atalhos rápidos Presiona las siguie…" at bounding box center [280, 10] width 561 height 20
paste input "93483473"
type input "1934834738"
click at [153, 10] on icon "search-icon" at bounding box center [155, 10] width 4 height 4
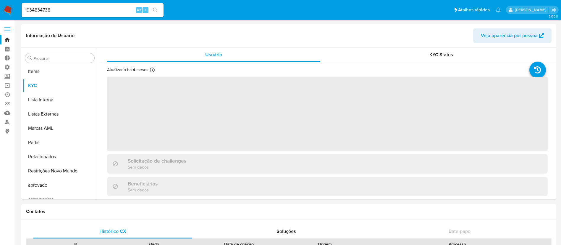
scroll to position [321, 0]
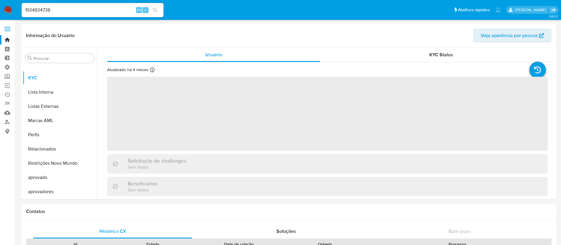
select select "10"
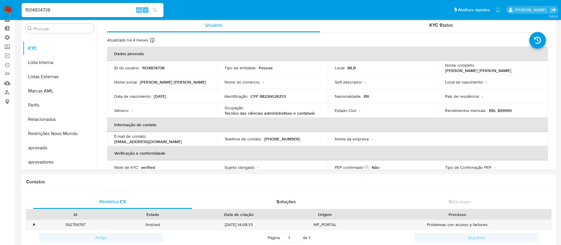
scroll to position [0, 0]
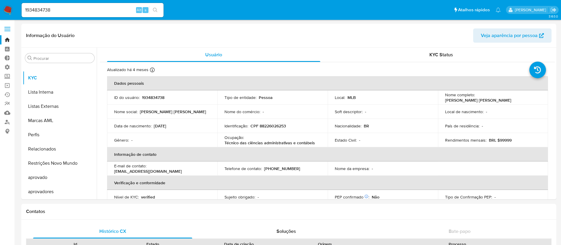
click at [4, 41] on link "Bandeja" at bounding box center [35, 39] width 70 height 9
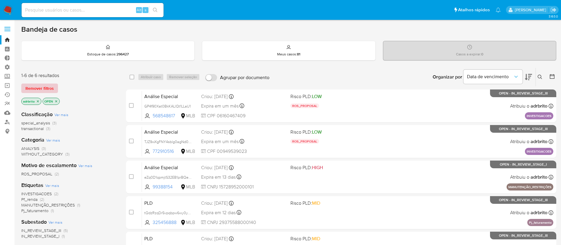
click at [38, 90] on span "Remover filtros" at bounding box center [39, 88] width 28 height 8
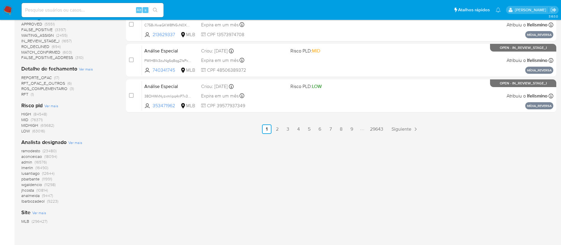
scroll to position [332, 0]
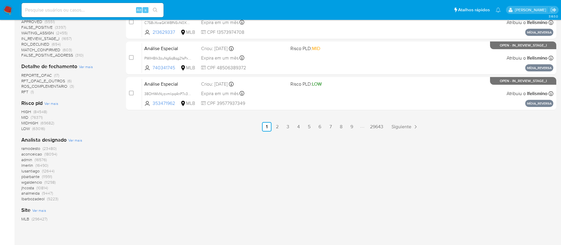
click at [78, 138] on span "Ver mais" at bounding box center [75, 139] width 14 height 5
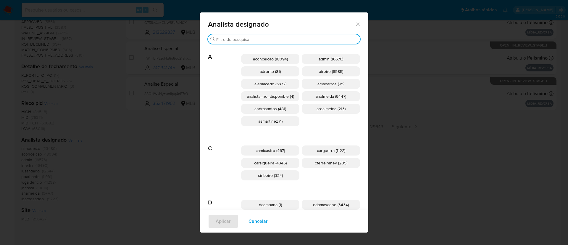
click at [244, 41] on input "Buscar" at bounding box center [286, 39] width 141 height 5
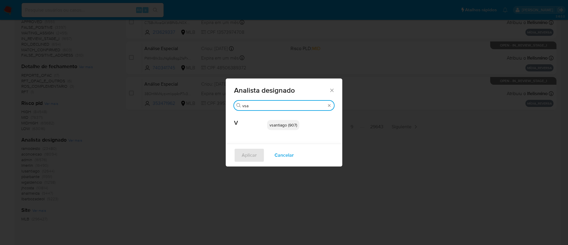
type input "vsa"
drag, startPoint x: 270, startPoint y: 128, endPoint x: 286, endPoint y: 128, distance: 16.0
click at [286, 128] on p "vsantiago (907)" at bounding box center [283, 125] width 32 height 10
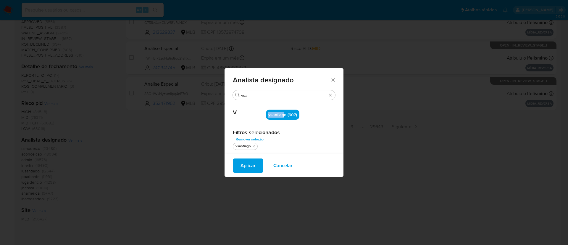
copy span "vsantiag"
click at [282, 165] on span "Cancelar" at bounding box center [282, 165] width 19 height 13
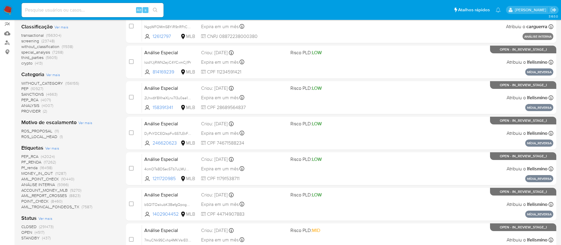
scroll to position [0, 0]
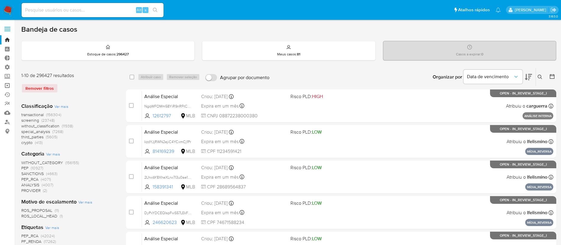
click at [8, 84] on link "Operações em massa" at bounding box center [35, 85] width 70 height 9
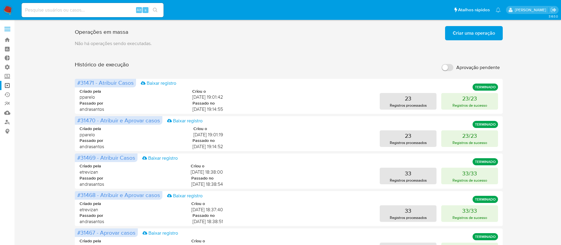
click at [475, 34] on span "Criar uma operação" at bounding box center [474, 33] width 42 height 13
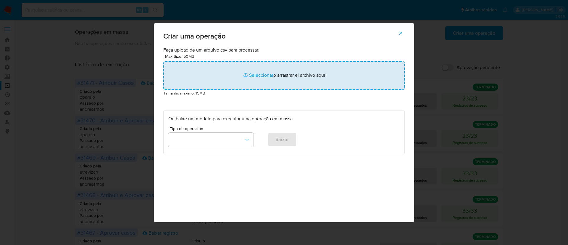
click at [256, 76] on input "file" at bounding box center [283, 75] width 241 height 28
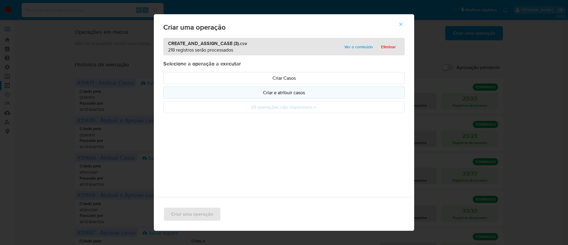
click at [280, 90] on p "Criar e atribuir casos" at bounding box center [283, 92] width 231 height 7
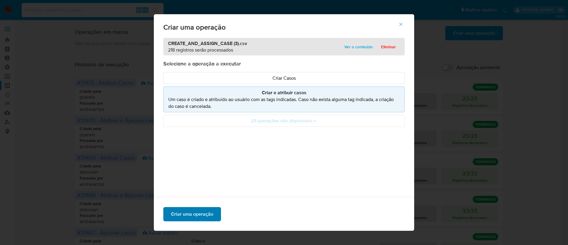
click at [179, 219] on span "Criar uma operação" at bounding box center [192, 213] width 42 height 13
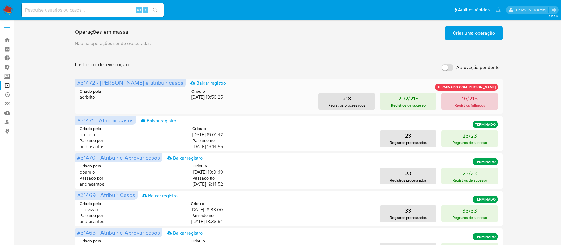
click at [459, 100] on button "16/218 Registros falhados" at bounding box center [469, 101] width 57 height 17
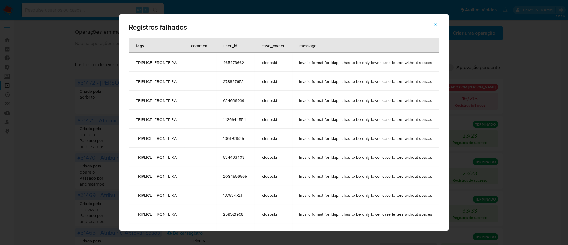
click at [227, 62] on span "465478662" at bounding box center [235, 62] width 24 height 5
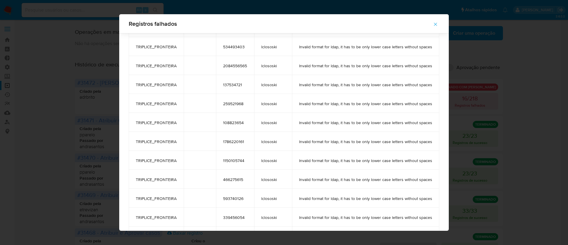
scroll to position [130, 0]
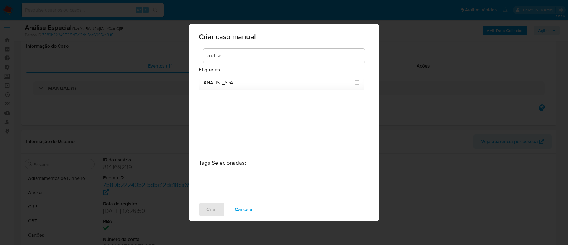
select select "10"
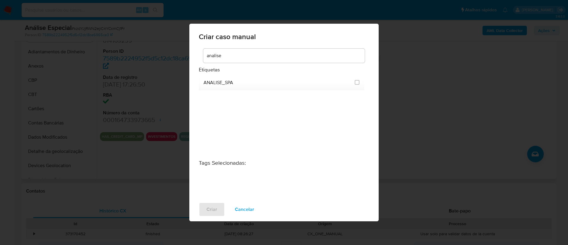
scroll to position [177, 0]
drag, startPoint x: 78, startPoint y: 10, endPoint x: 223, endPoint y: -26, distance: 149.8
click at [223, 0] on html "Pausado Ver notificaciones Alt s Atalhos rápidos Presiona las siguientes teclas…" at bounding box center [284, 229] width 568 height 711
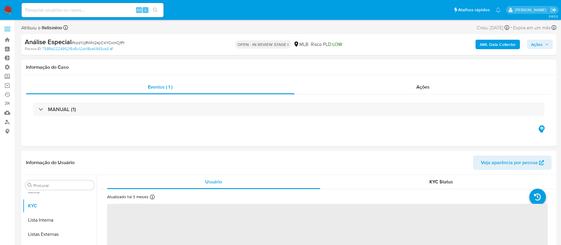
scroll to position [321, 0]
select select "10"
drag, startPoint x: 110, startPoint y: 5, endPoint x: 96, endPoint y: 10, distance: 15.2
click at [96, 10] on div "Alt s" at bounding box center [93, 10] width 142 height 14
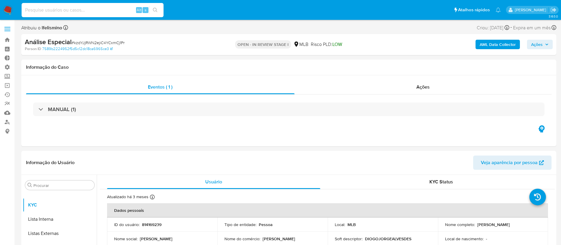
click at [96, 10] on input at bounding box center [93, 10] width 142 height 8
paste input "465478662"
type input "465478662"
click at [153, 9] on button "search-icon" at bounding box center [155, 10] width 12 height 8
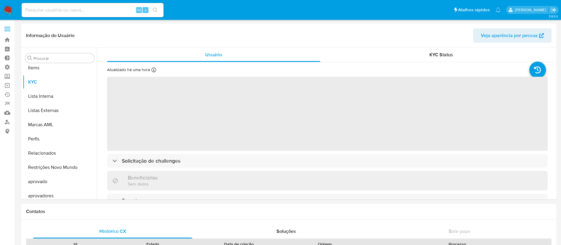
scroll to position [321, 0]
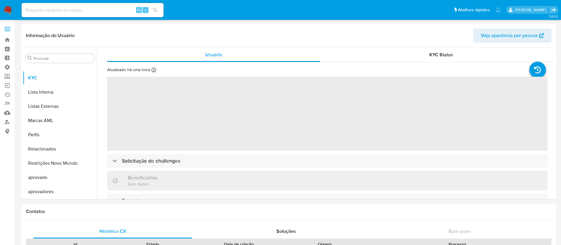
select select "10"
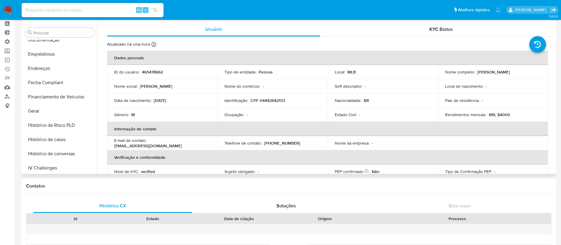
scroll to position [156, 0]
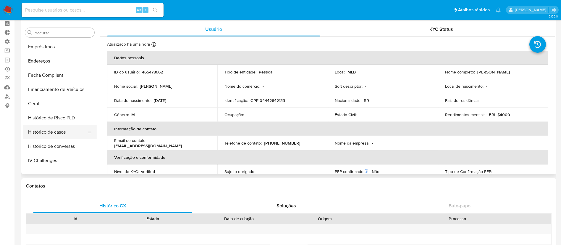
click at [52, 134] on button "Histórico de casos" at bounding box center [57, 132] width 69 height 14
